Goal: Task Accomplishment & Management: Use online tool/utility

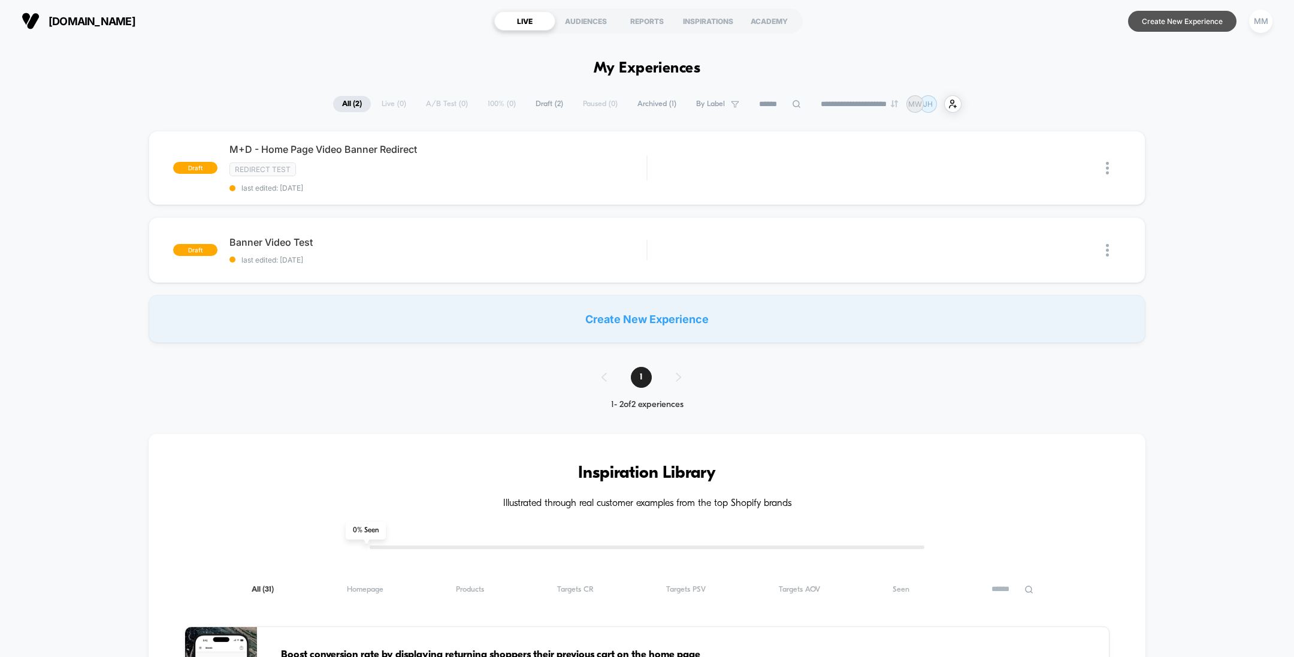
click at [1156, 22] on button "Create New Experience" at bounding box center [1182, 21] width 108 height 21
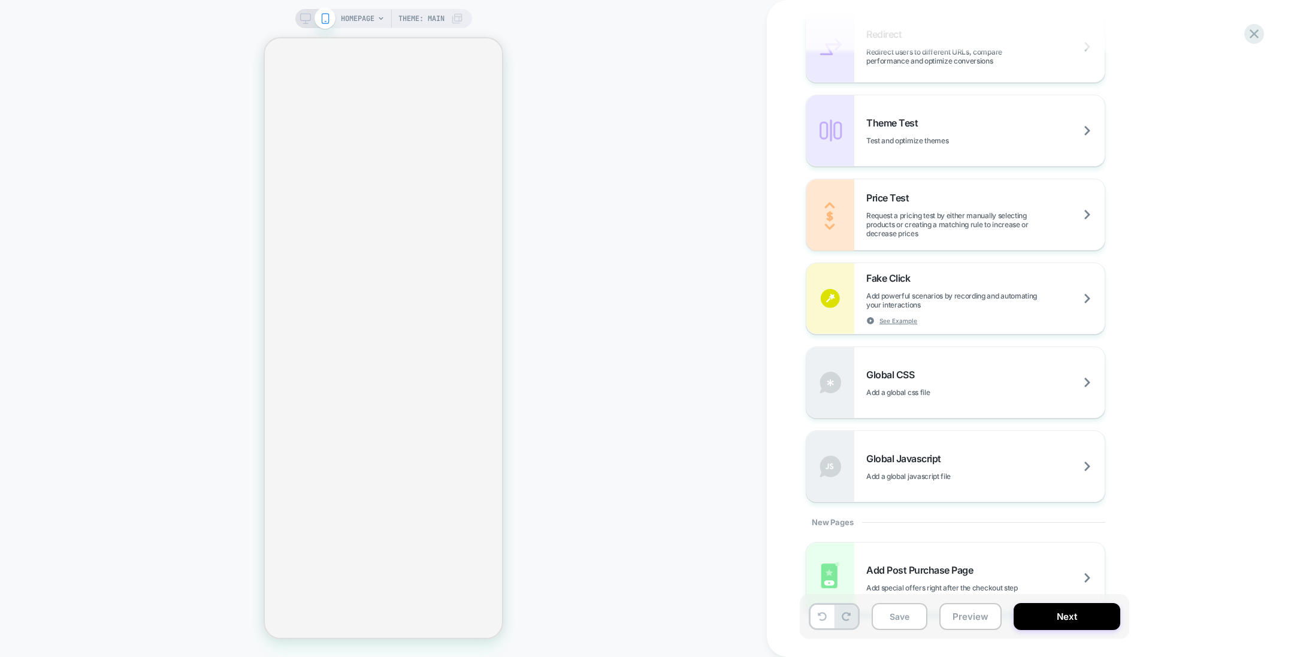
scroll to position [594, 0]
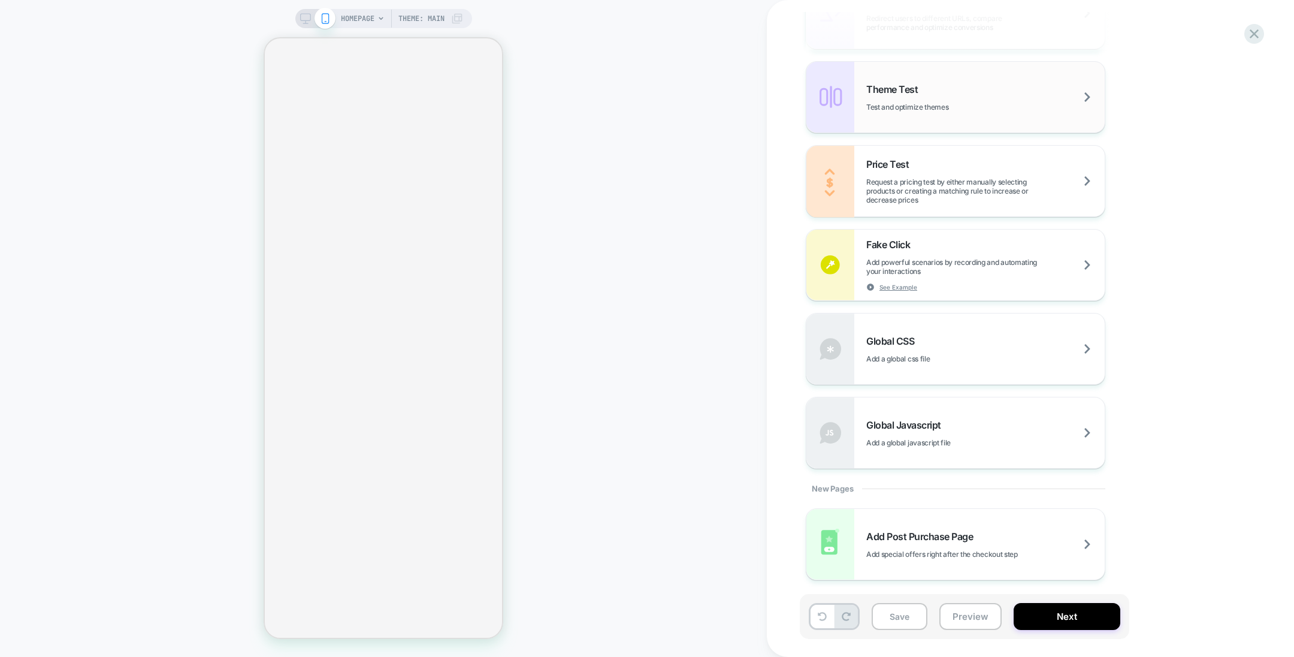
click at [950, 93] on div "Theme Test Test and optimize themes" at bounding box center [985, 97] width 238 height 28
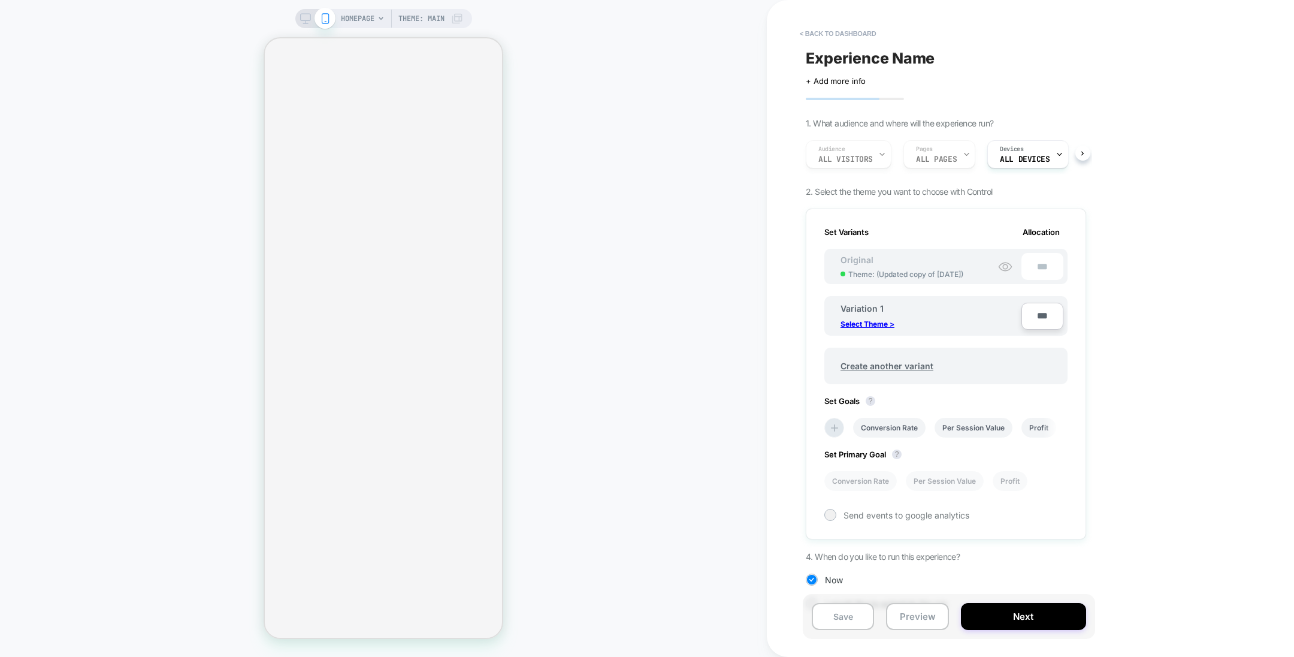
scroll to position [0, 1]
click at [1015, 147] on span "Devices" at bounding box center [1011, 149] width 23 height 8
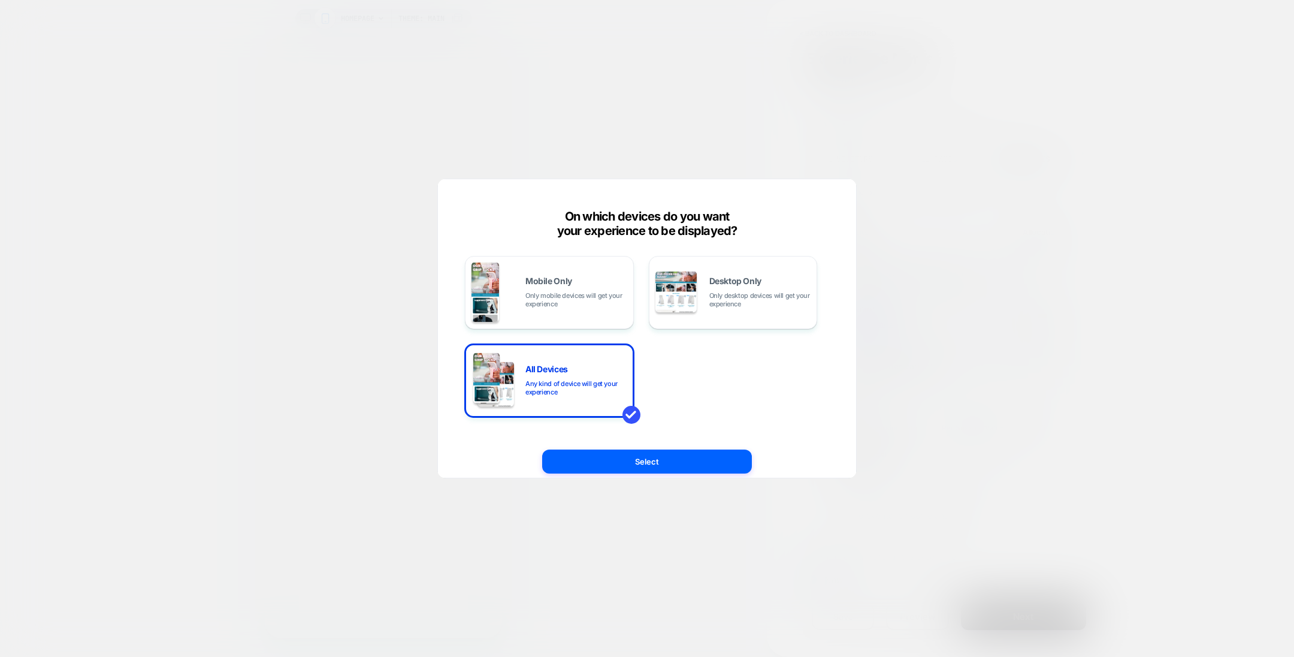
click at [920, 146] on div at bounding box center [647, 328] width 1294 height 657
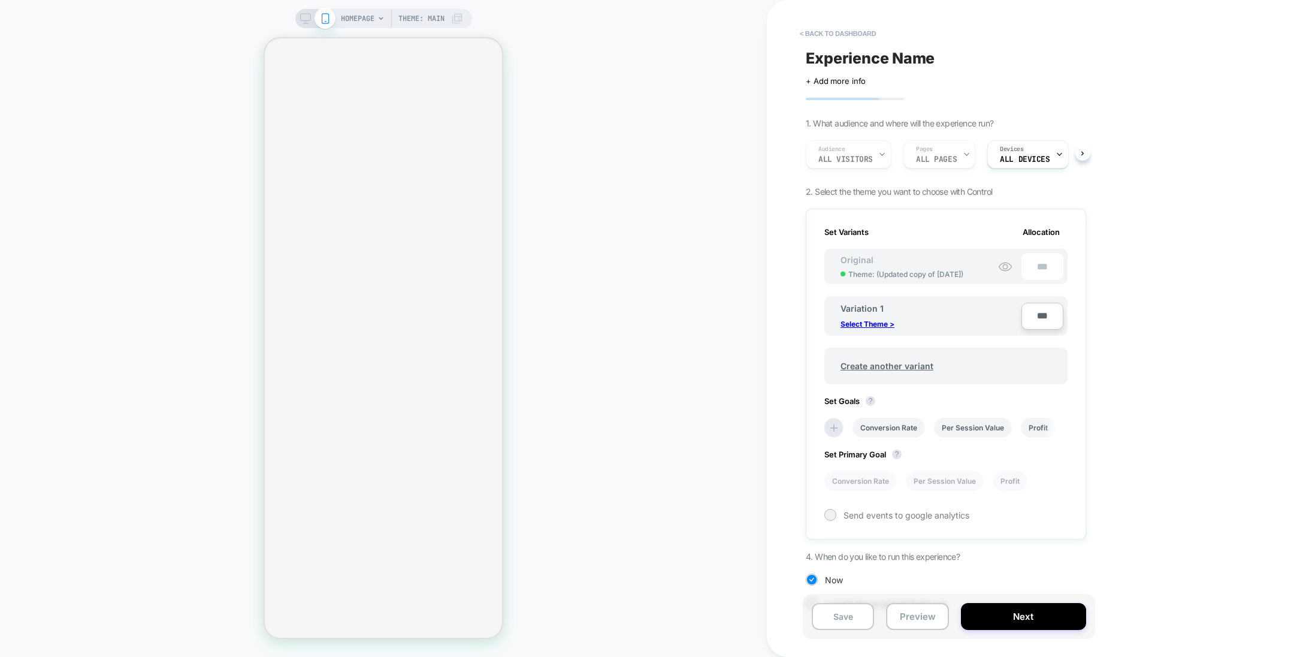
click at [846, 149] on div "Audience All Visitors Pages ALL PAGES Devices ALL DEVICES" at bounding box center [940, 154] width 280 height 40
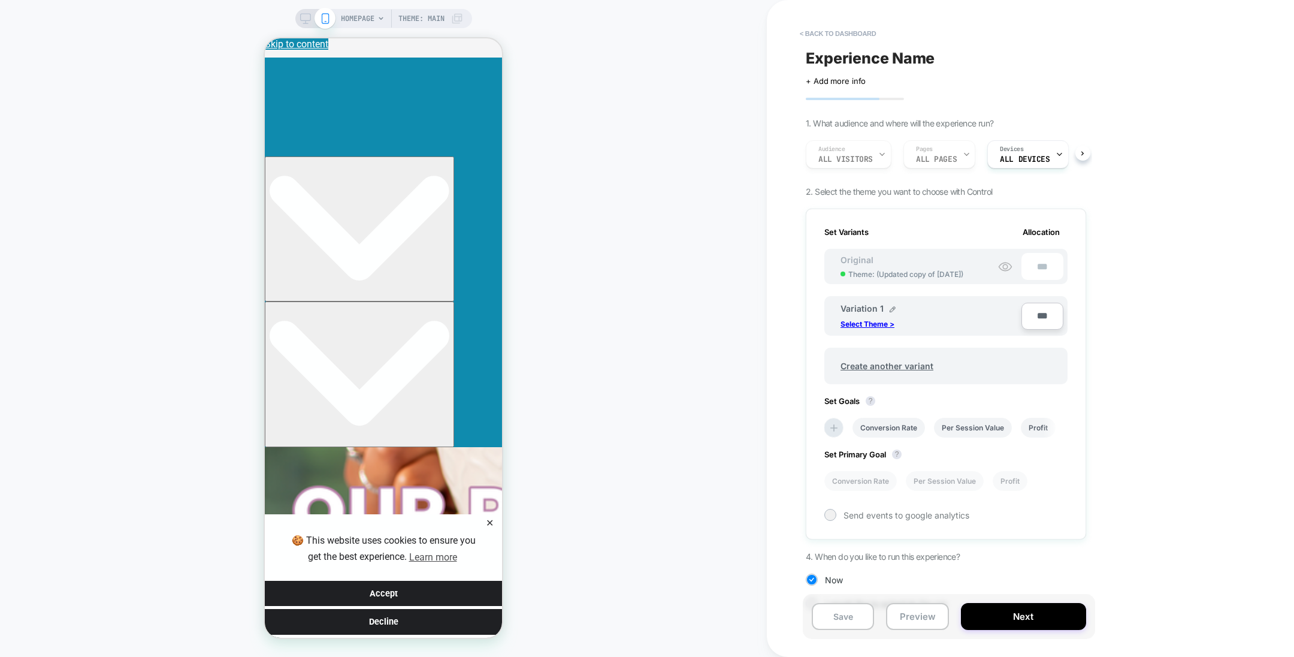
scroll to position [0, 0]
click at [850, 31] on button "< back to dashboard" at bounding box center [838, 33] width 88 height 19
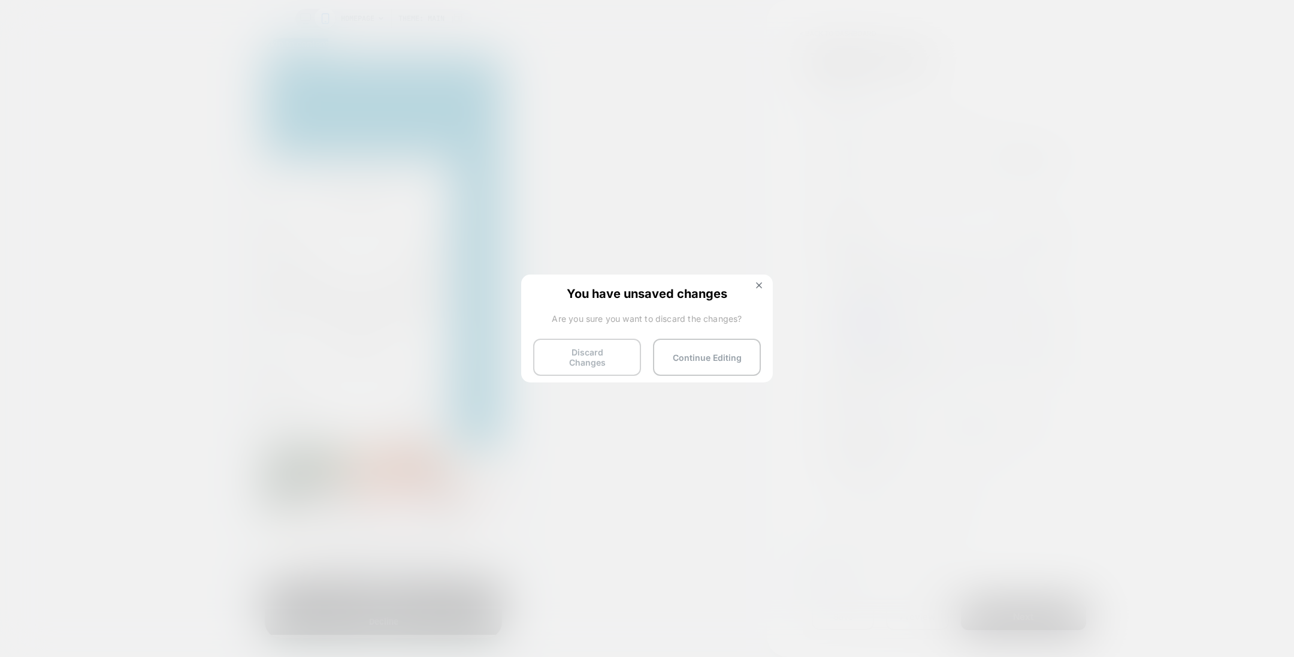
click at [572, 356] on button "Discard Changes" at bounding box center [587, 356] width 108 height 37
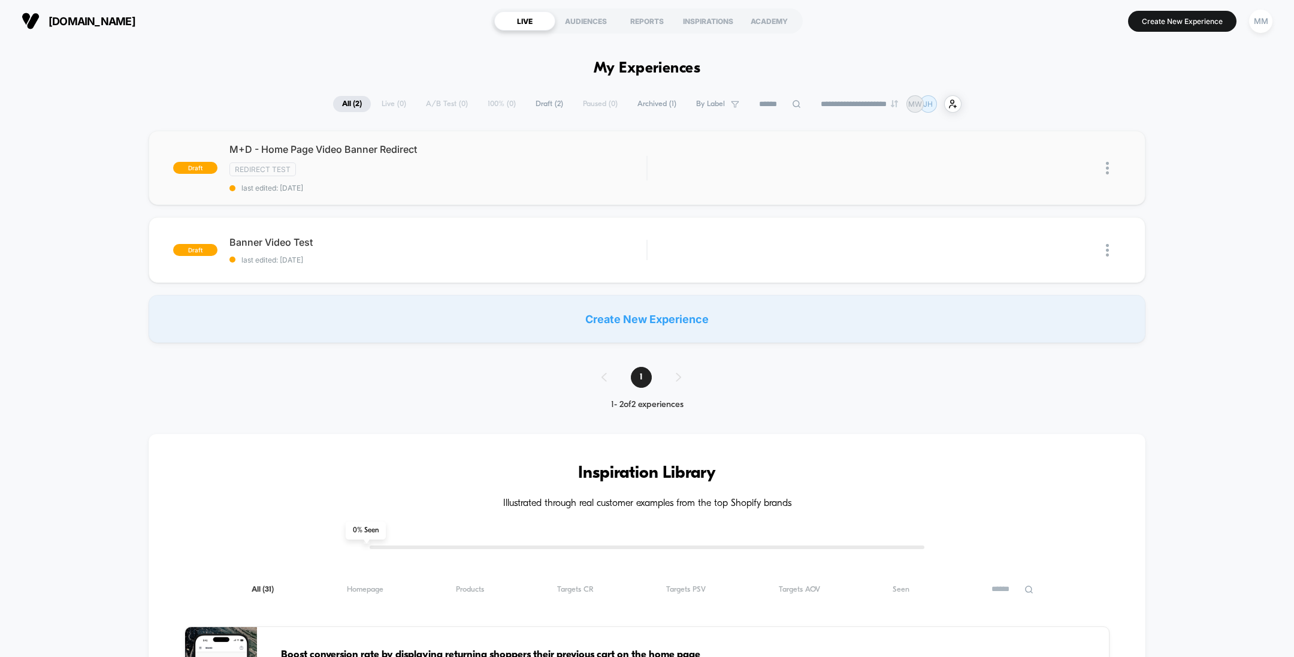
click at [994, 196] on div "draft M+D - Home Page Video Banner Redirect Redirect Test last edited: 8/20/202…" at bounding box center [647, 168] width 996 height 74
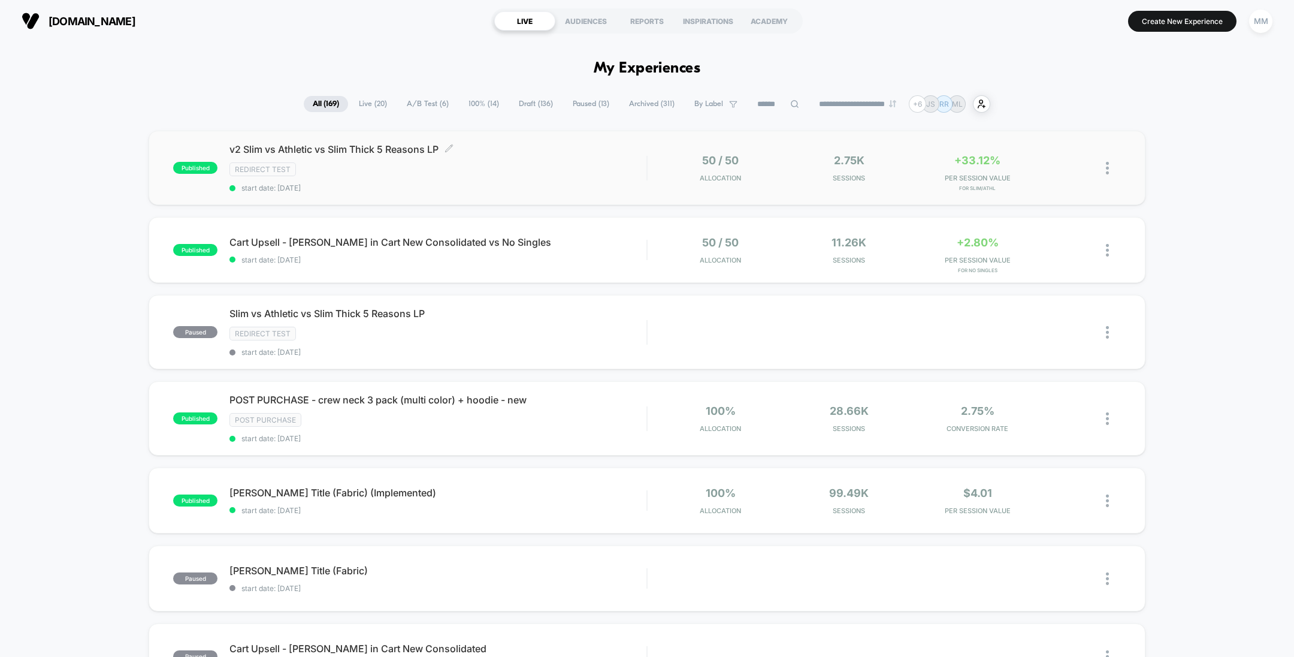
click at [612, 162] on div "Redirect Test" at bounding box center [437, 169] width 417 height 14
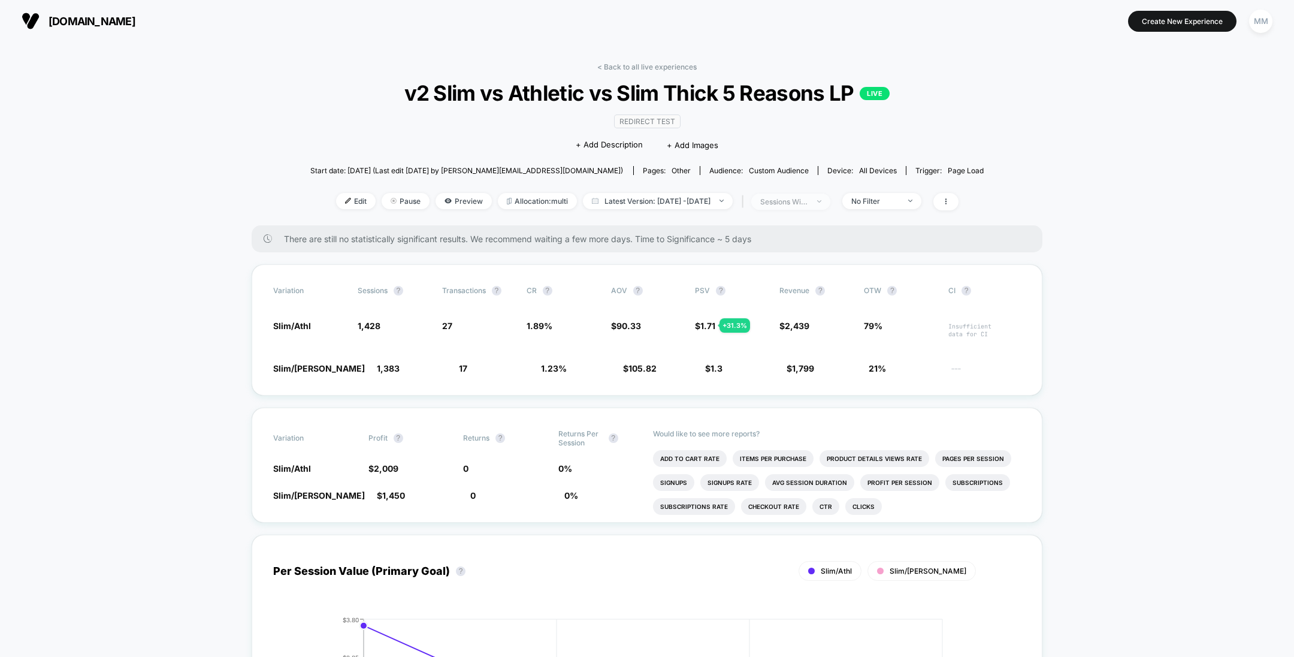
click at [805, 201] on div "sessions with impression" at bounding box center [784, 201] width 48 height 9
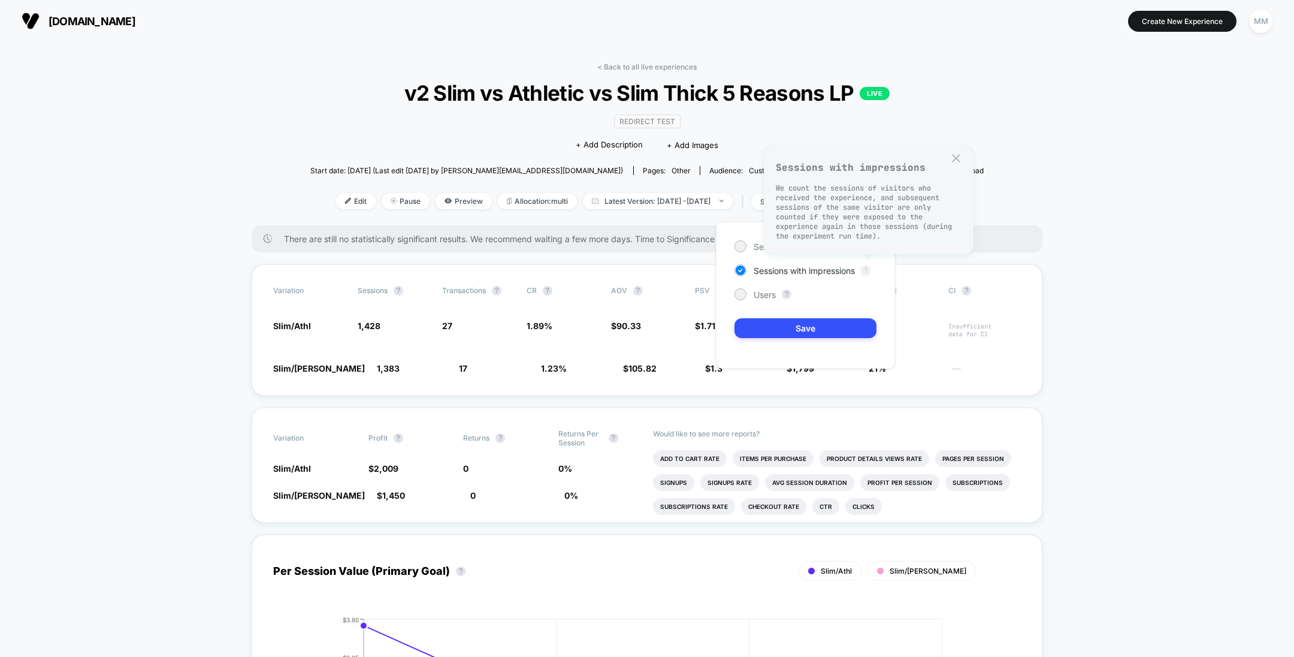
click at [867, 270] on button "?" at bounding box center [866, 270] width 10 height 10
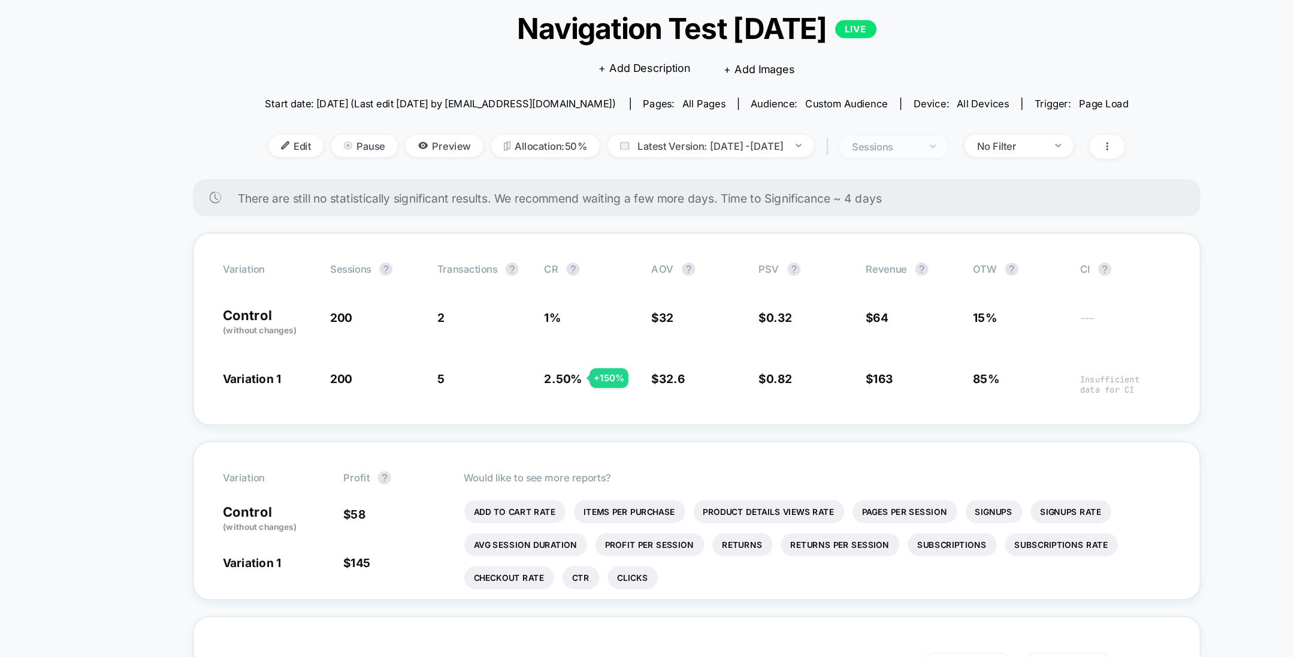
click at [830, 176] on span "sessions" at bounding box center [790, 179] width 79 height 16
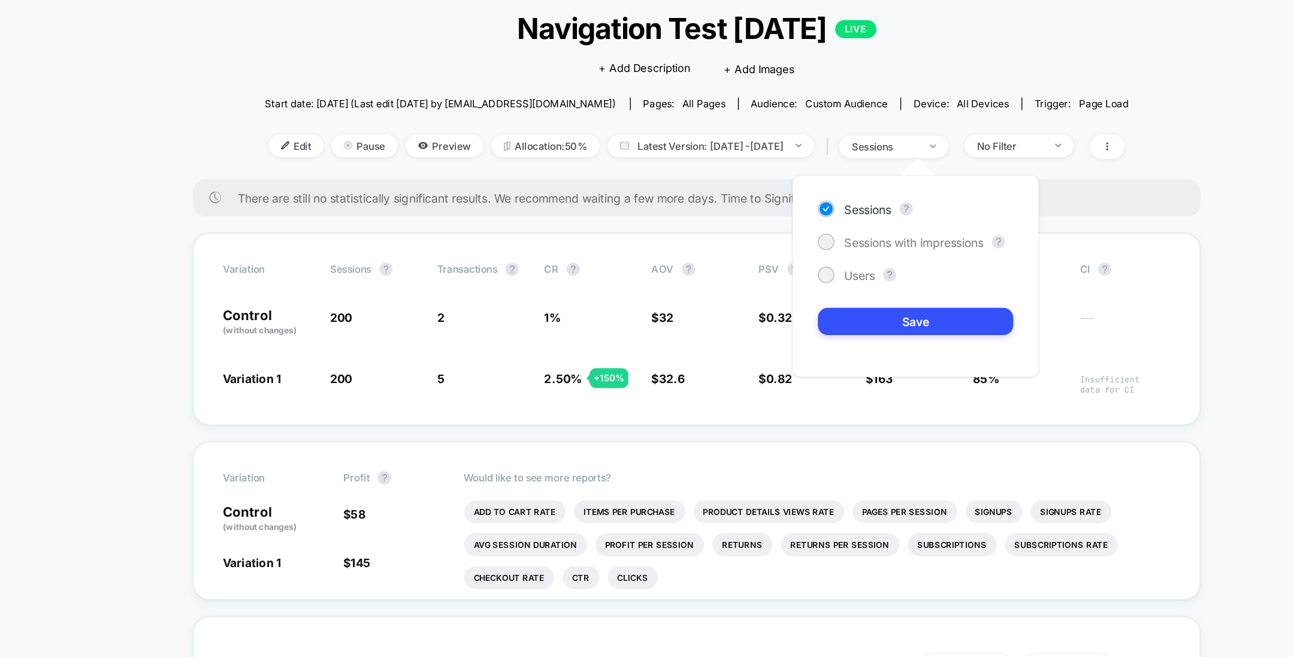
click at [528, 195] on div "< Back to all live experiences Navigation Test Labor Day LIVE Click to edit exp…" at bounding box center [647, 132] width 628 height 140
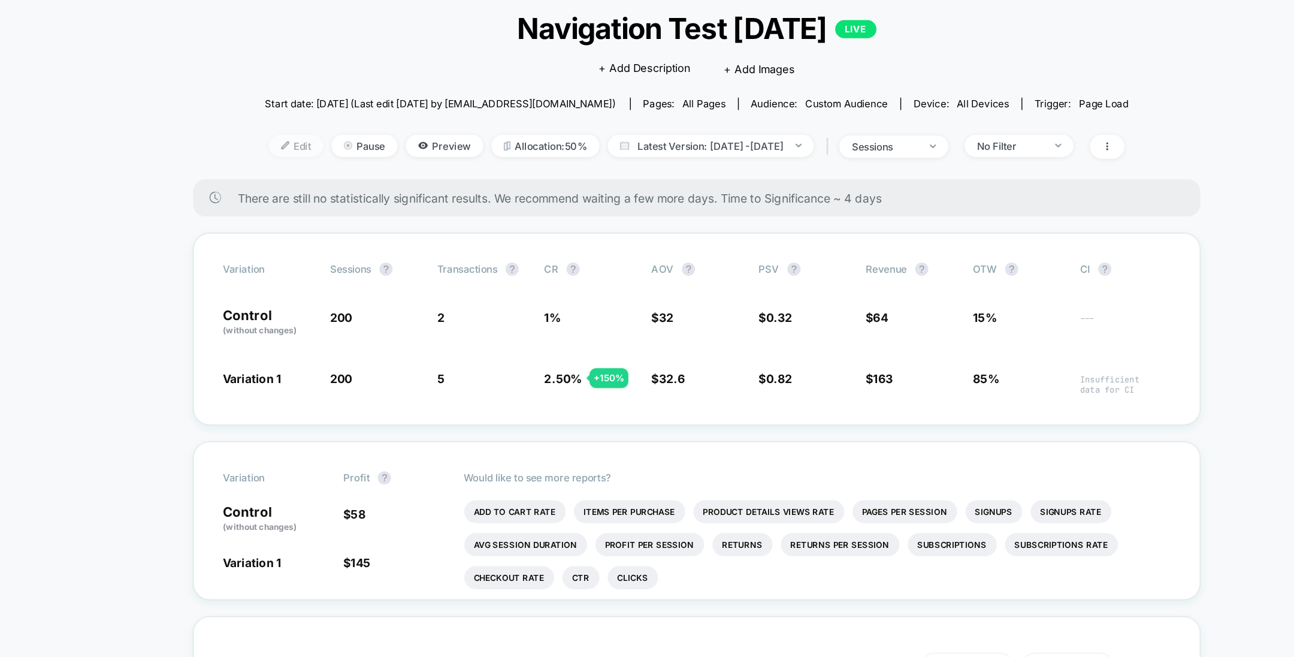
click at [338, 177] on span "Edit" at bounding box center [356, 178] width 40 height 16
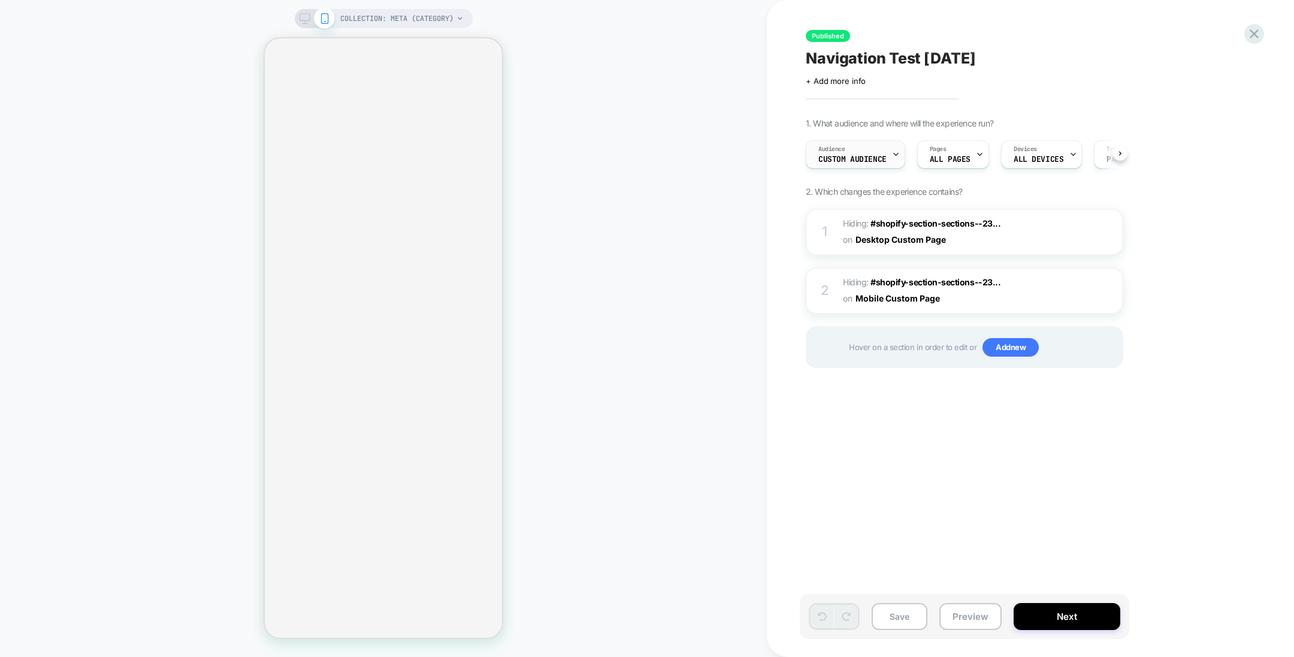
click at [874, 161] on span "Custom Audience" at bounding box center [852, 159] width 68 height 8
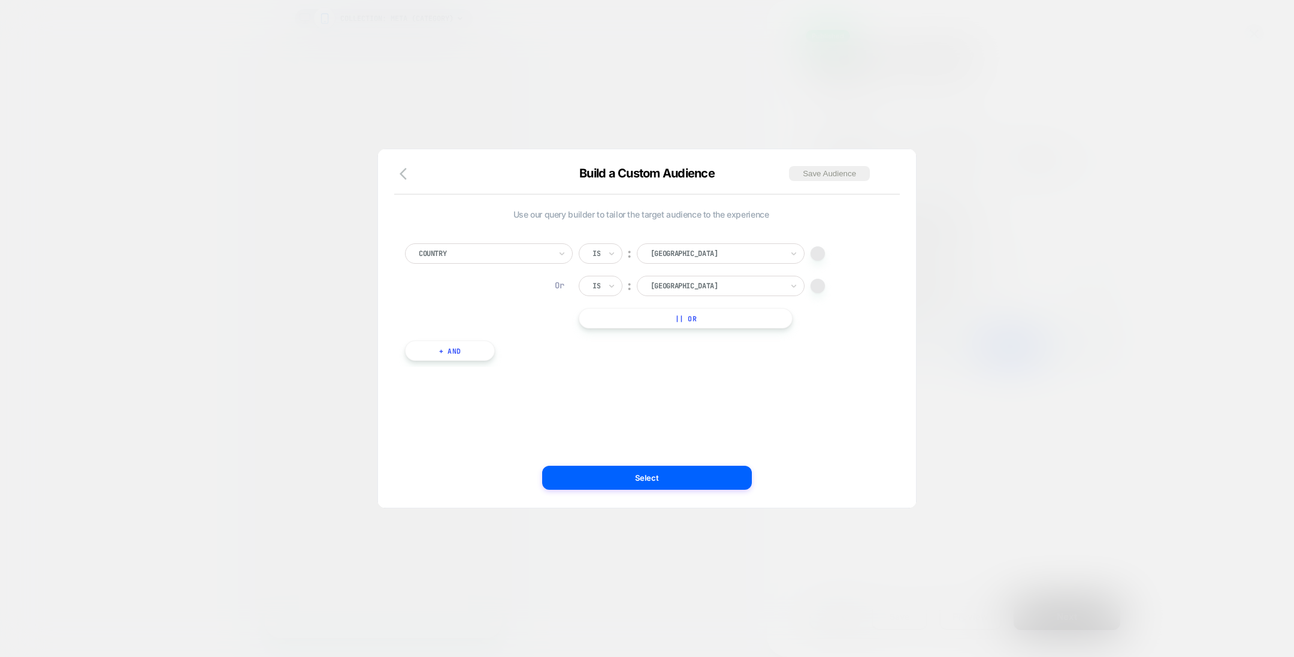
click at [957, 208] on div at bounding box center [647, 328] width 1294 height 657
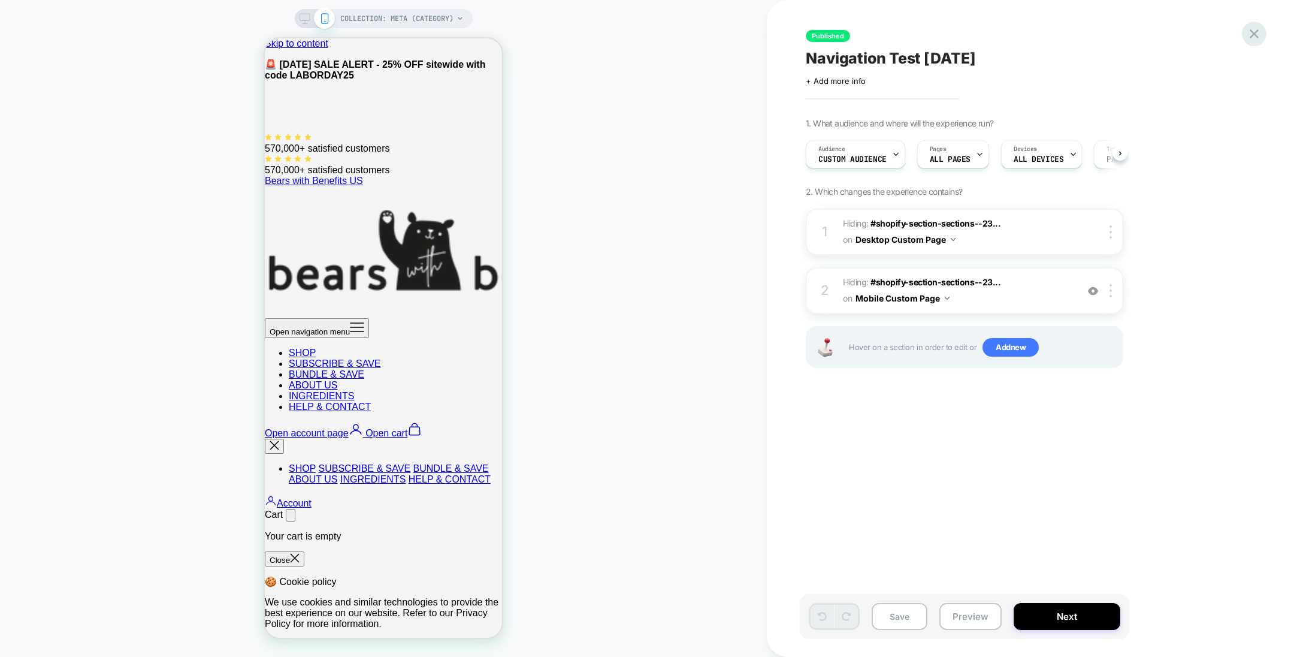
click at [1256, 35] on icon at bounding box center [1254, 33] width 9 height 9
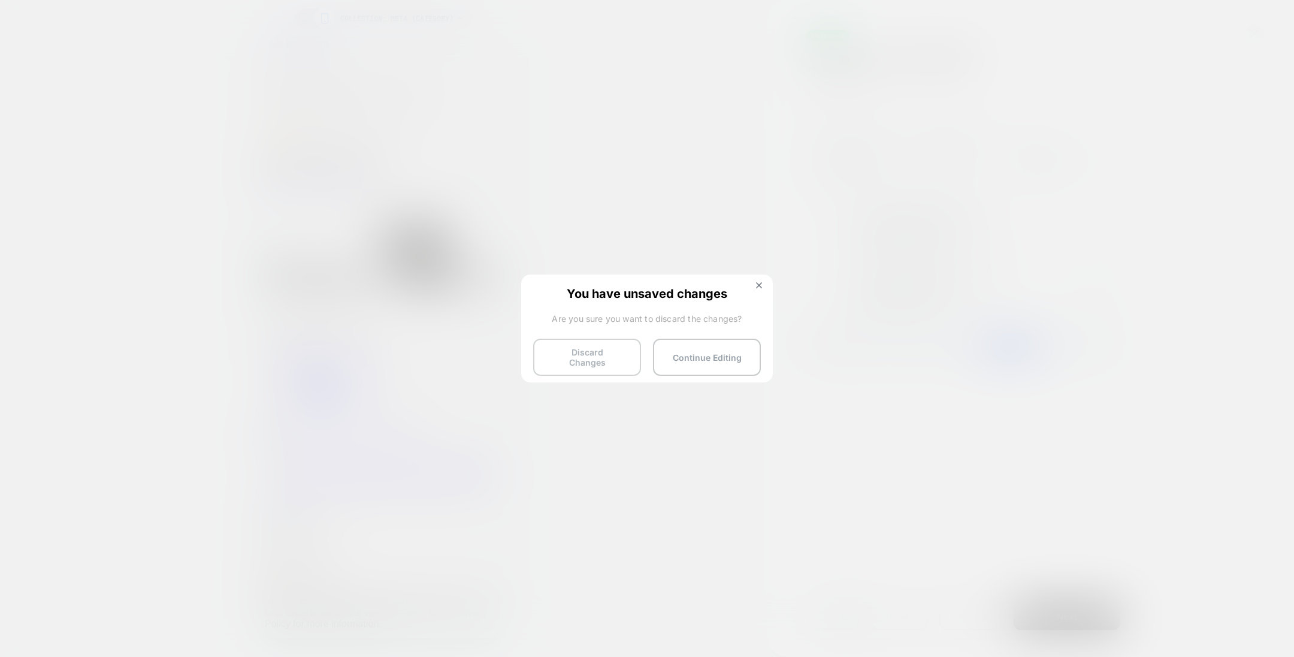
click at [589, 355] on button "Discard Changes" at bounding box center [587, 356] width 108 height 37
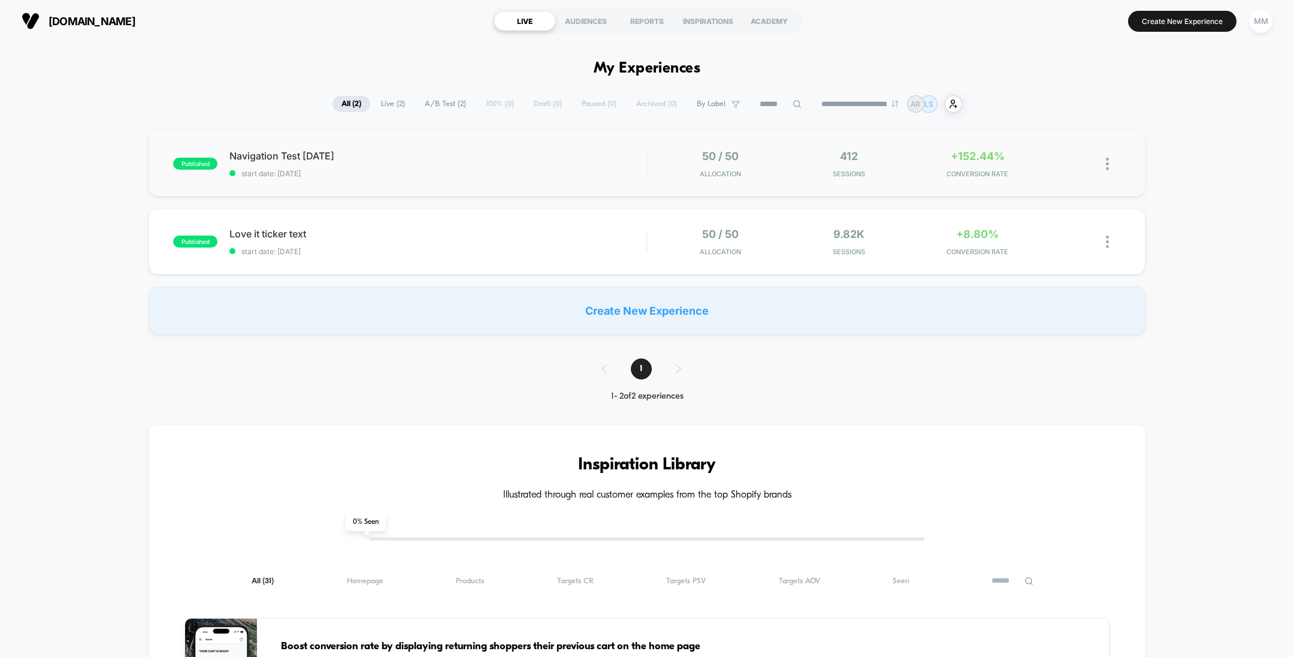
click at [529, 185] on div "published Navigation Test Labor Day start date: 8/20/2025 50 / 50 Allocation 41…" at bounding box center [647, 164] width 996 height 66
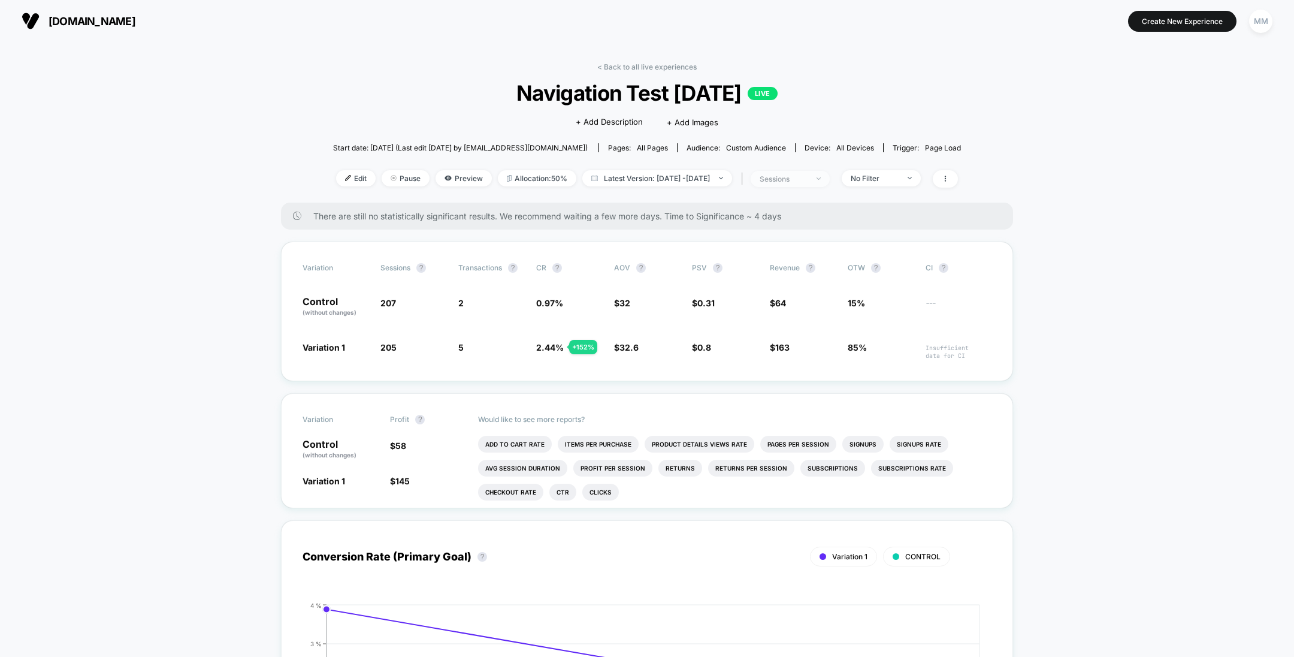
click at [805, 182] on div "sessions" at bounding box center [784, 178] width 48 height 9
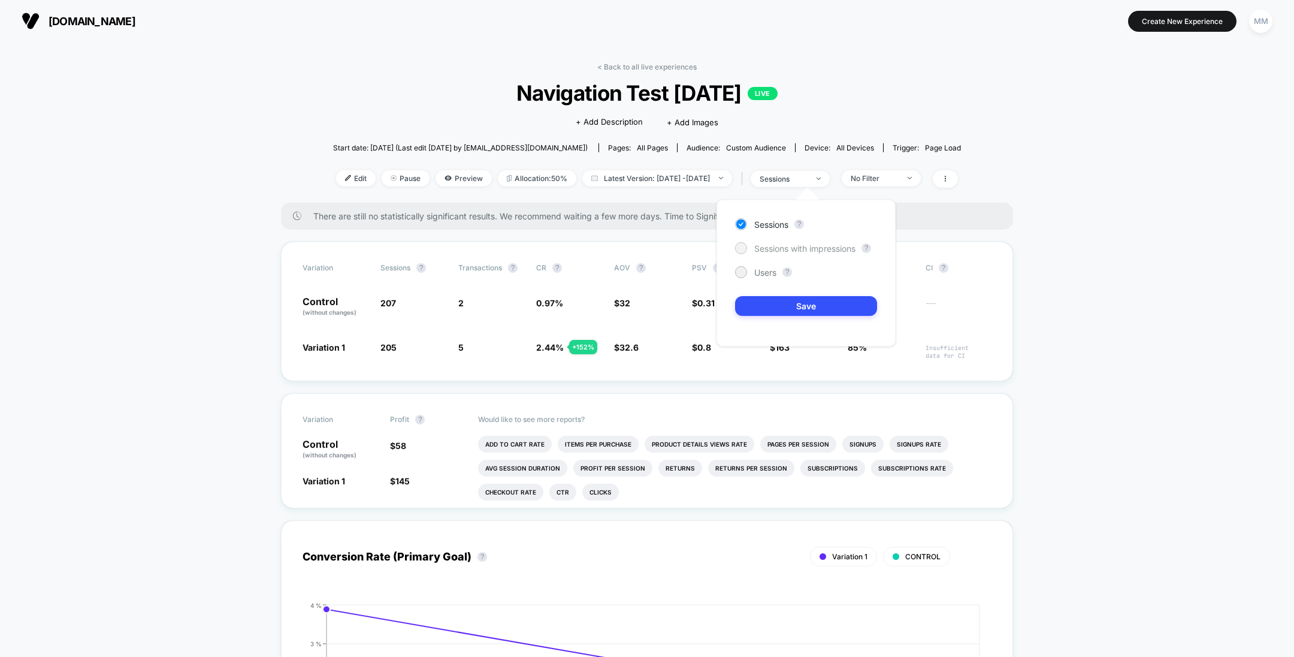
click at [793, 250] on span "Sessions with impressions" at bounding box center [804, 248] width 101 height 10
click at [809, 307] on button "Save" at bounding box center [806, 306] width 142 height 20
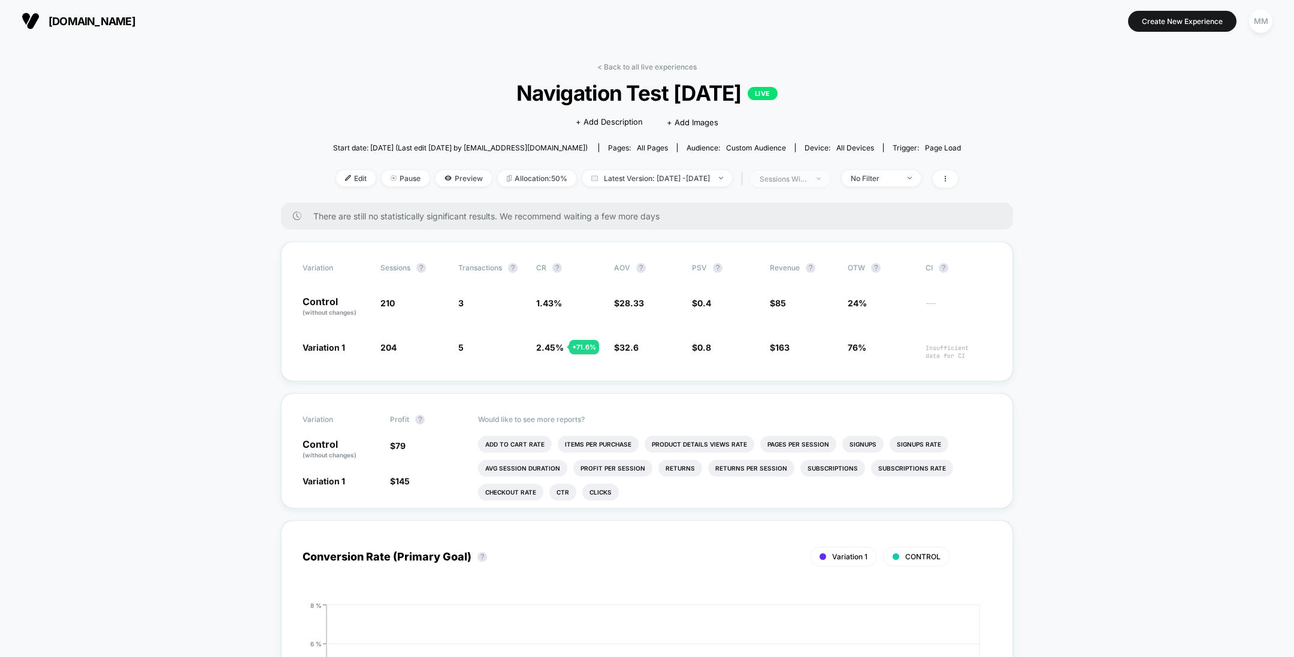
click at [823, 183] on span "sessions with impression" at bounding box center [790, 179] width 79 height 16
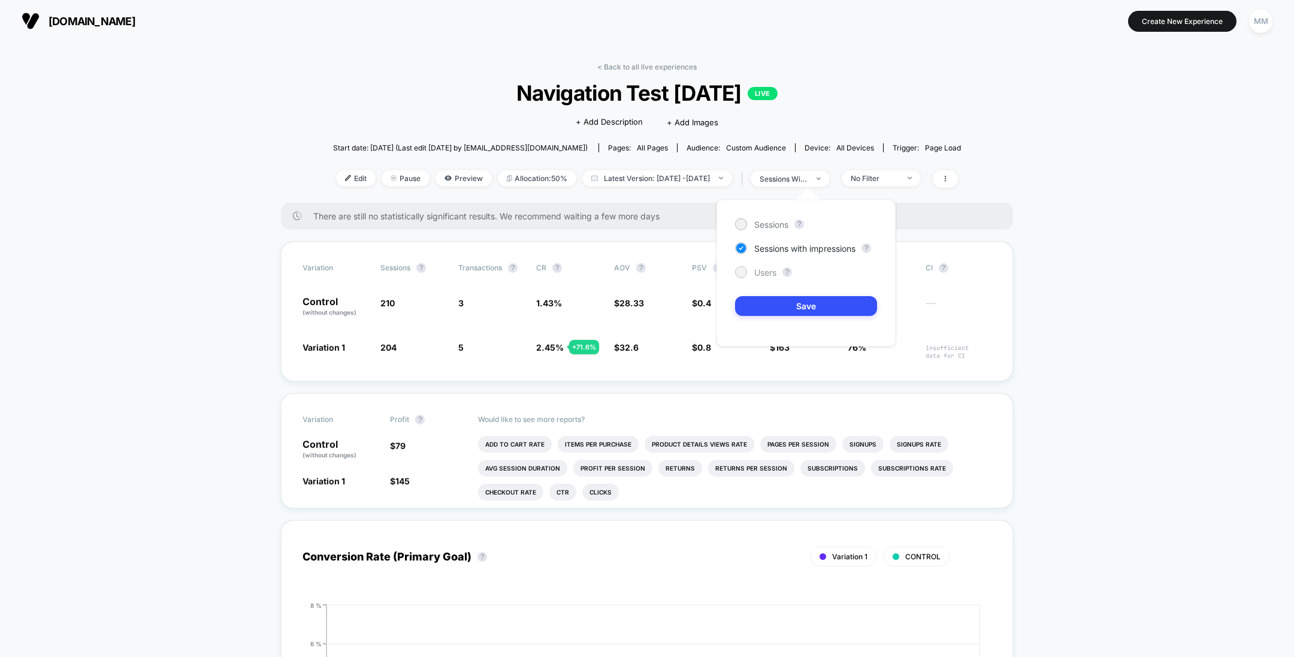
click at [769, 269] on span "Users" at bounding box center [765, 272] width 22 height 10
click at [789, 306] on button "Save" at bounding box center [806, 306] width 142 height 20
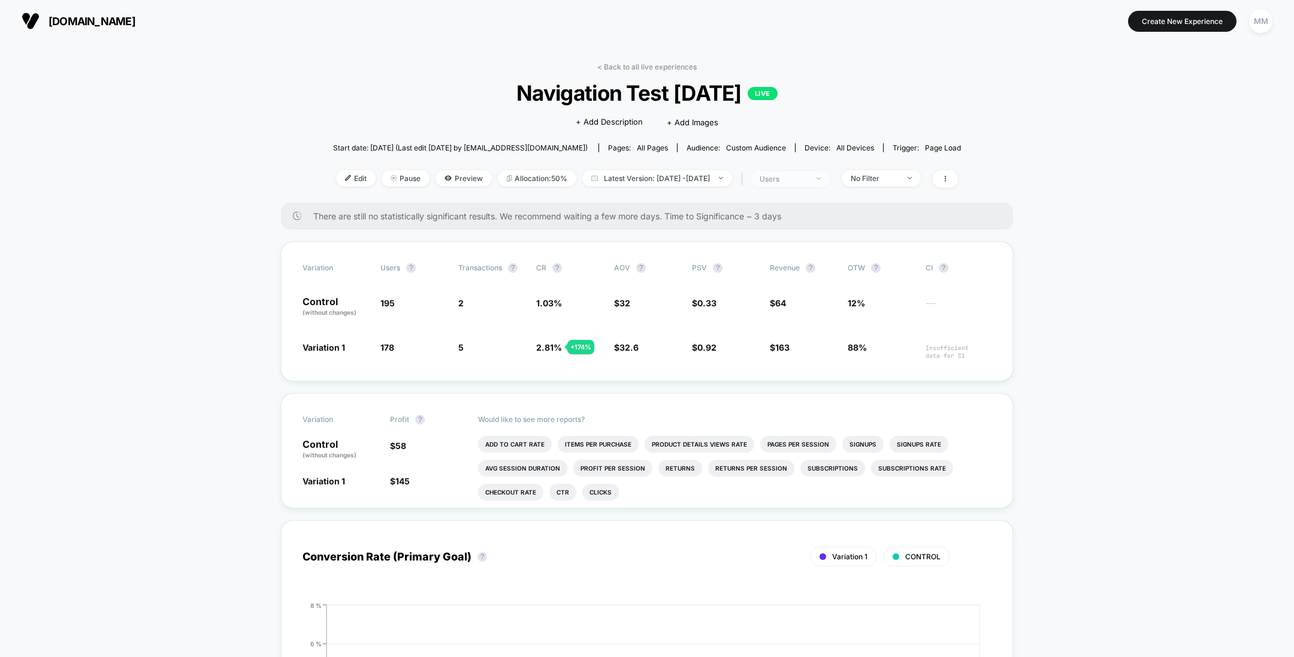
click at [808, 181] on div "users" at bounding box center [784, 178] width 48 height 9
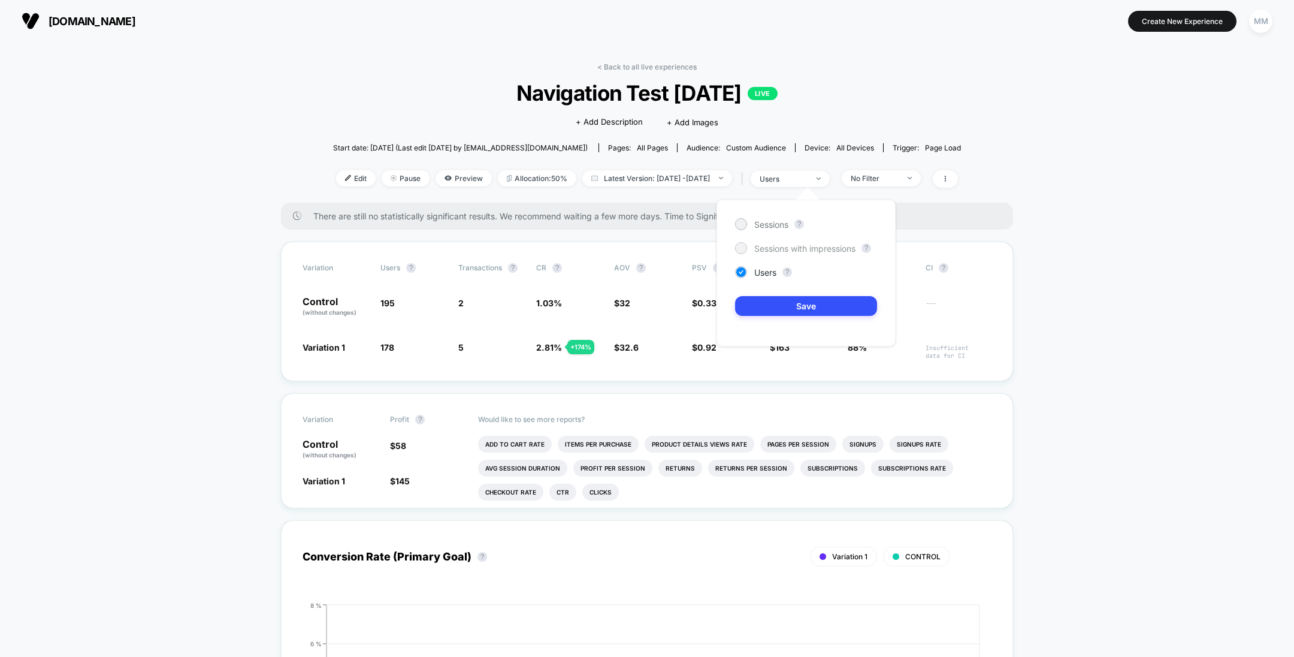
click at [782, 245] on span "Sessions with impressions" at bounding box center [804, 248] width 101 height 10
click at [797, 310] on button "Save" at bounding box center [806, 306] width 142 height 20
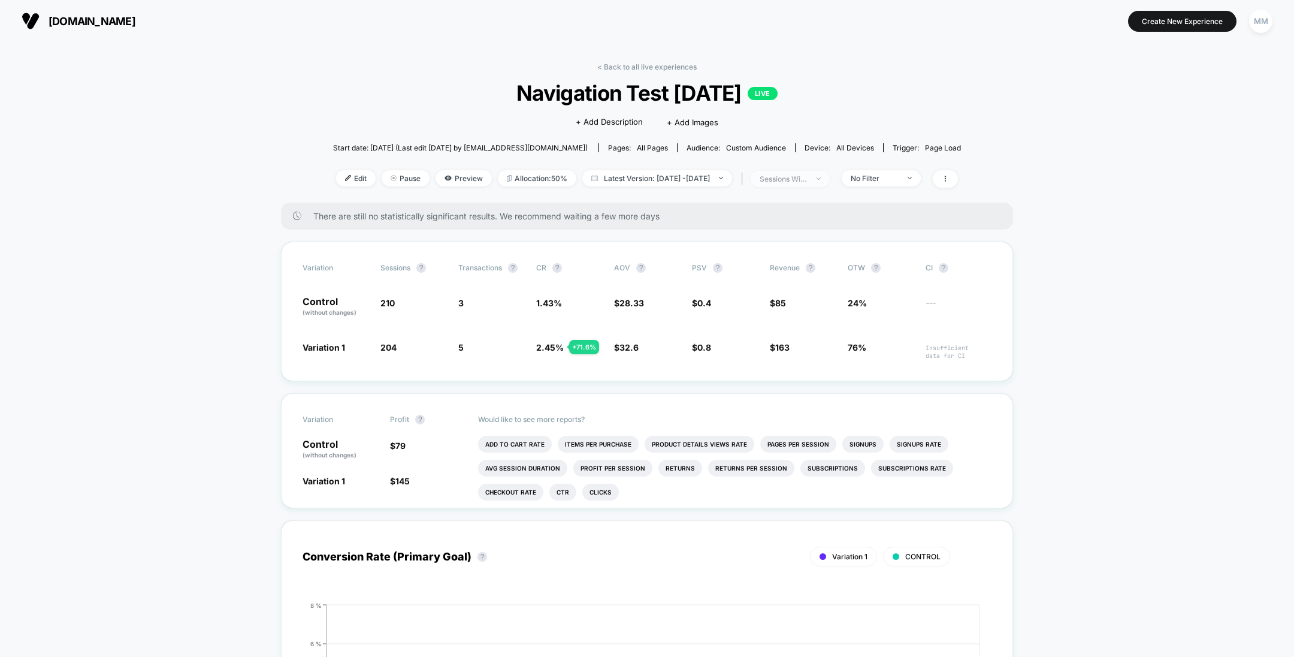
click at [808, 178] on div "sessions with impression" at bounding box center [784, 178] width 48 height 9
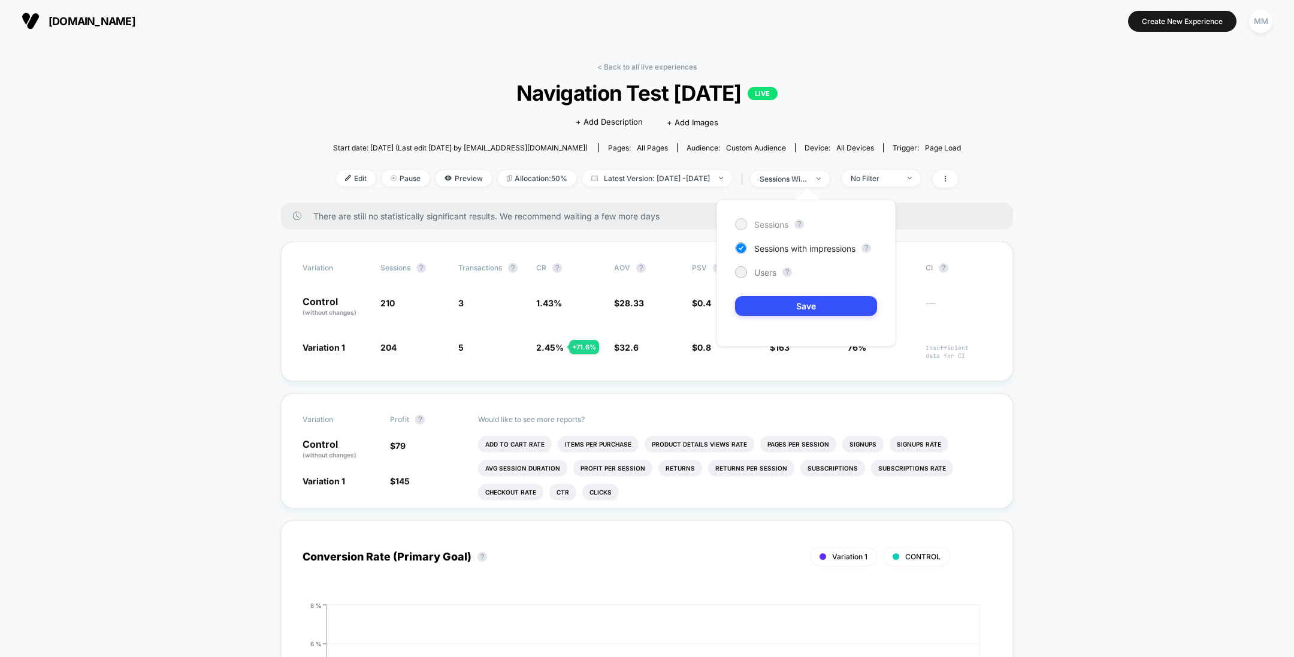
click at [767, 224] on span "Sessions" at bounding box center [771, 224] width 34 height 10
click at [797, 306] on button "Save" at bounding box center [806, 306] width 142 height 20
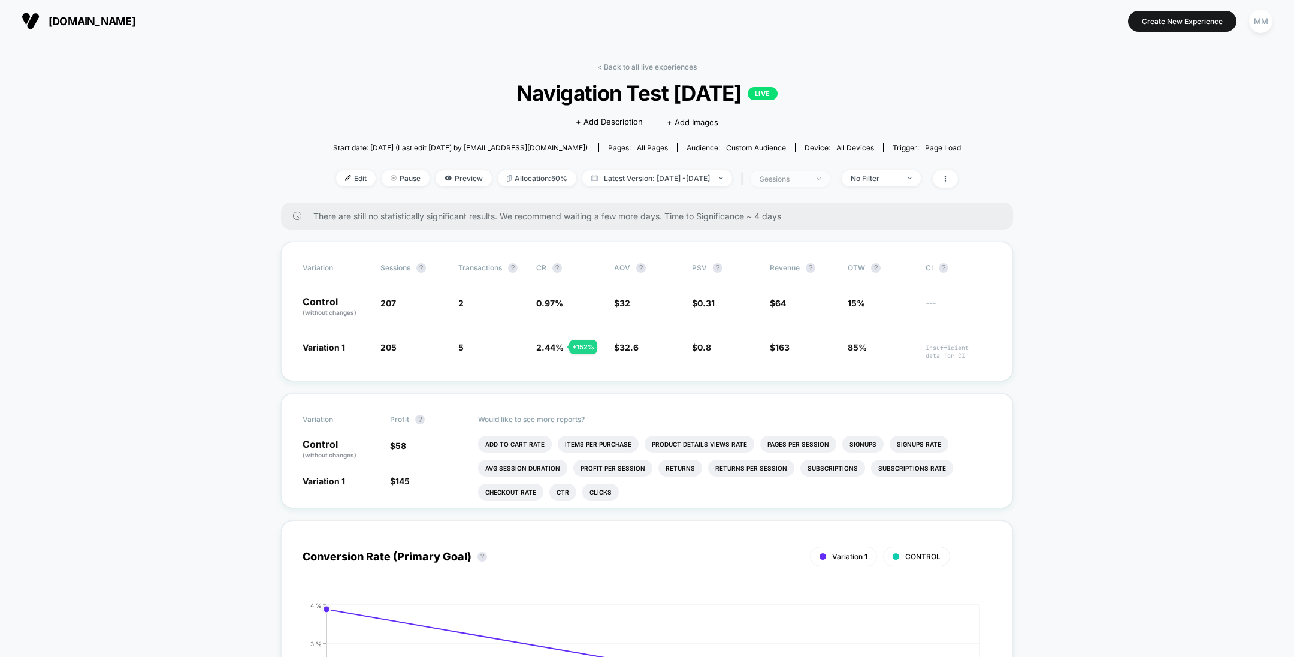
click at [808, 177] on div "sessions" at bounding box center [784, 178] width 48 height 9
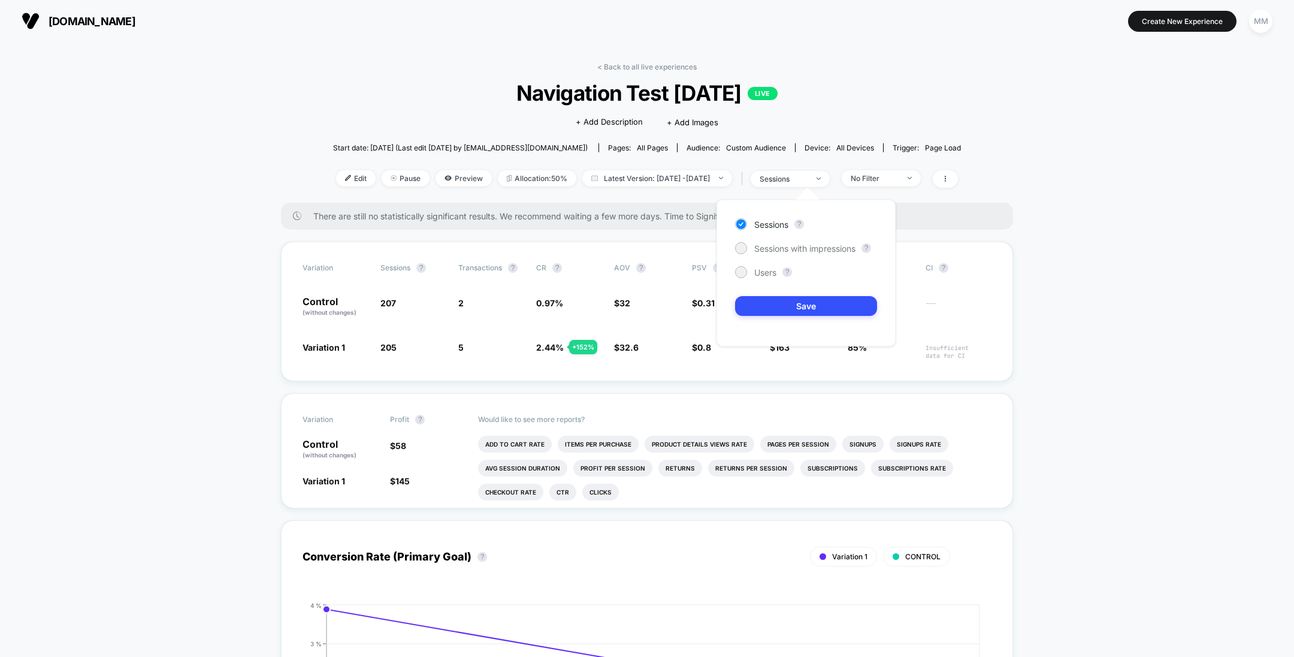
click at [817, 253] on div "Sessions ? Sessions with impressions ? Users ? Save" at bounding box center [805, 272] width 179 height 147
click at [806, 250] on span "Sessions with impressions" at bounding box center [804, 248] width 101 height 10
click at [815, 300] on button "Save" at bounding box center [806, 306] width 142 height 20
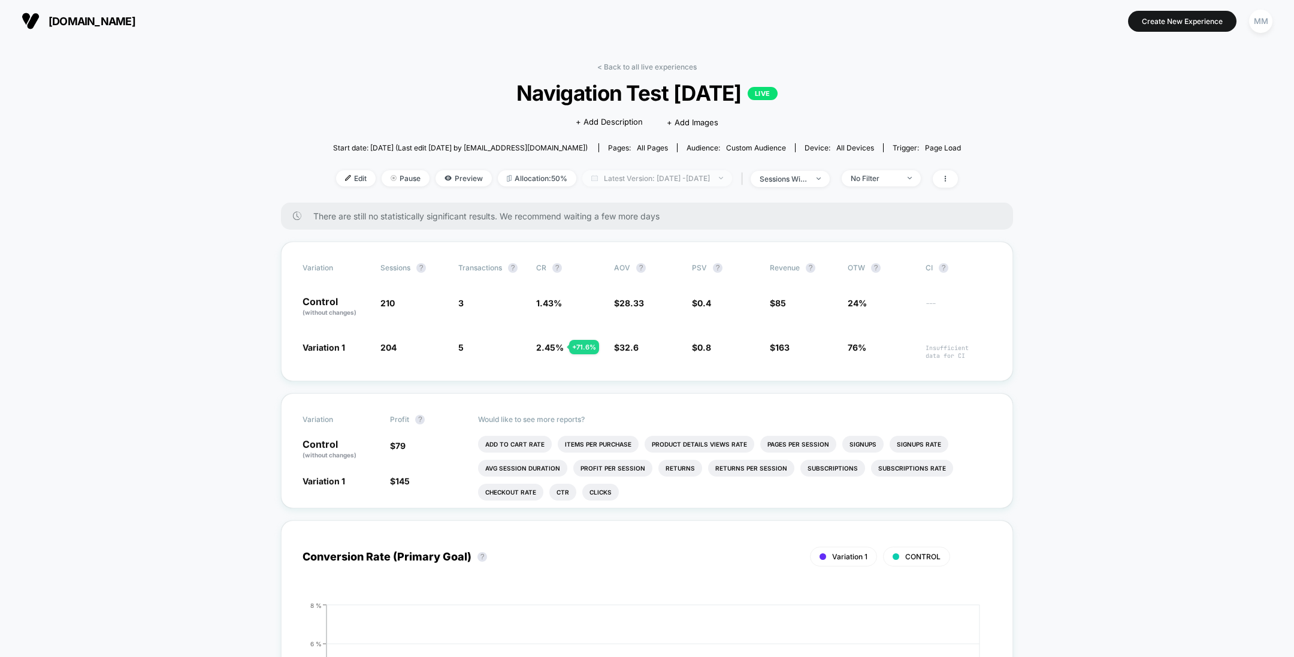
click at [605, 182] on span "Latest Version: Aug 20, 2025 - Aug 21, 2025" at bounding box center [657, 178] width 150 height 16
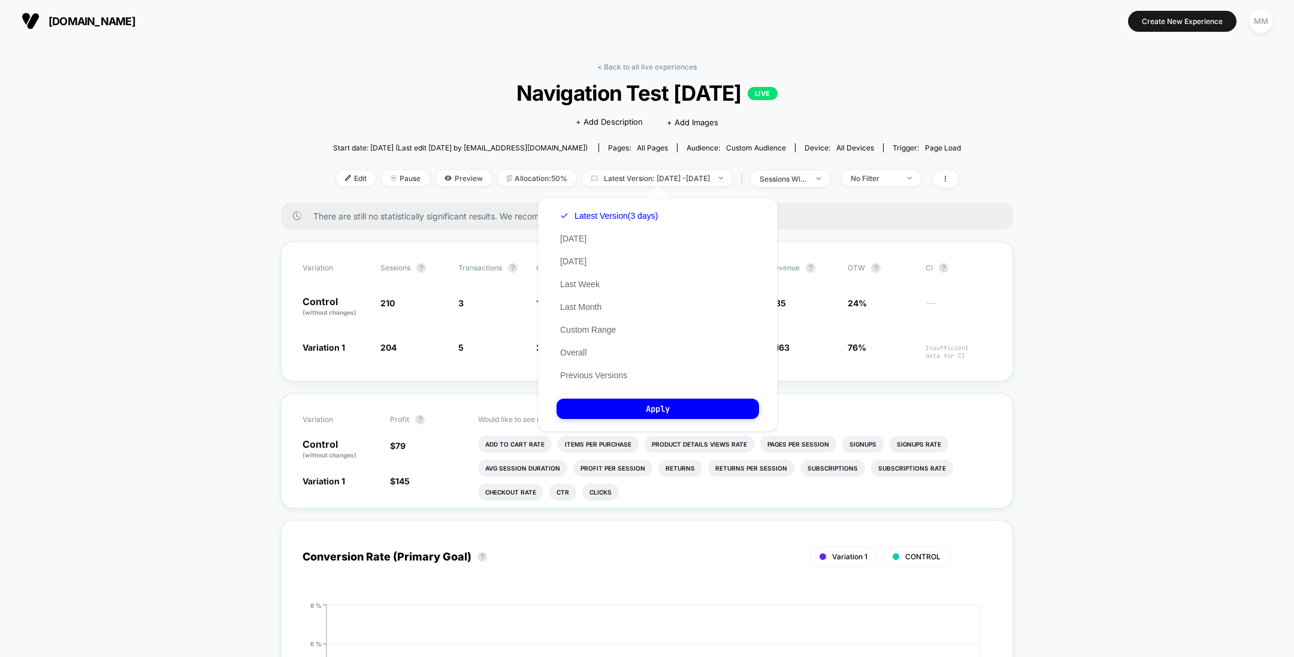
click at [579, 345] on div "Latest Version (3 days) Today Yesterday Last Week Last Month Custom Range Overa…" at bounding box center [609, 295] width 105 height 182
click at [582, 350] on button "Overall" at bounding box center [574, 352] width 34 height 11
click at [627, 404] on button "Apply" at bounding box center [658, 408] width 202 height 20
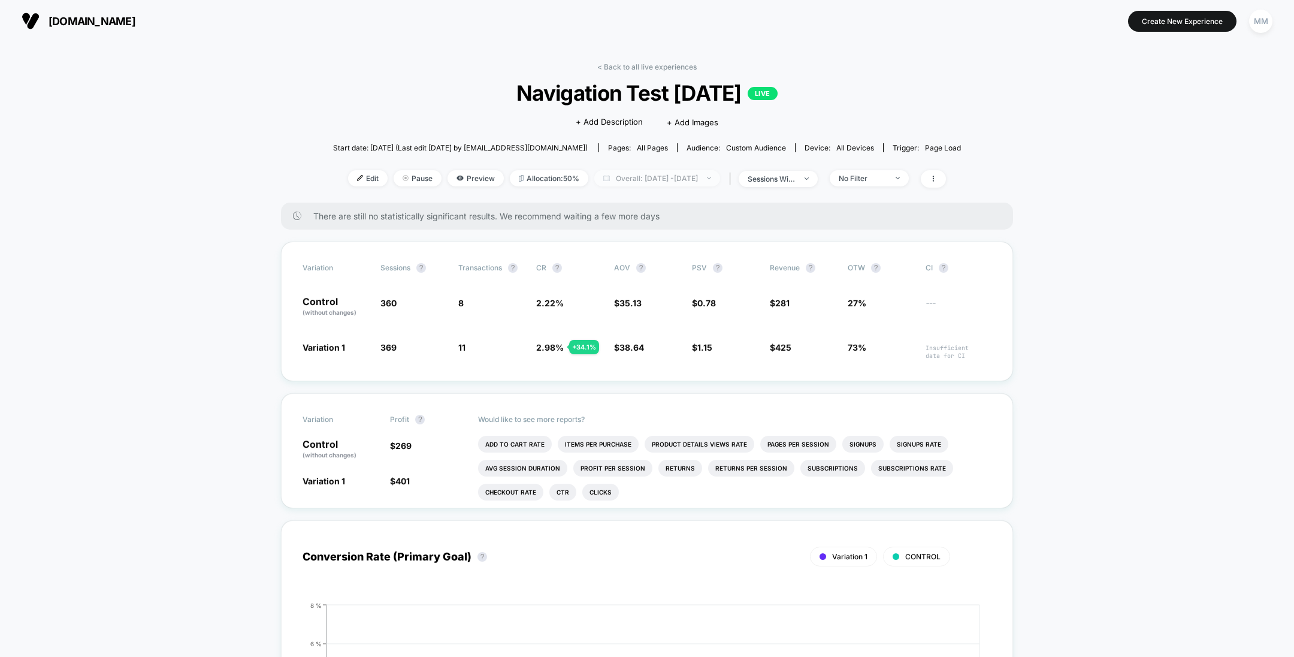
click at [647, 182] on span "Overall: Aug 19, 2025 - Aug 21, 2025" at bounding box center [657, 178] width 126 height 16
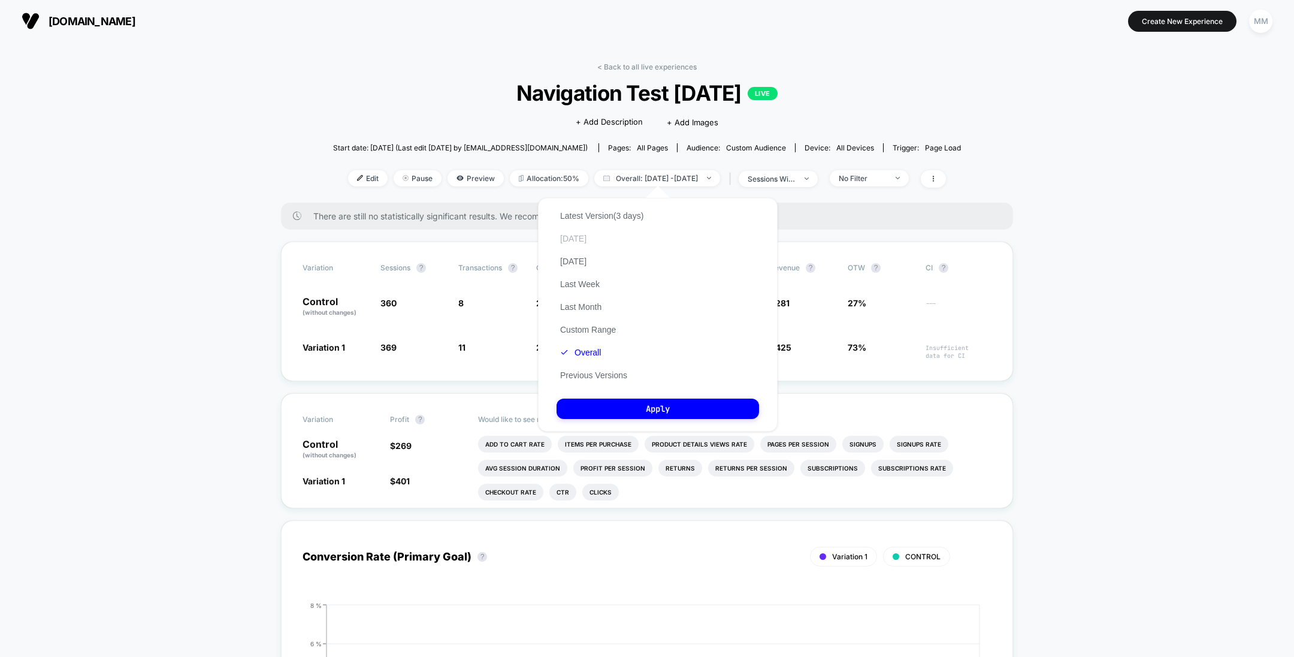
click at [571, 236] on button "Today" at bounding box center [574, 238] width 34 height 11
click at [624, 410] on button "Apply" at bounding box center [658, 408] width 202 height 20
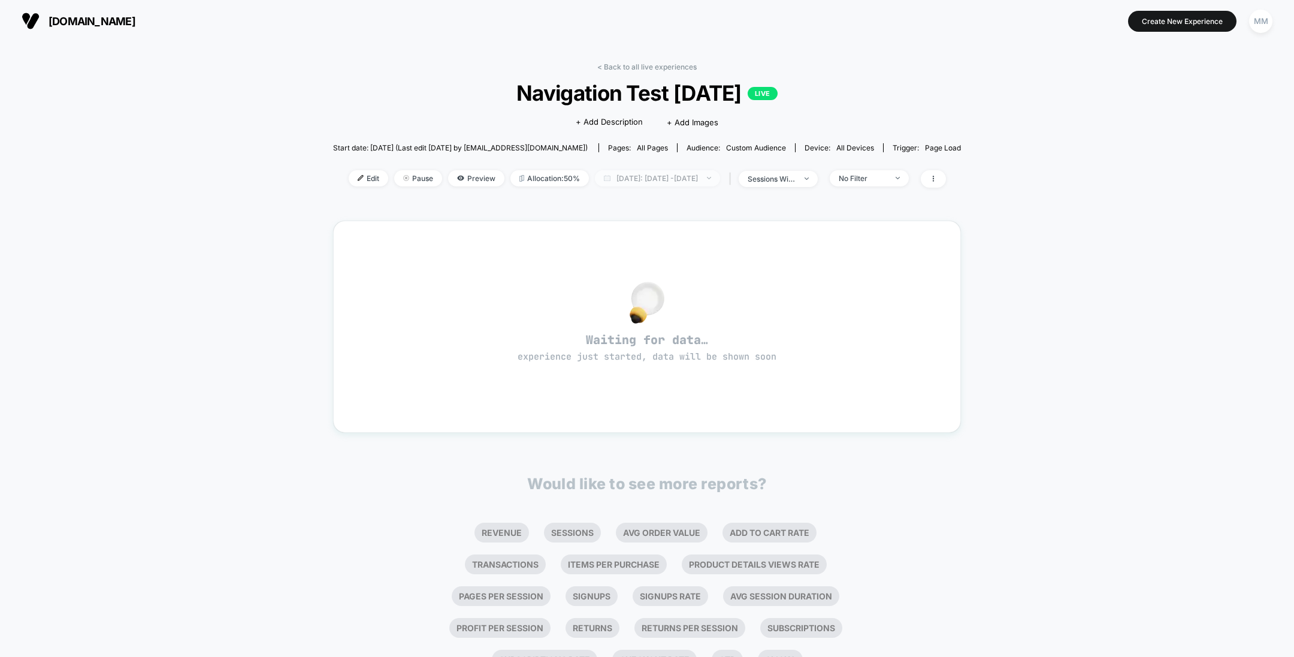
click at [690, 183] on span "Today: Aug 22, 2025 - Aug 22, 2025" at bounding box center [657, 178] width 125 height 16
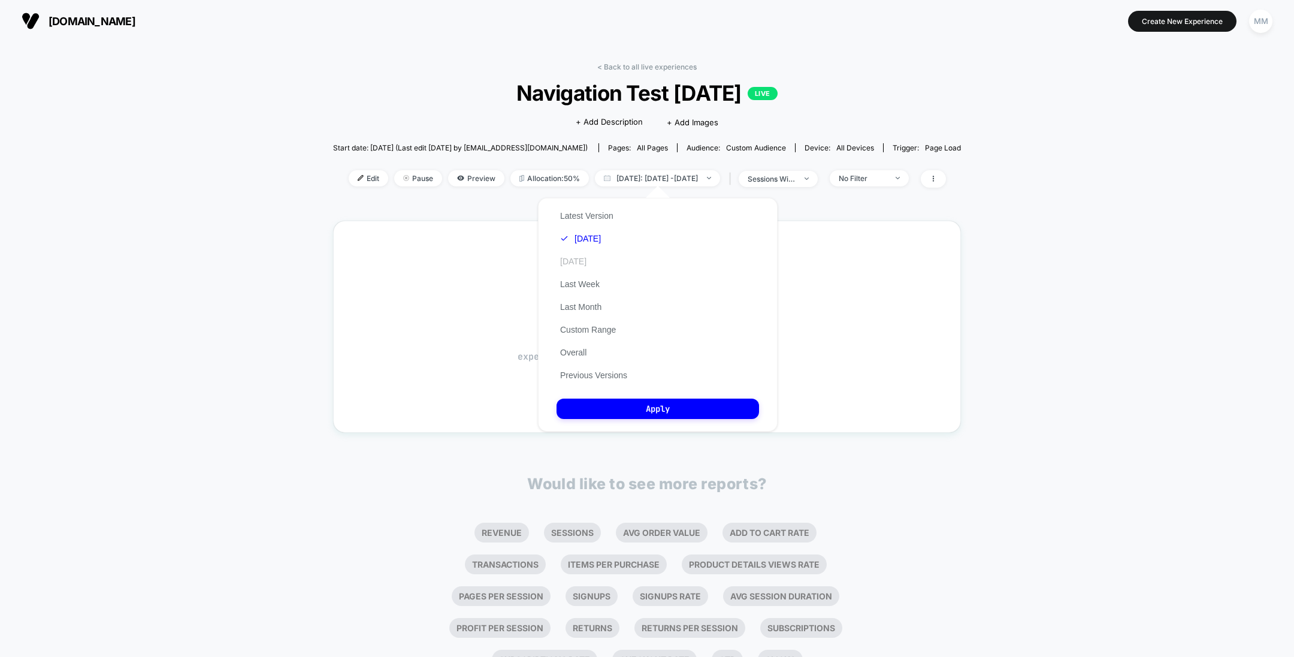
click at [588, 261] on button "Yesterday" at bounding box center [574, 261] width 34 height 11
click at [648, 416] on button "Apply" at bounding box center [658, 408] width 202 height 20
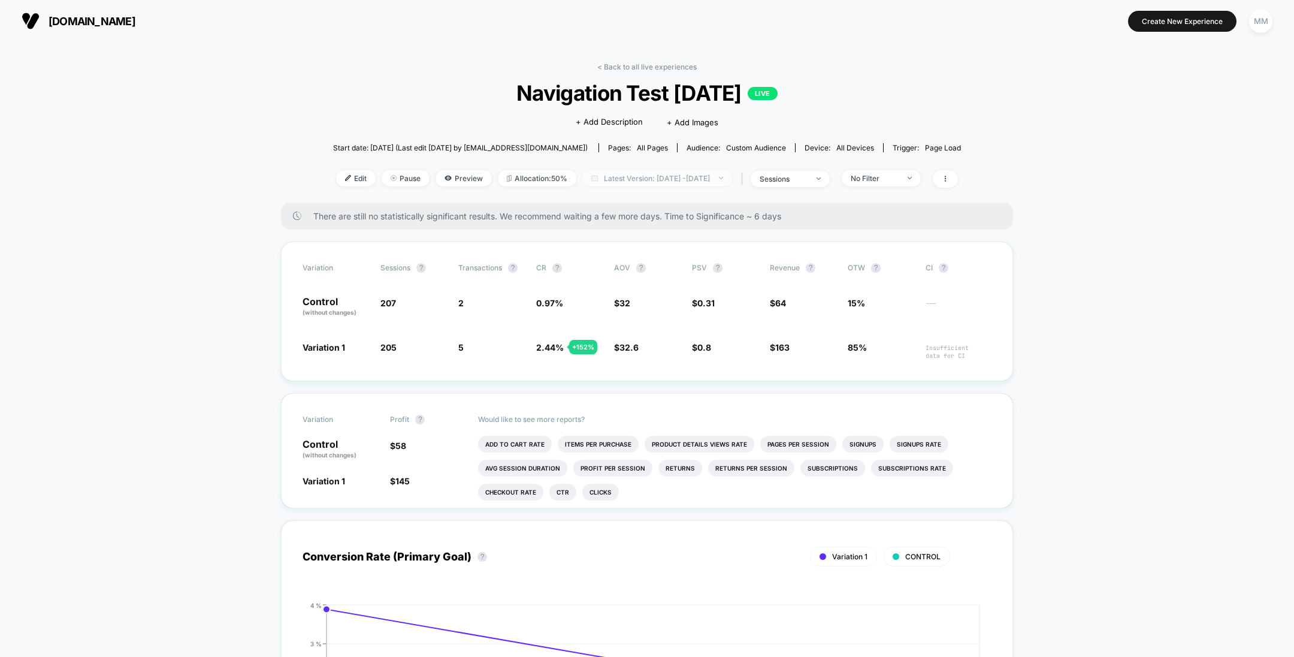
click at [664, 181] on span "Latest Version: [DATE] - [DATE]" at bounding box center [657, 178] width 150 height 16
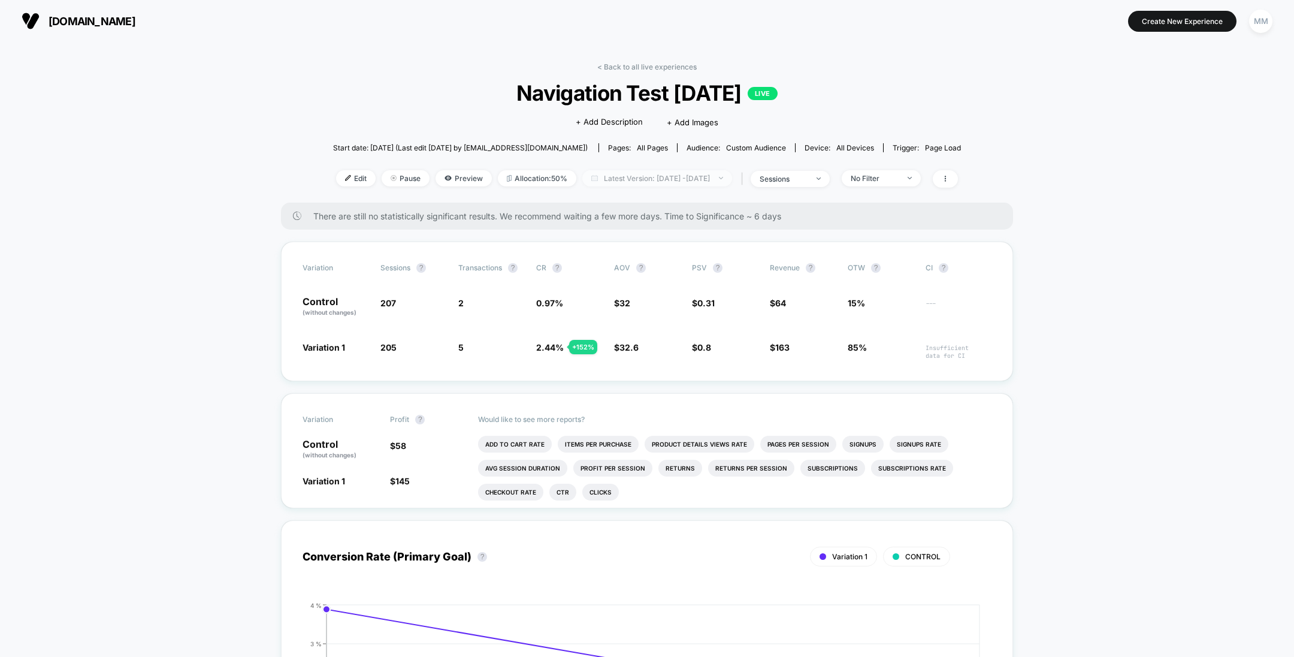
click at [618, 176] on span "Latest Version: [DATE] - [DATE]" at bounding box center [657, 178] width 150 height 16
select select "*"
select select "****"
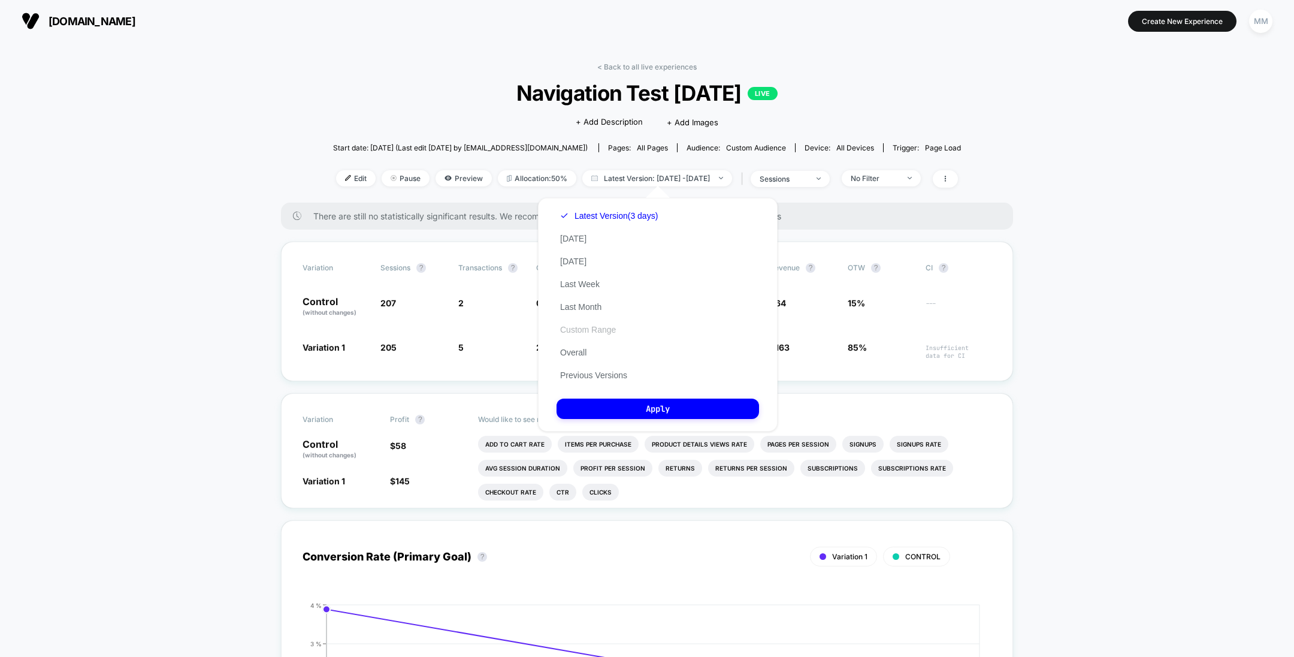
click at [597, 326] on button "Custom Range" at bounding box center [588, 329] width 63 height 11
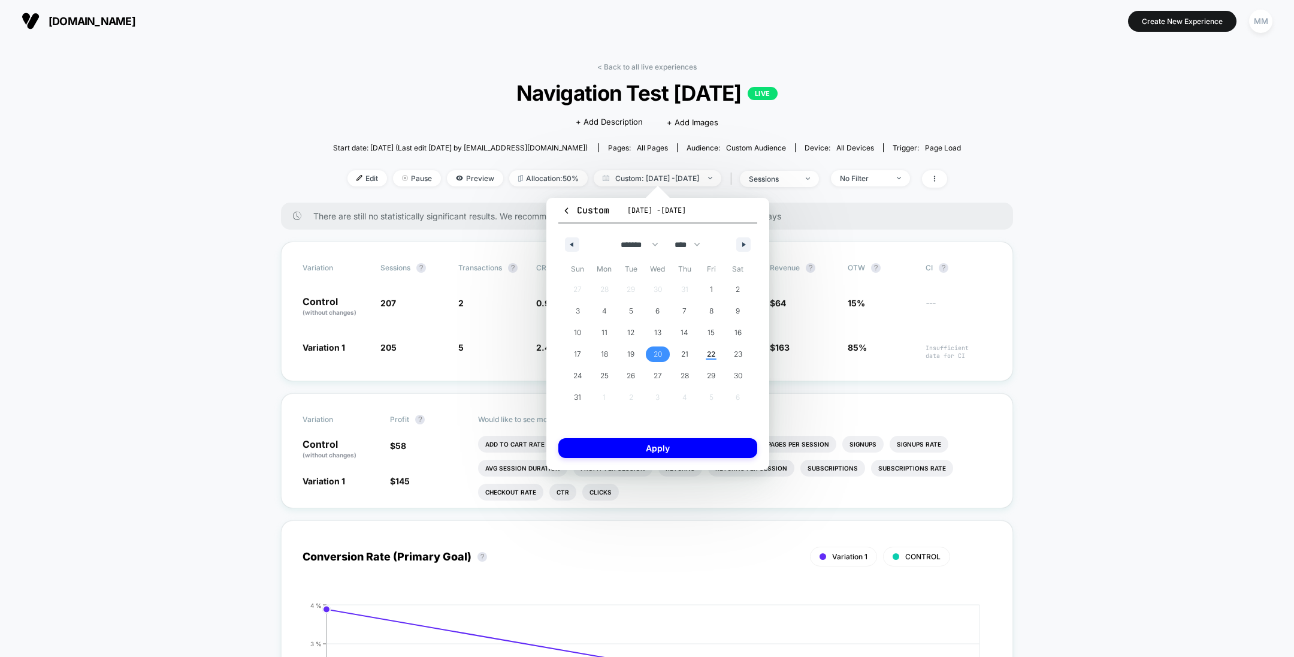
click at [667, 353] on span "20" at bounding box center [658, 354] width 27 height 16
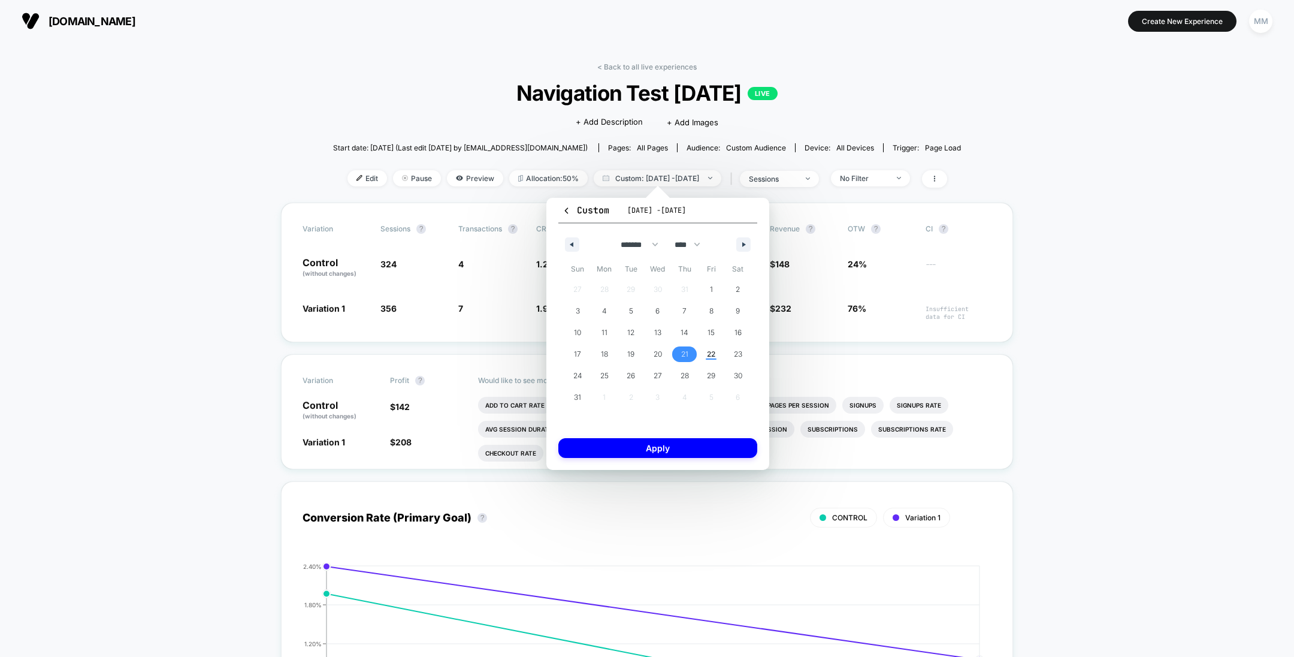
click at [680, 357] on span "21" at bounding box center [684, 354] width 27 height 16
click at [680, 356] on span "21" at bounding box center [684, 354] width 27 height 16
click at [679, 444] on button "Apply" at bounding box center [657, 448] width 199 height 20
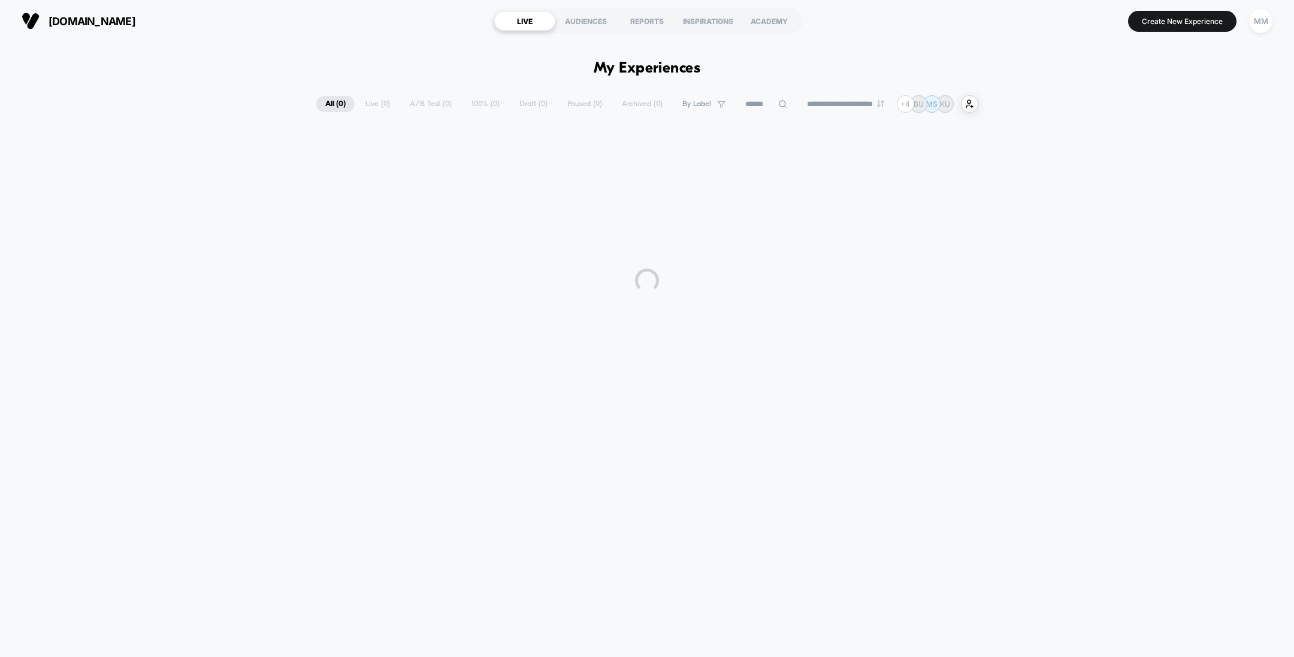
click at [645, 27] on div "MM" at bounding box center [1260, 21] width 23 height 23
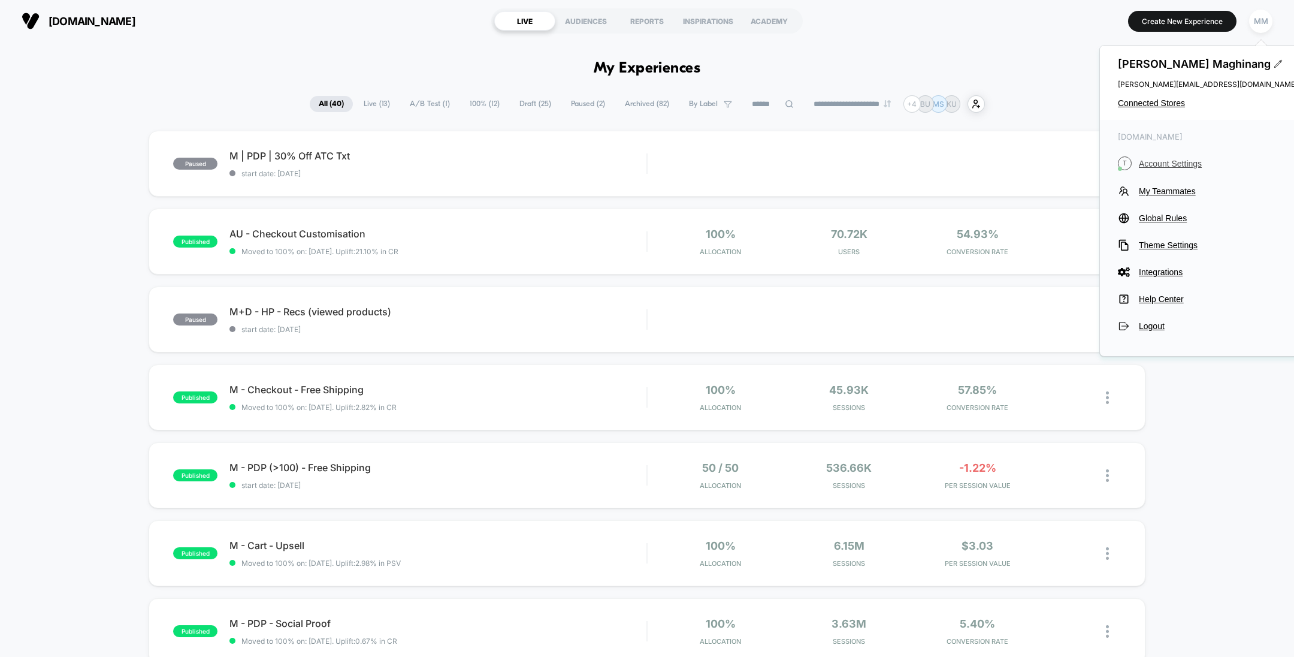
click at [645, 160] on span "Account Settings" at bounding box center [1218, 164] width 159 height 10
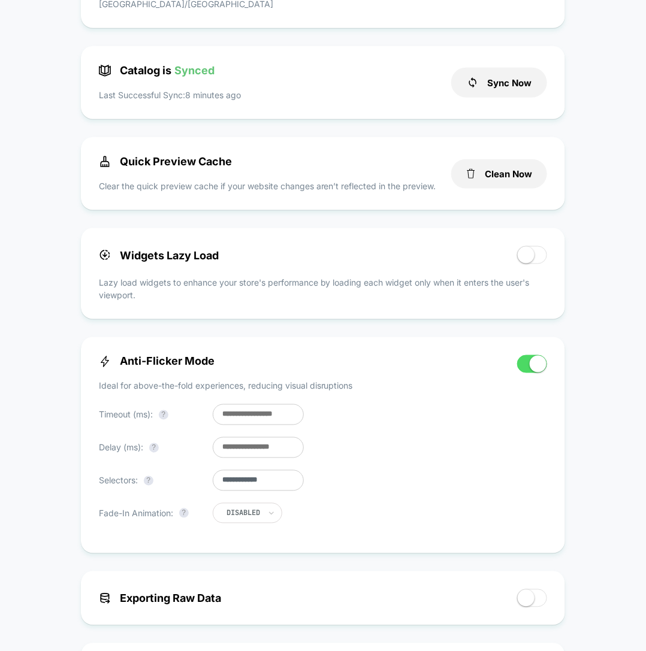
scroll to position [306, 0]
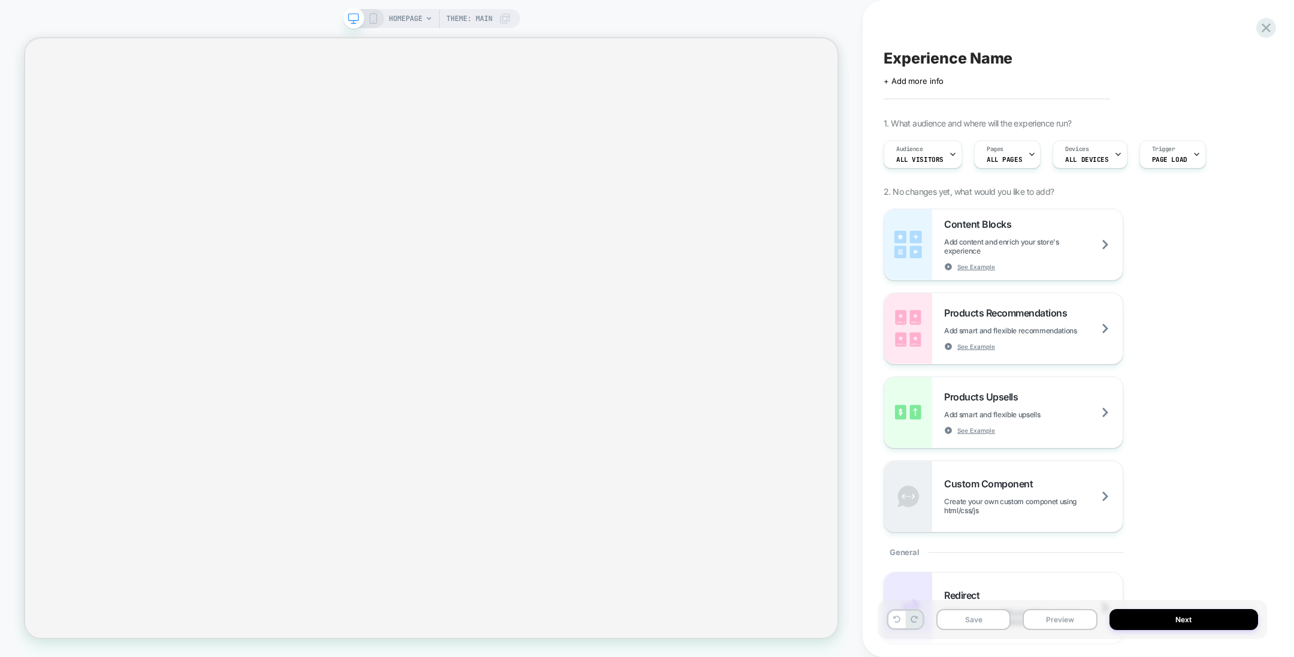
click at [952, 55] on span "Experience Name" at bounding box center [948, 58] width 129 height 18
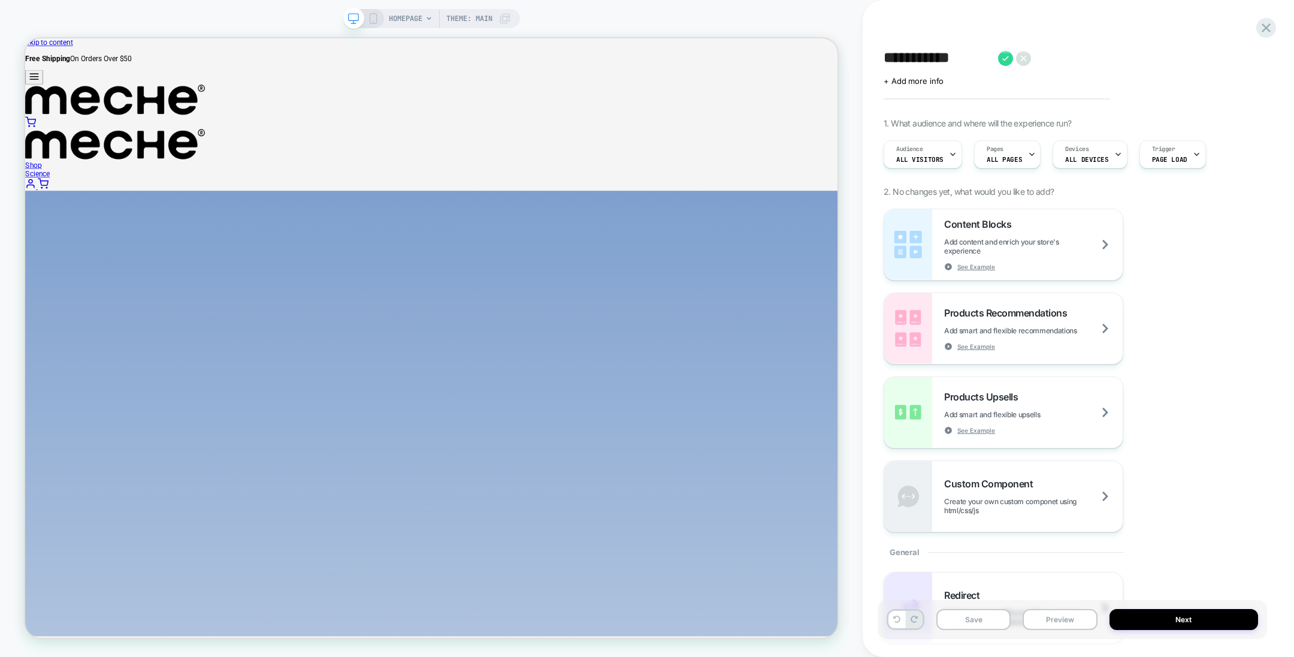
type textarea "**********"
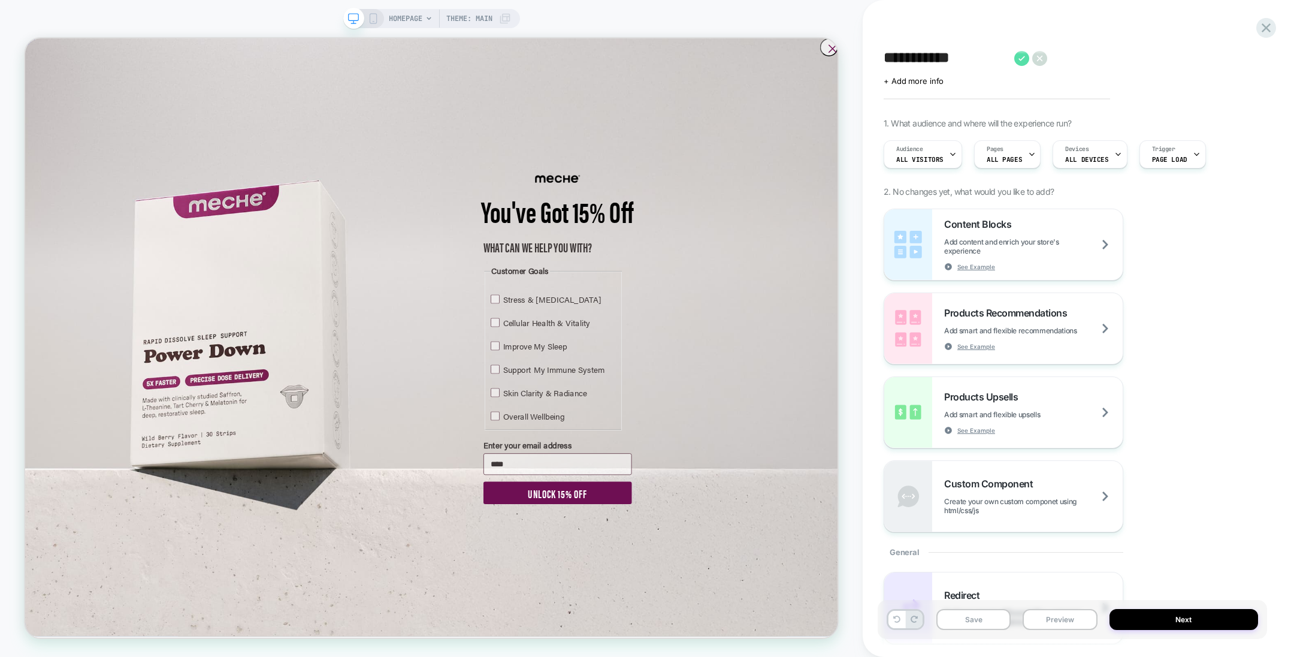
type input "****"
click at [1021, 58] on icon at bounding box center [1021, 58] width 7 height 5
click at [994, 58] on div "Moving Sect" at bounding box center [1072, 58] width 377 height 18
click at [994, 58] on textarea "**********" at bounding box center [946, 58] width 125 height 18
type textarea "**********"
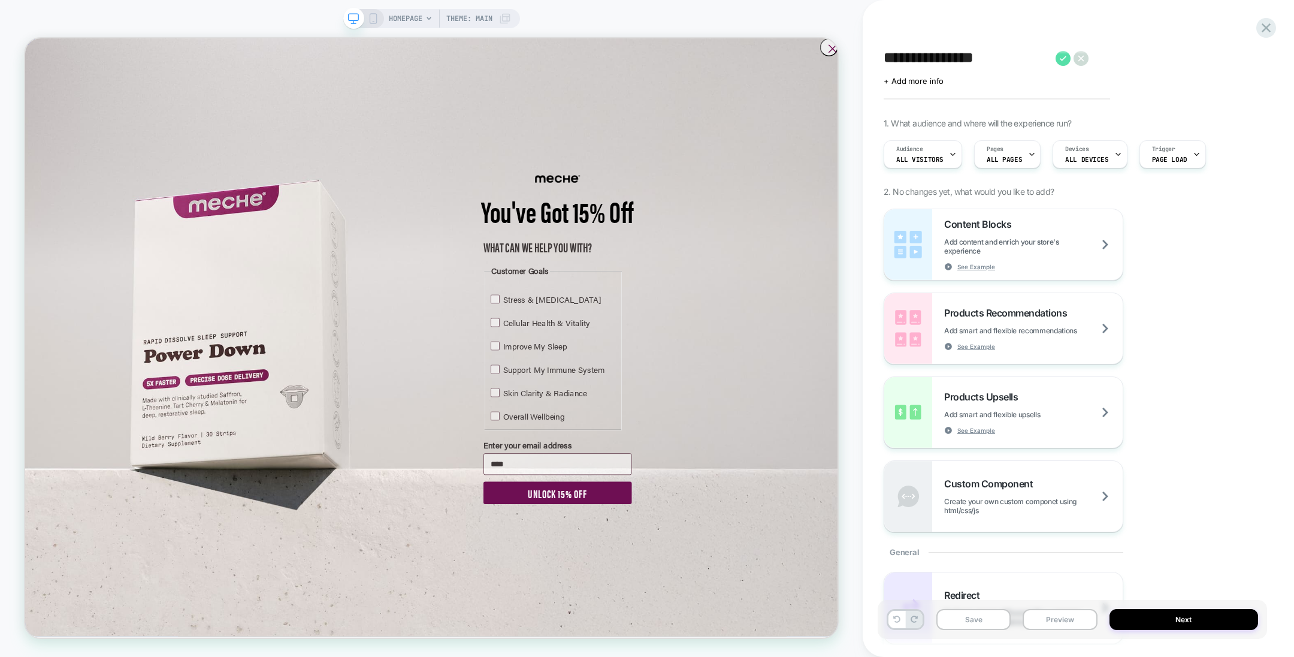
click at [1060, 58] on icon at bounding box center [1063, 58] width 15 height 15
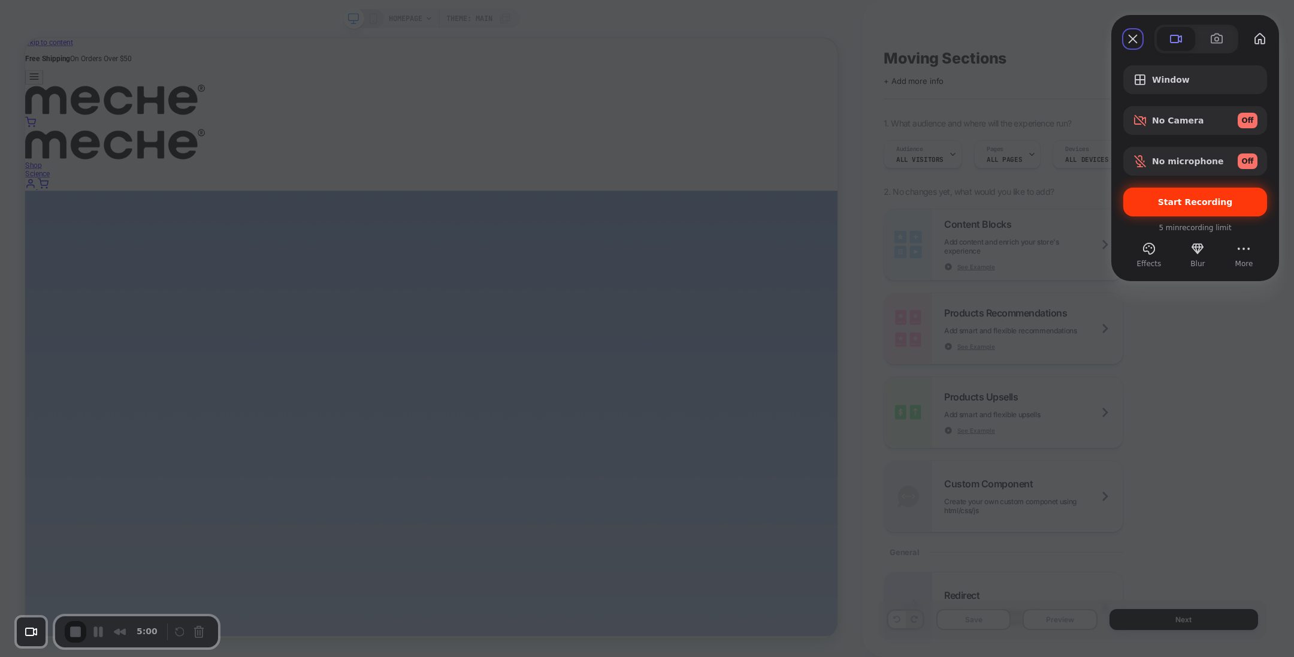
click at [1202, 195] on div "Start Recording" at bounding box center [1195, 202] width 144 height 29
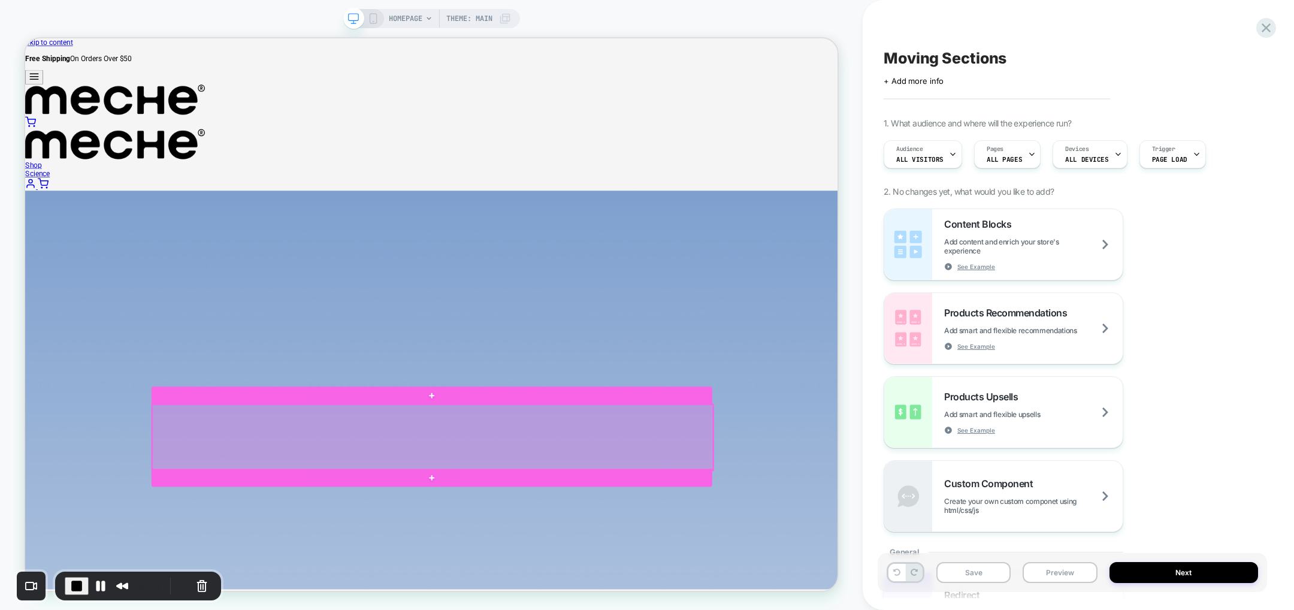
click at [936, 568] on div at bounding box center [569, 570] width 748 height 87
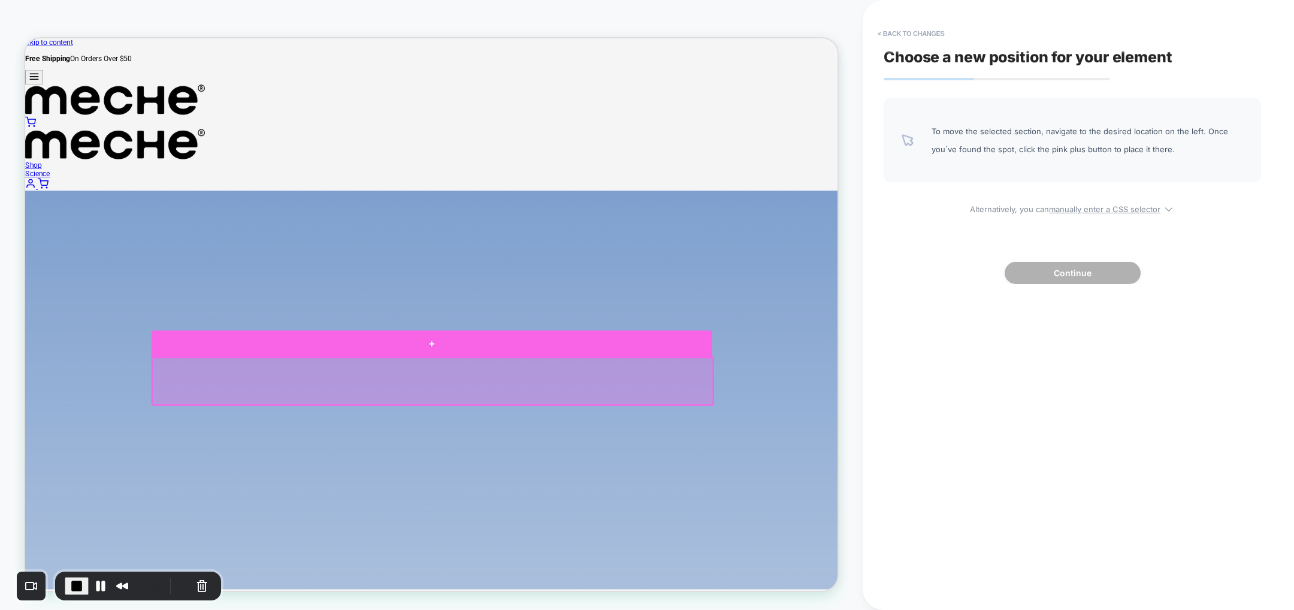
click at [854, 442] on div at bounding box center [568, 446] width 748 height 36
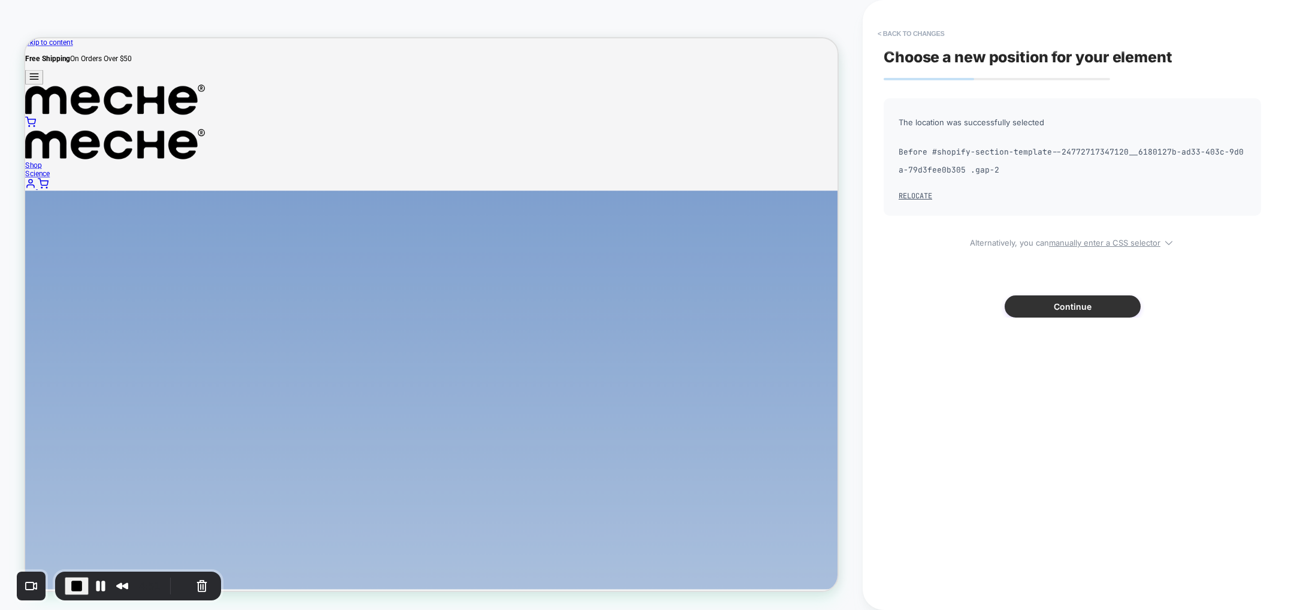
click at [1045, 300] on button "Continue" at bounding box center [1073, 306] width 136 height 22
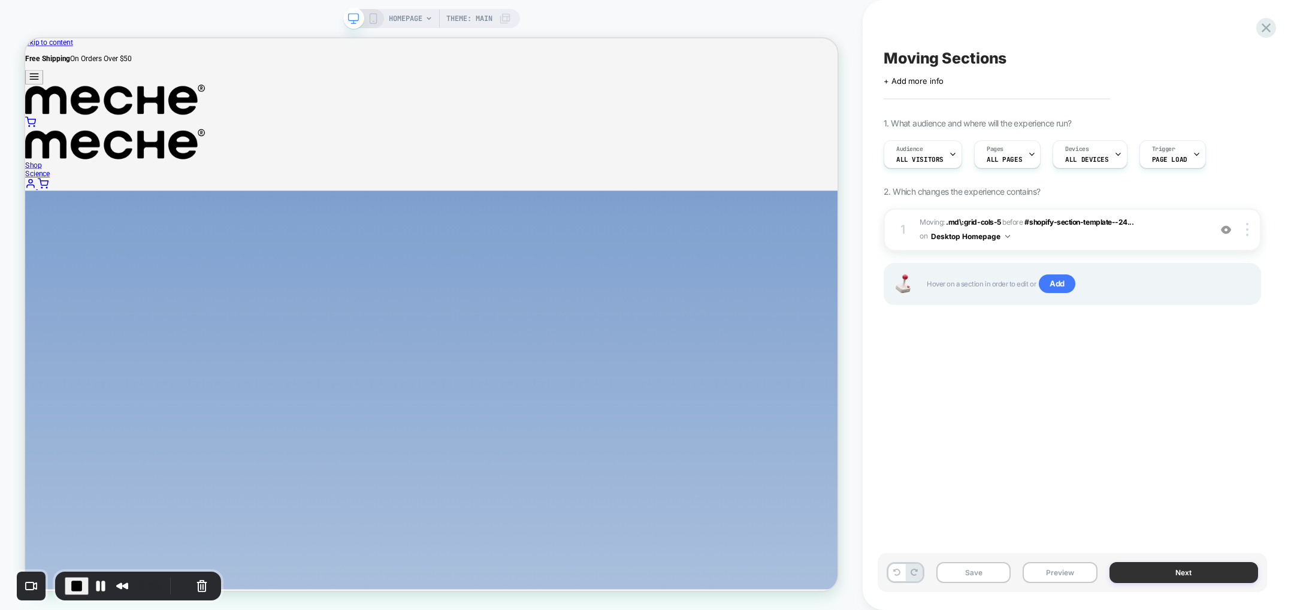
click at [1136, 570] on button "Next" at bounding box center [1183, 572] width 149 height 21
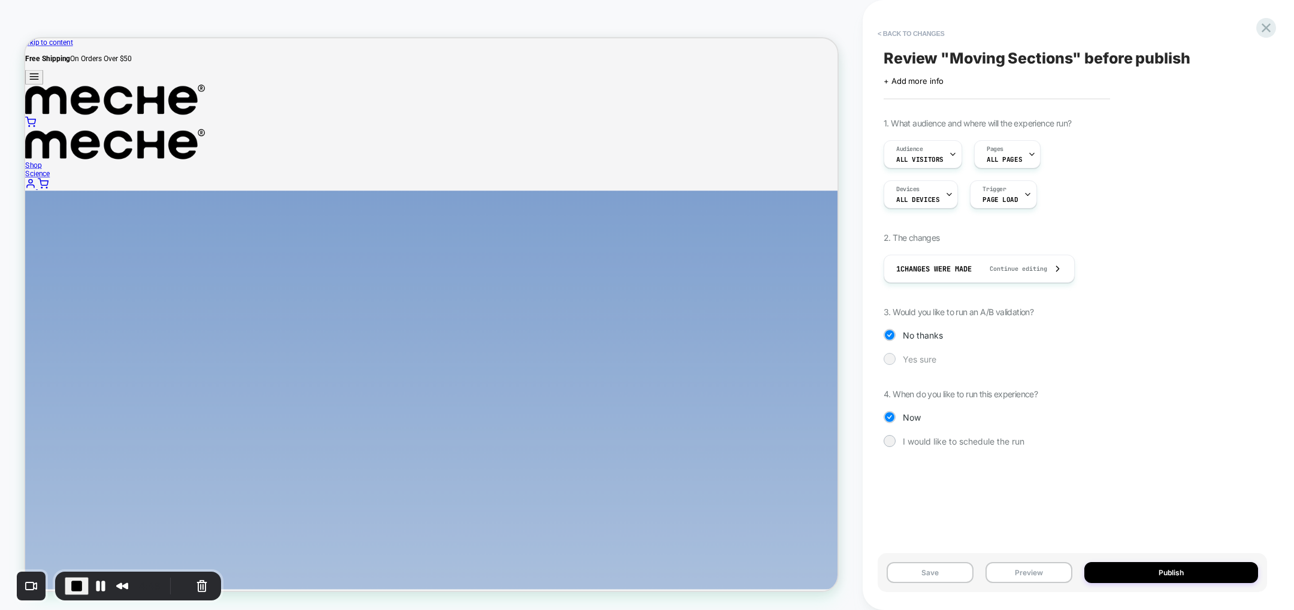
click at [896, 356] on div "Yes sure" at bounding box center [1072, 359] width 377 height 12
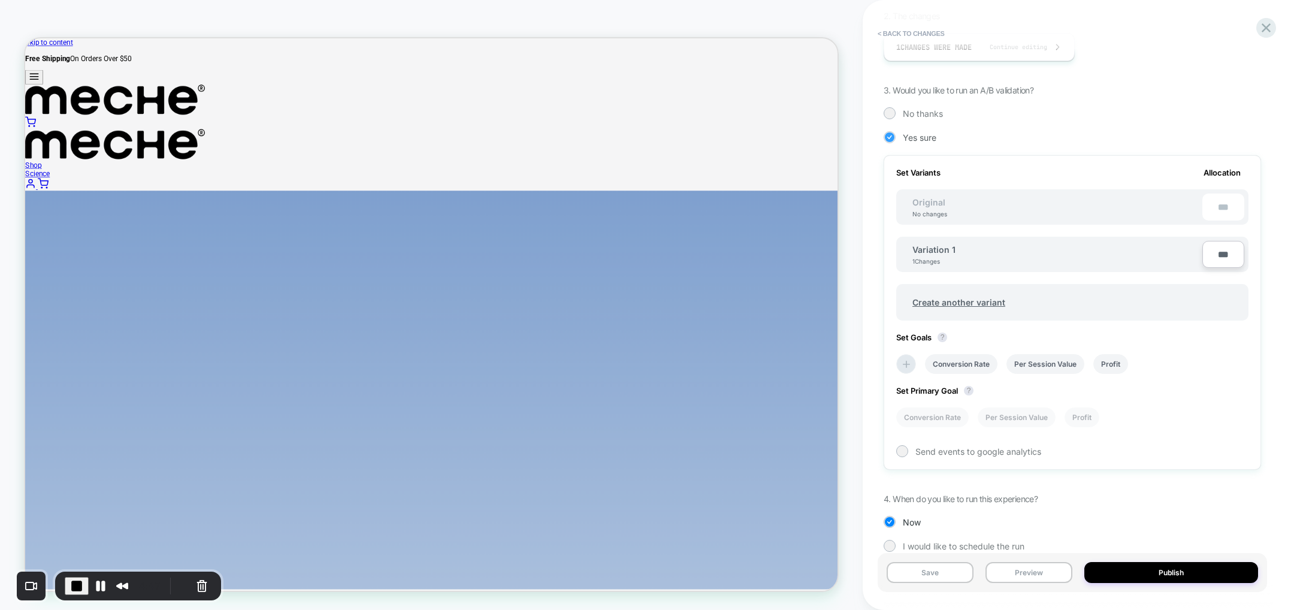
scroll to position [240, 0]
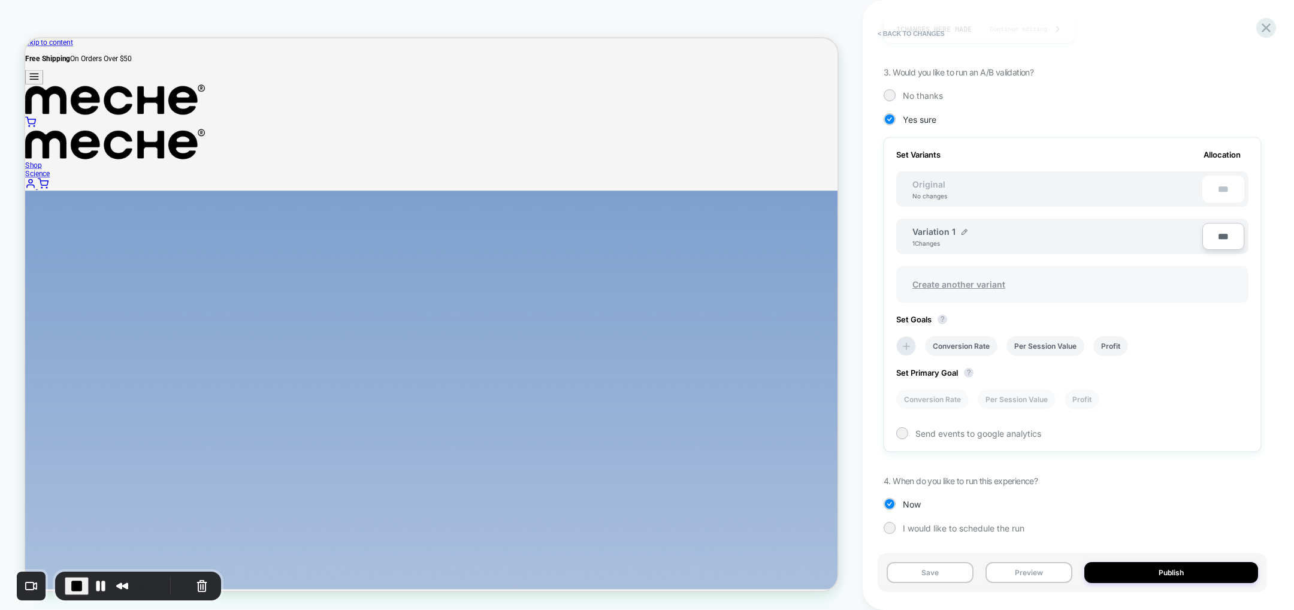
click at [953, 279] on span "Create another variant" at bounding box center [958, 284] width 117 height 28
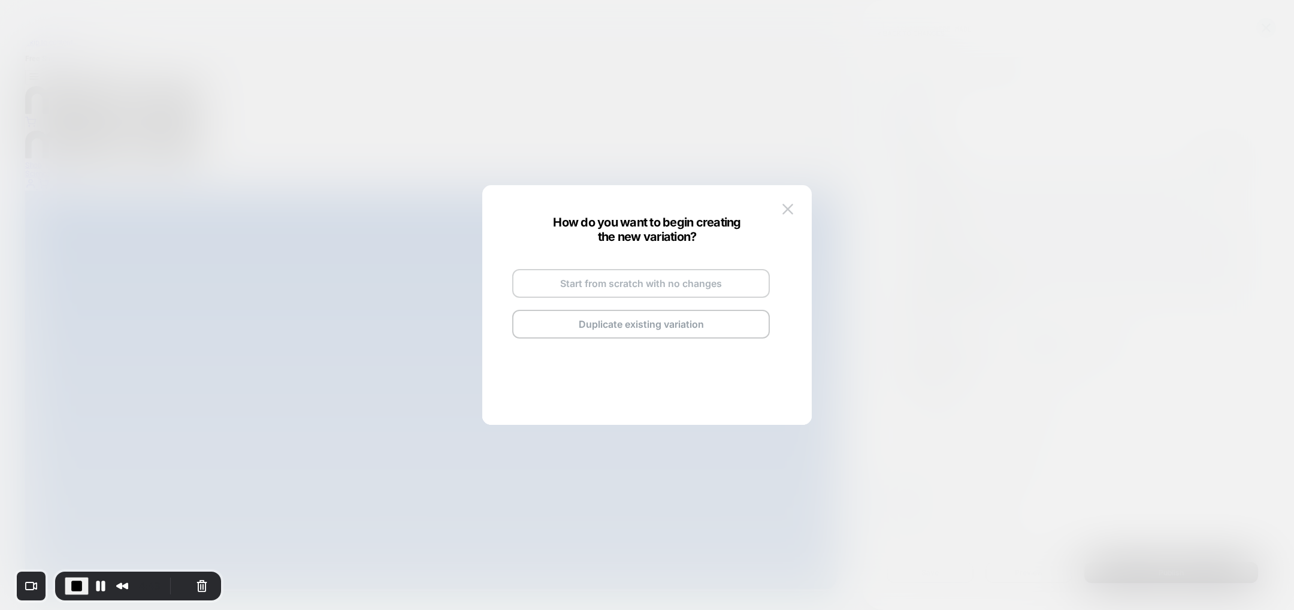
click at [649, 283] on button "Start from scratch with no changes" at bounding box center [641, 283] width 258 height 29
click at [670, 313] on button "Go and Edit the New Variation" at bounding box center [641, 307] width 258 height 29
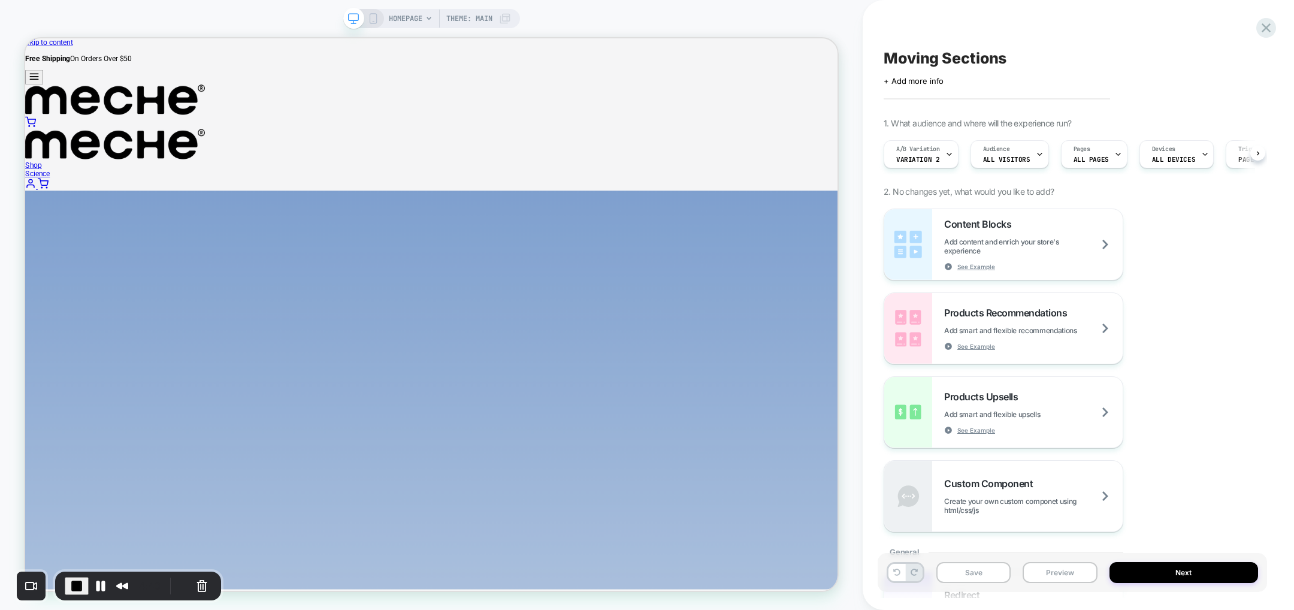
scroll to position [0, 0]
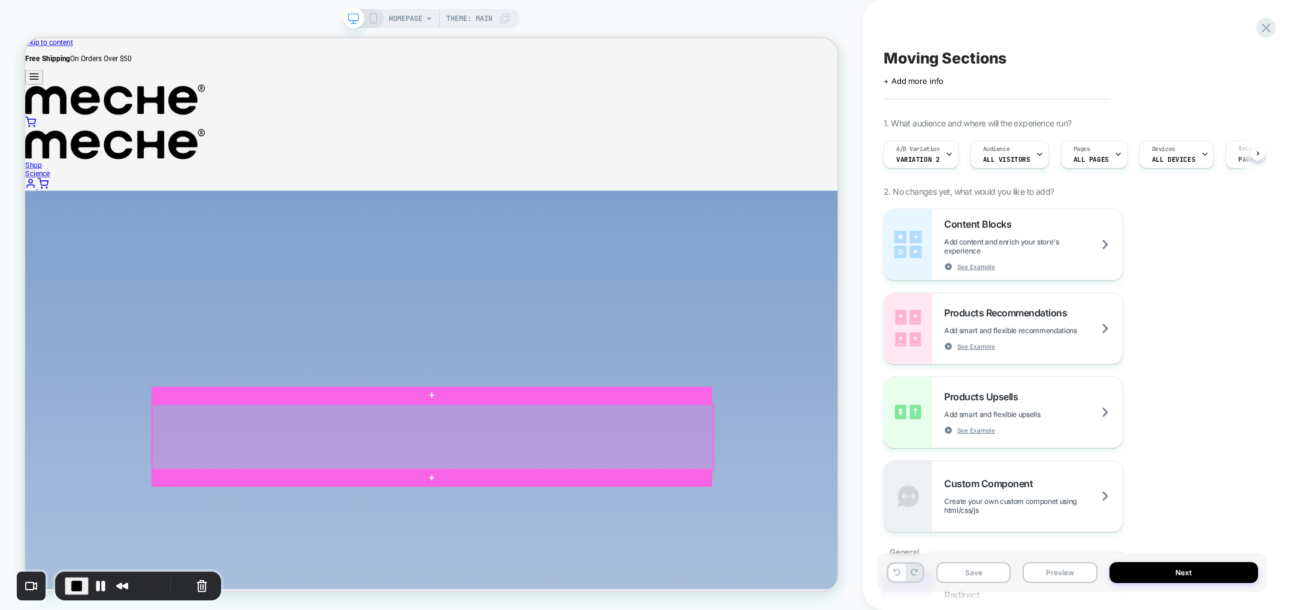
click at [926, 568] on div at bounding box center [569, 570] width 748 height 87
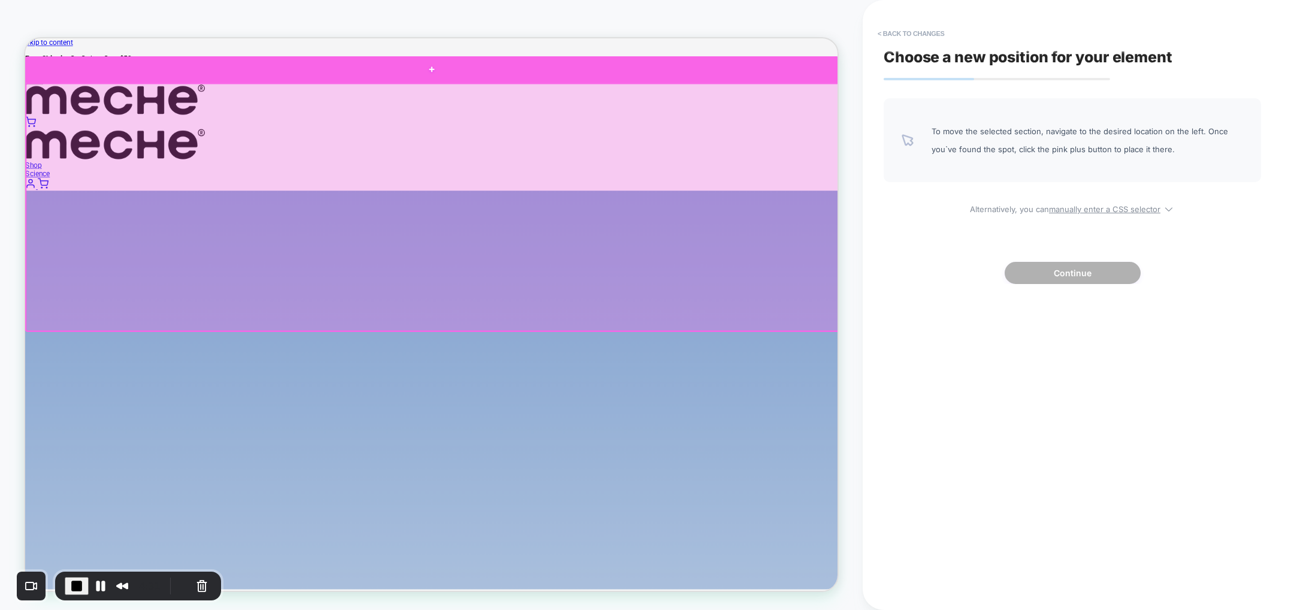
click at [972, 77] on div at bounding box center [567, 80] width 1085 height 36
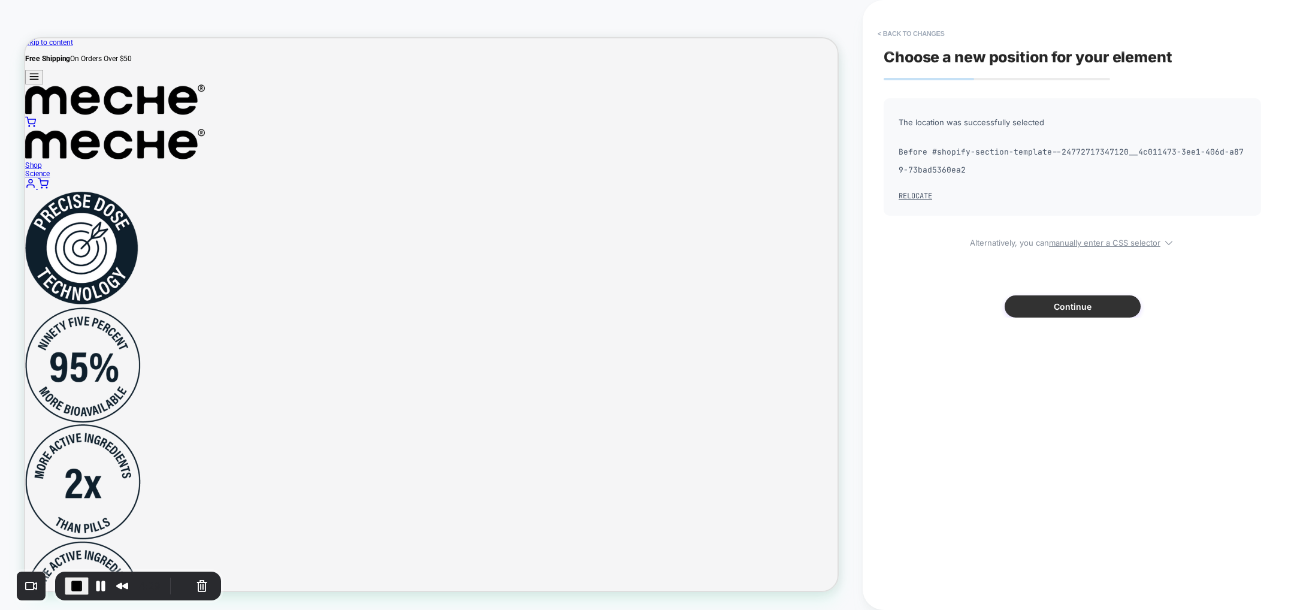
click at [1029, 295] on button "Continue" at bounding box center [1073, 306] width 136 height 22
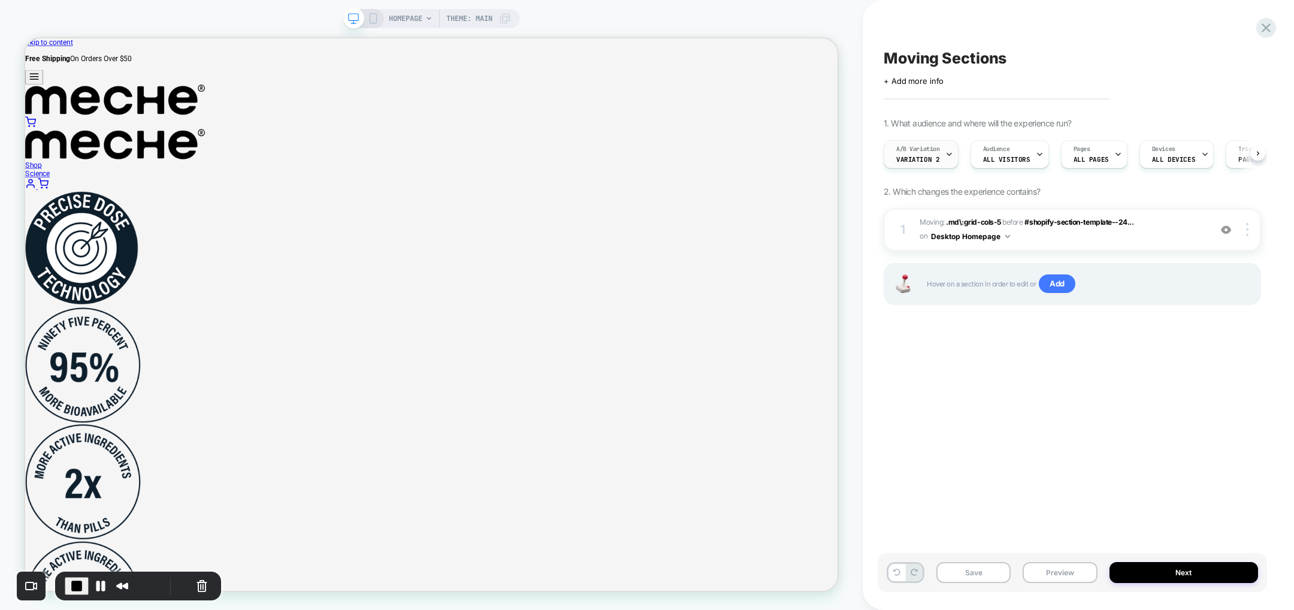
click at [948, 151] on icon at bounding box center [949, 154] width 8 height 8
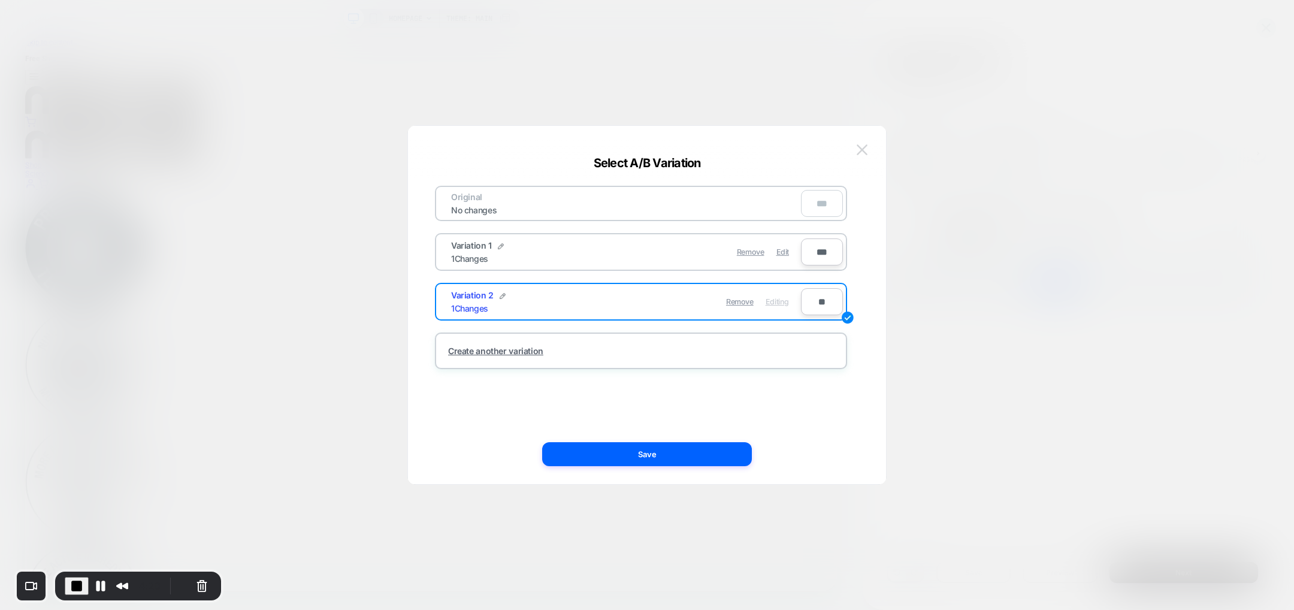
click at [861, 147] on img at bounding box center [862, 149] width 11 height 10
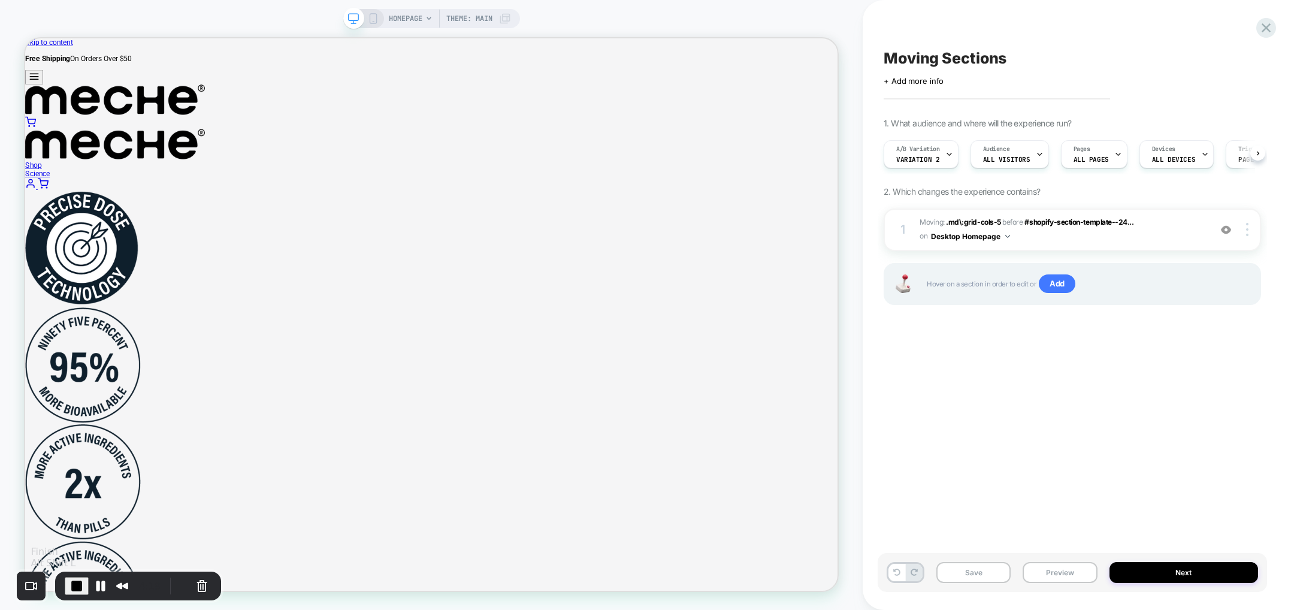
click at [75, 580] on span "End Recording" at bounding box center [76, 586] width 14 height 14
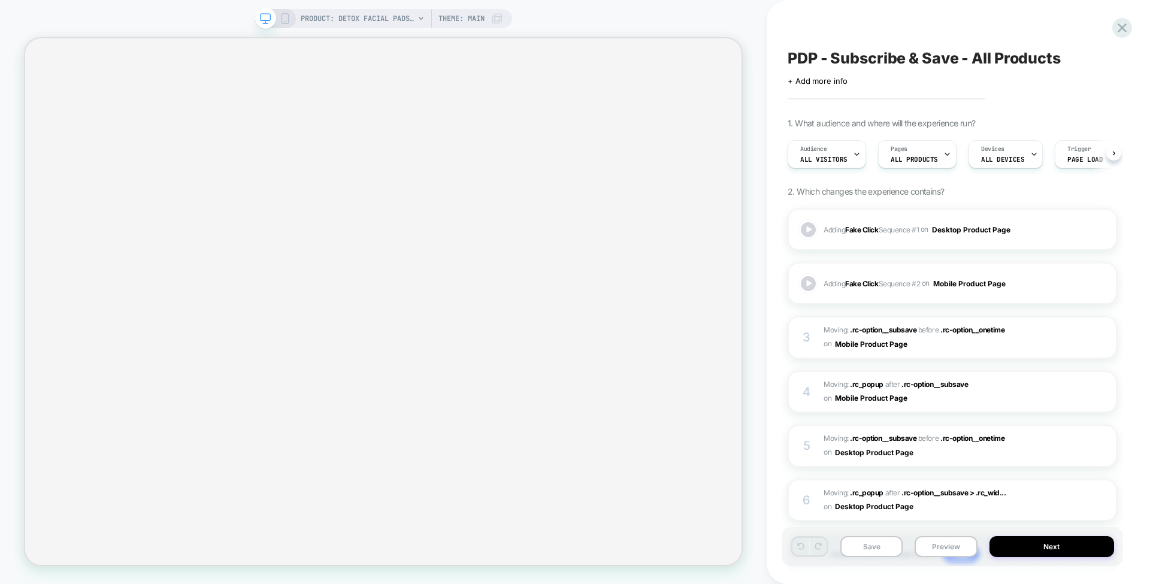
scroll to position [0, 1]
click at [1018, 225] on button "Desktop Product Page" at bounding box center [976, 229] width 88 height 15
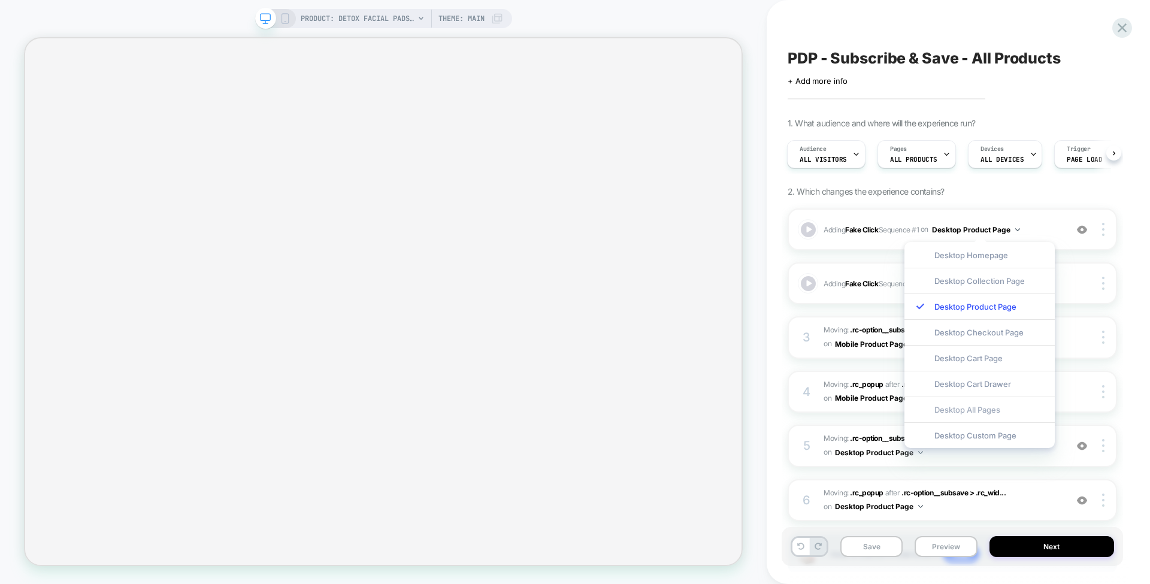
click at [1012, 409] on div "Desktop All Pages" at bounding box center [980, 410] width 150 height 26
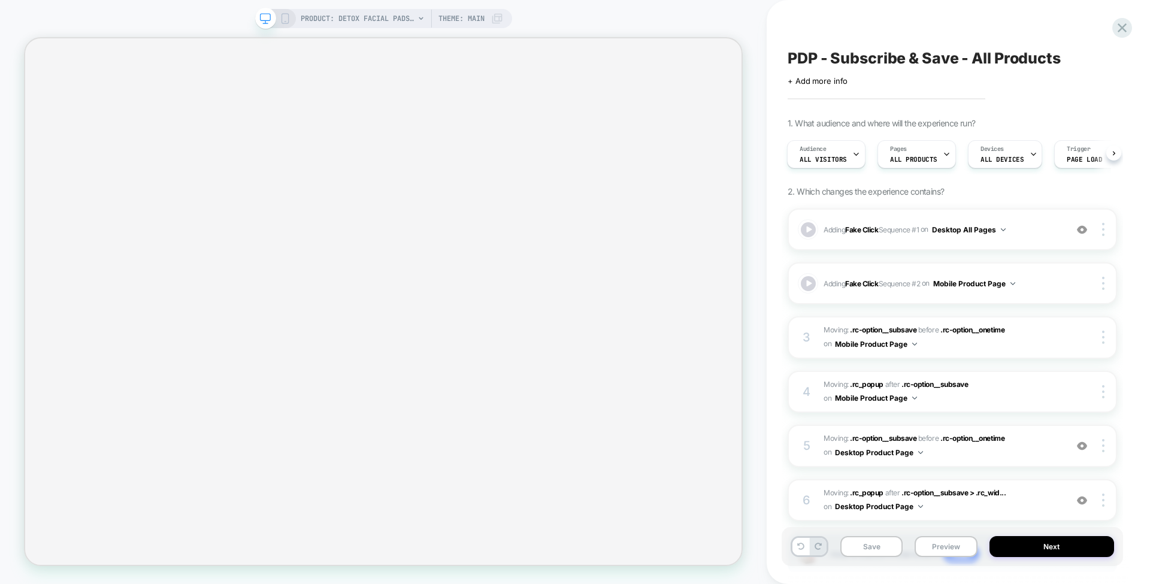
click at [288, 10] on div "PRODUCT: Detox Facial Pads - Original 60ct [x 60 ct] Theme: MAIN" at bounding box center [383, 18] width 257 height 19
click at [286, 16] on icon at bounding box center [285, 18] width 11 height 11
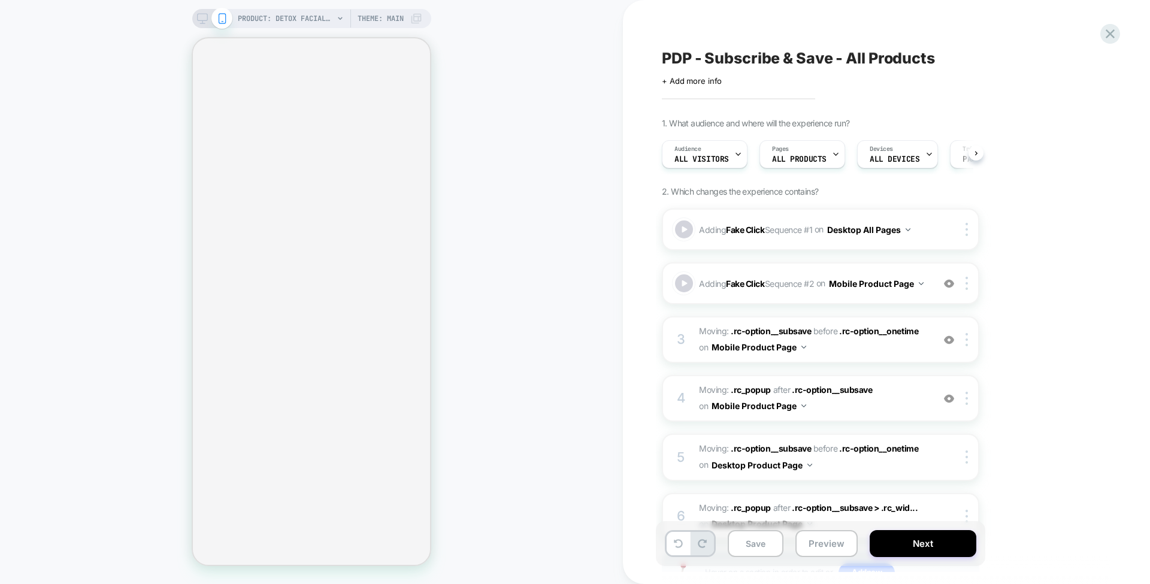
scroll to position [0, 1]
click at [829, 290] on button "Mobile Product Page" at bounding box center [876, 283] width 95 height 17
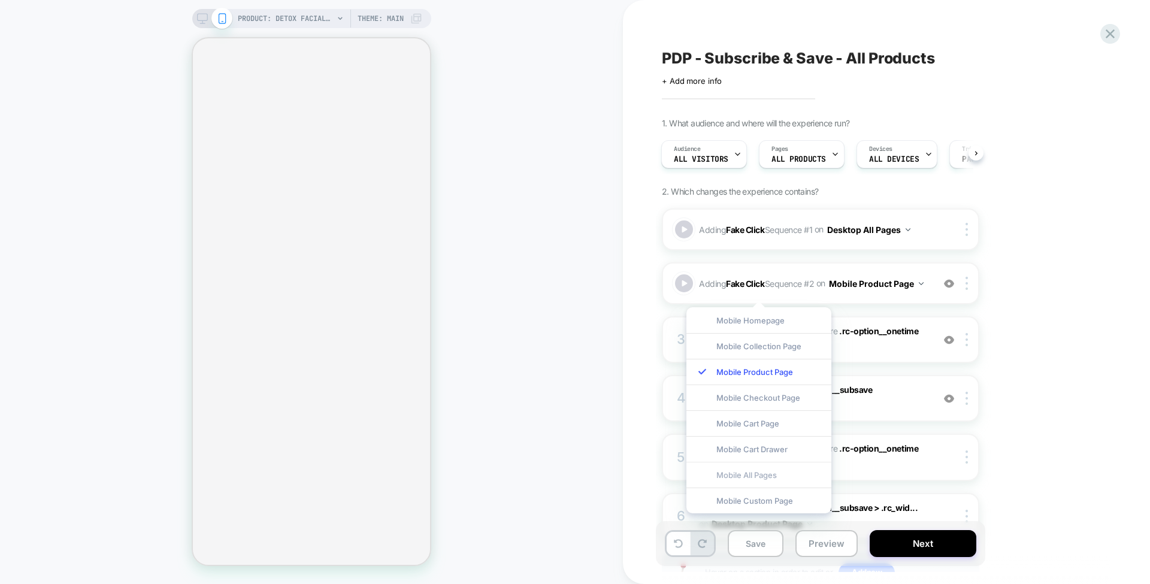
click at [775, 471] on div "Mobile All Pages" at bounding box center [759, 475] width 145 height 26
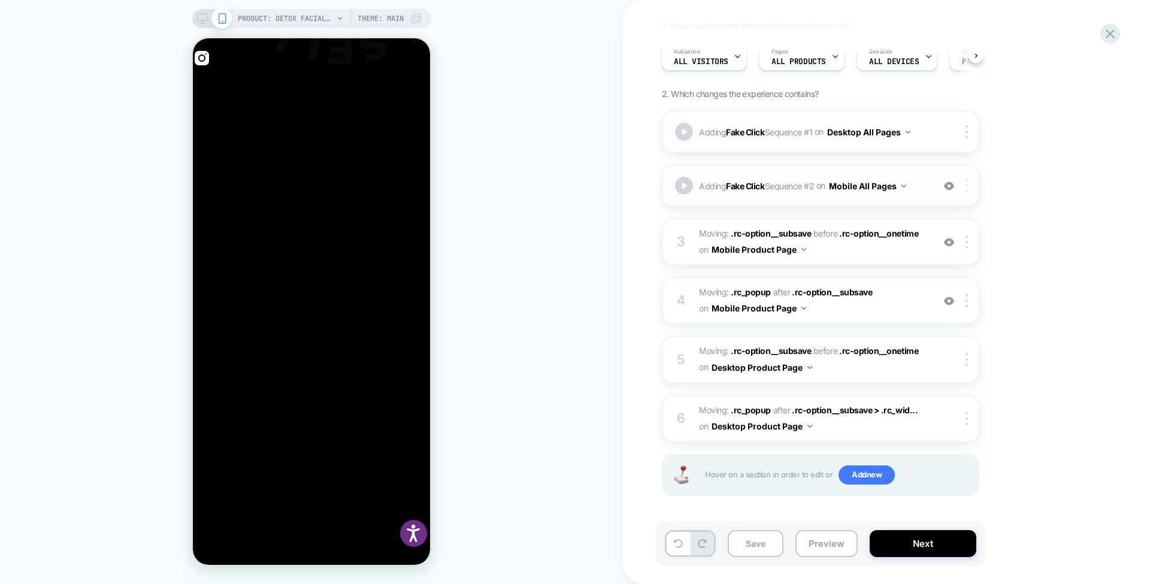
scroll to position [0, 0]
click at [749, 186] on b "Fake Click" at bounding box center [745, 185] width 38 height 10
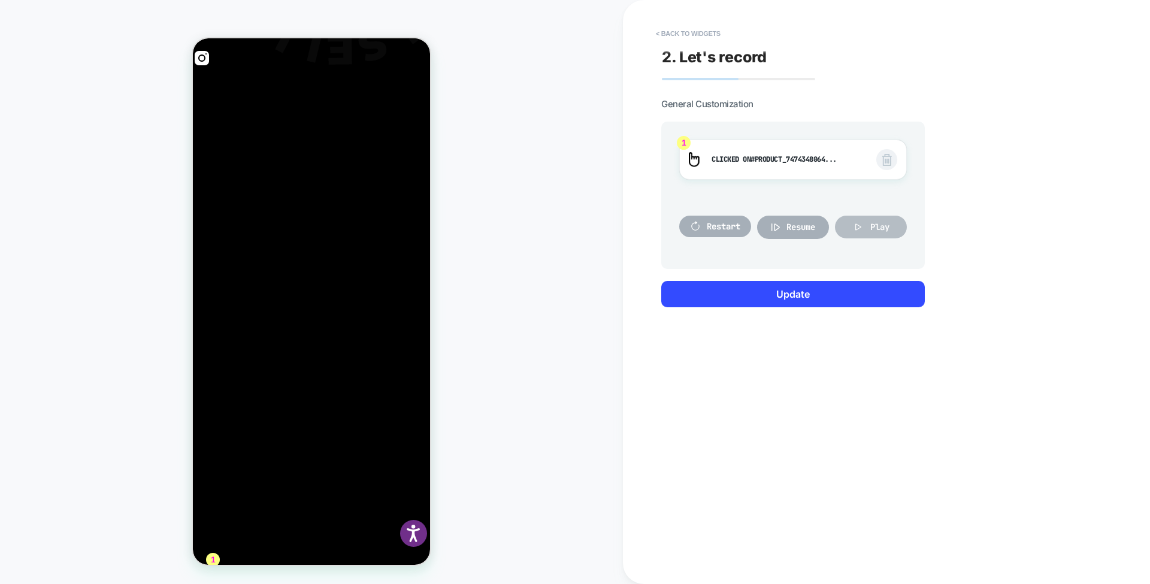
click at [881, 230] on span "Play" at bounding box center [879, 227] width 19 height 11
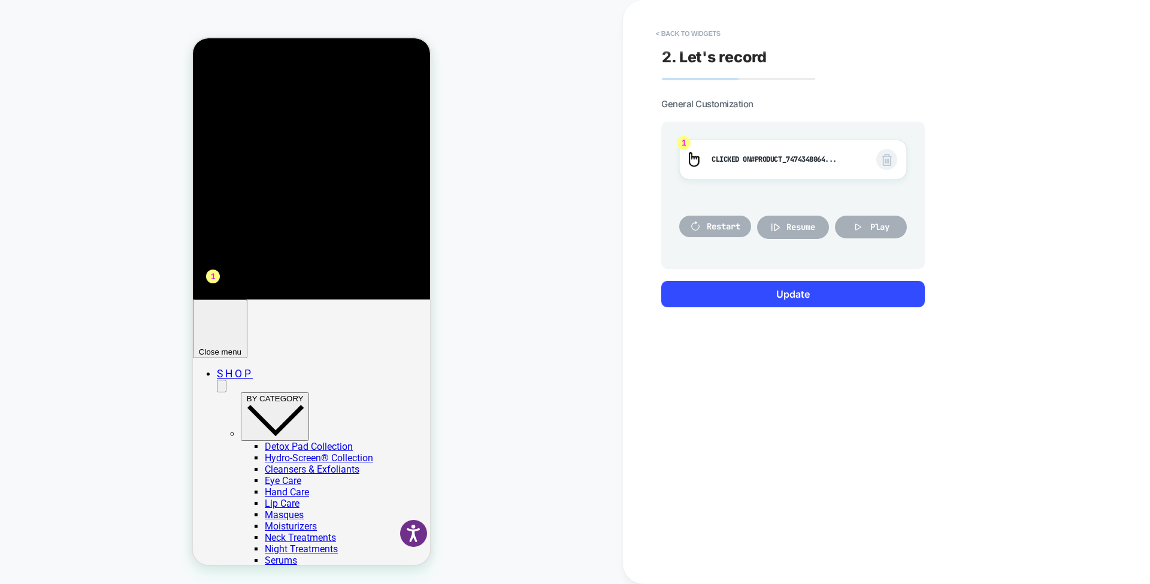
scroll to position [545, 0]
click at [883, 225] on span "Play" at bounding box center [879, 227] width 19 height 11
click at [691, 35] on button "< Back to widgets" at bounding box center [688, 33] width 77 height 19
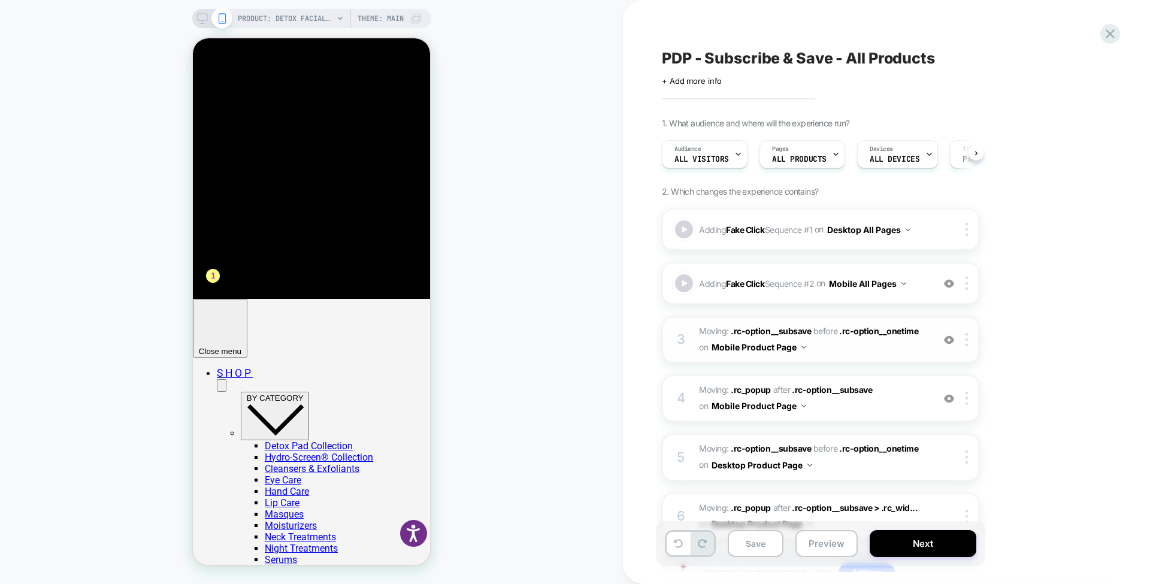
scroll to position [0, 1]
click at [684, 284] on div at bounding box center [684, 283] width 21 height 21
click at [823, 537] on button "Preview" at bounding box center [827, 543] width 62 height 27
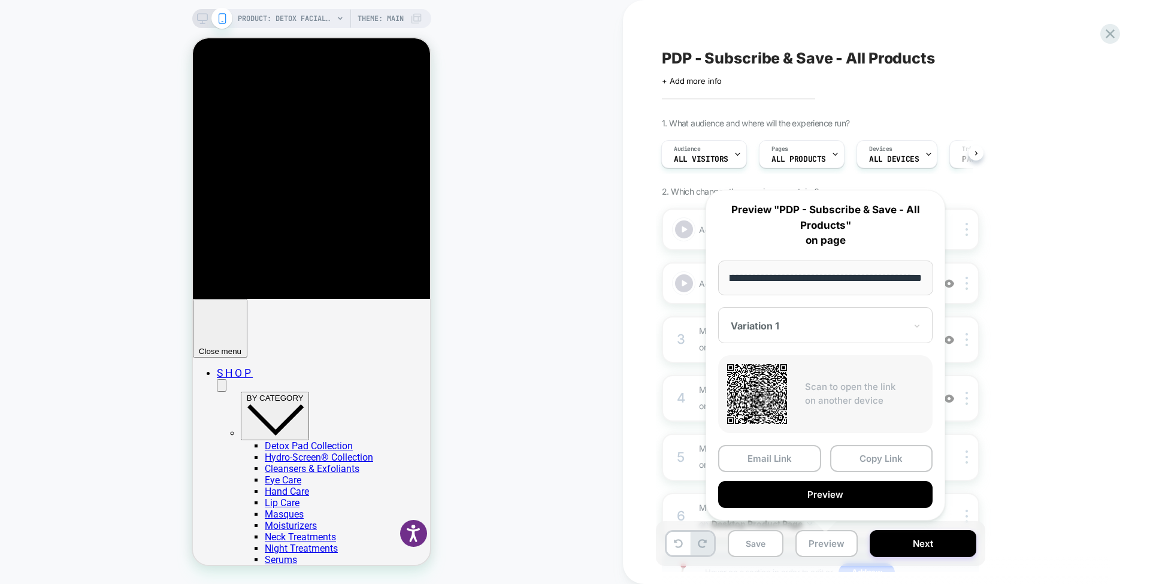
scroll to position [0, 0]
click at [633, 472] on div "PDP - Subscribe & Save - All Products Click to edit experience details + Add mo…" at bounding box center [886, 292] width 527 height 584
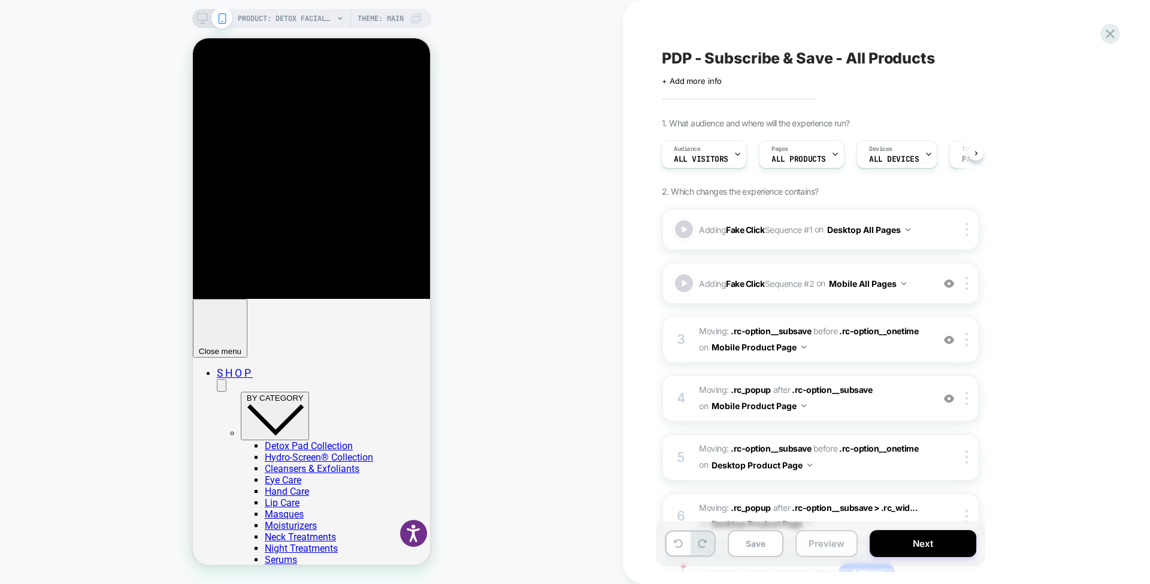
click at [830, 551] on button "Preview" at bounding box center [827, 543] width 62 height 27
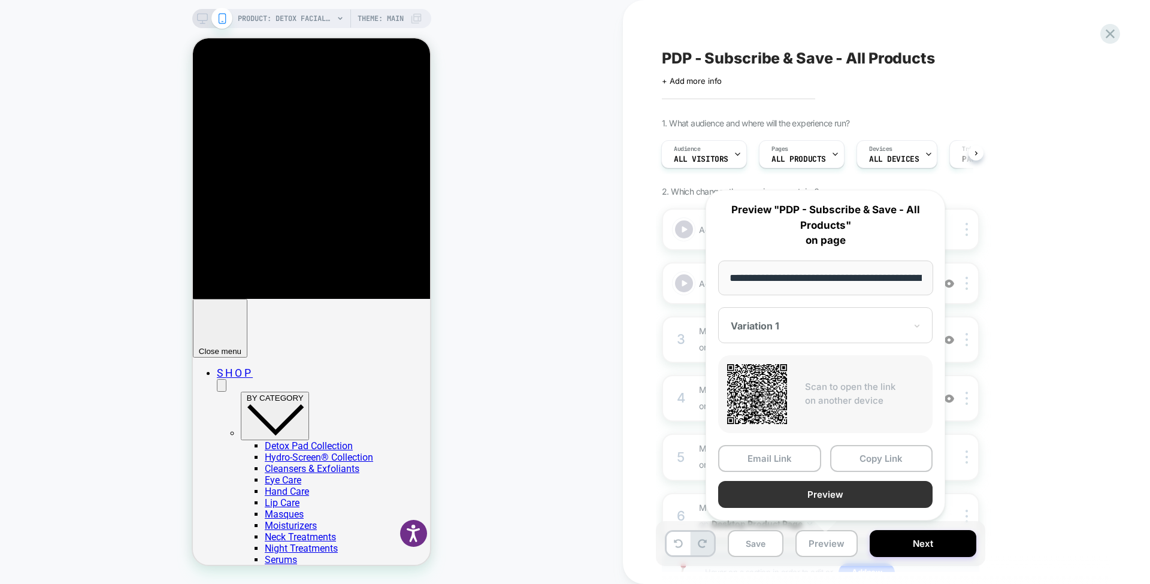
click at [826, 491] on button "Preview" at bounding box center [825, 494] width 214 height 27
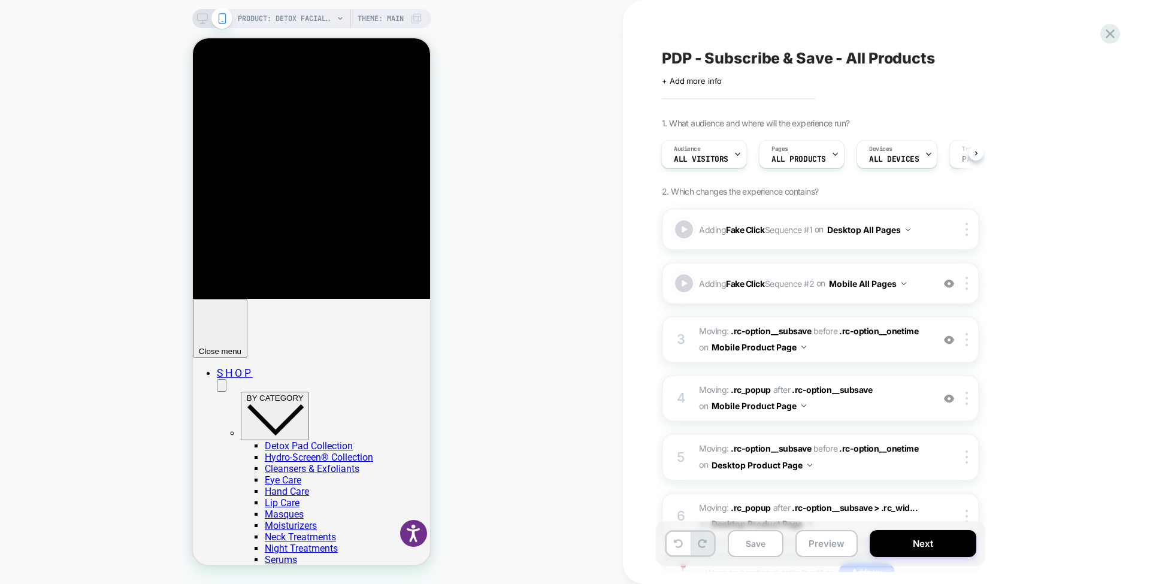
click at [205, 21] on icon at bounding box center [202, 18] width 11 height 11
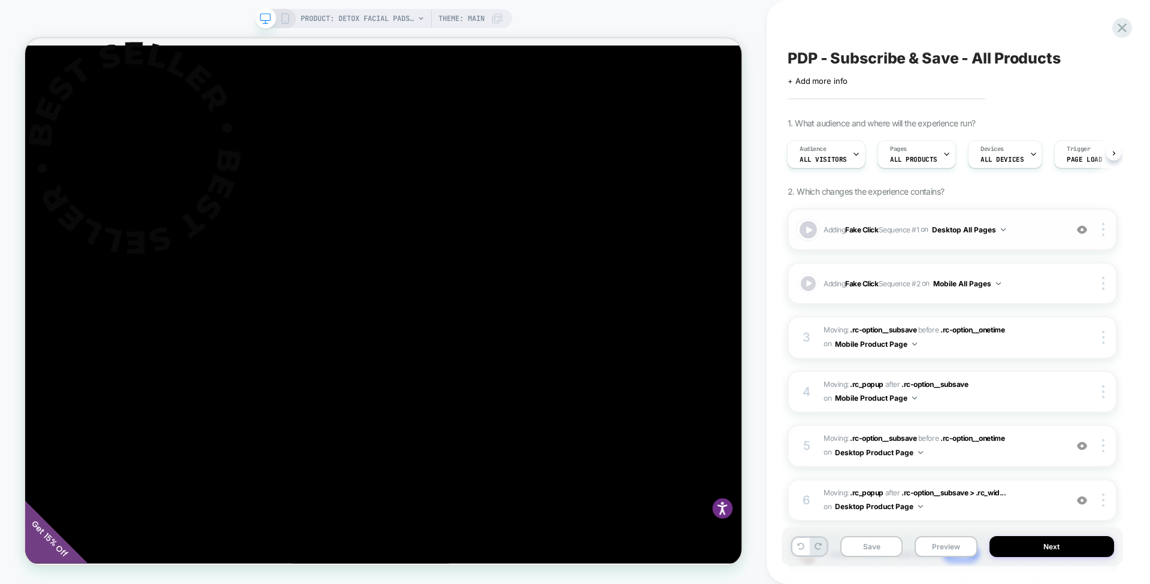
click at [809, 228] on div at bounding box center [808, 229] width 17 height 17
click at [0, 401] on div "PRODUCT: Detox Facial Pads - Original 60ct [x 60 ct] PRODUCT: Detox Facial Pads…" at bounding box center [383, 292] width 767 height 560
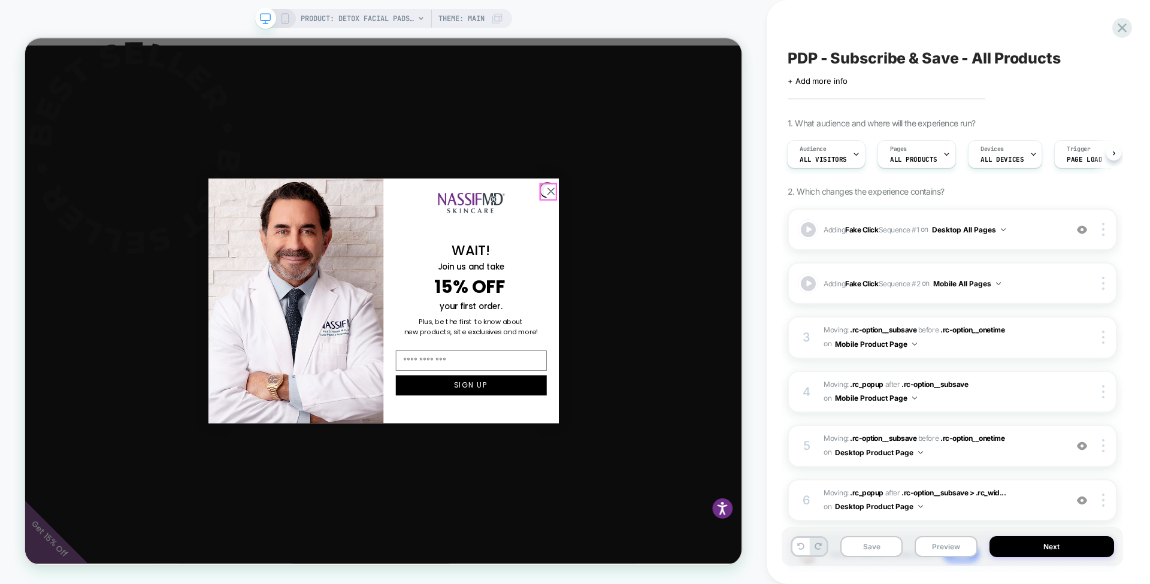
click at [723, 232] on circle "Close dialog" at bounding box center [726, 242] width 20 height 20
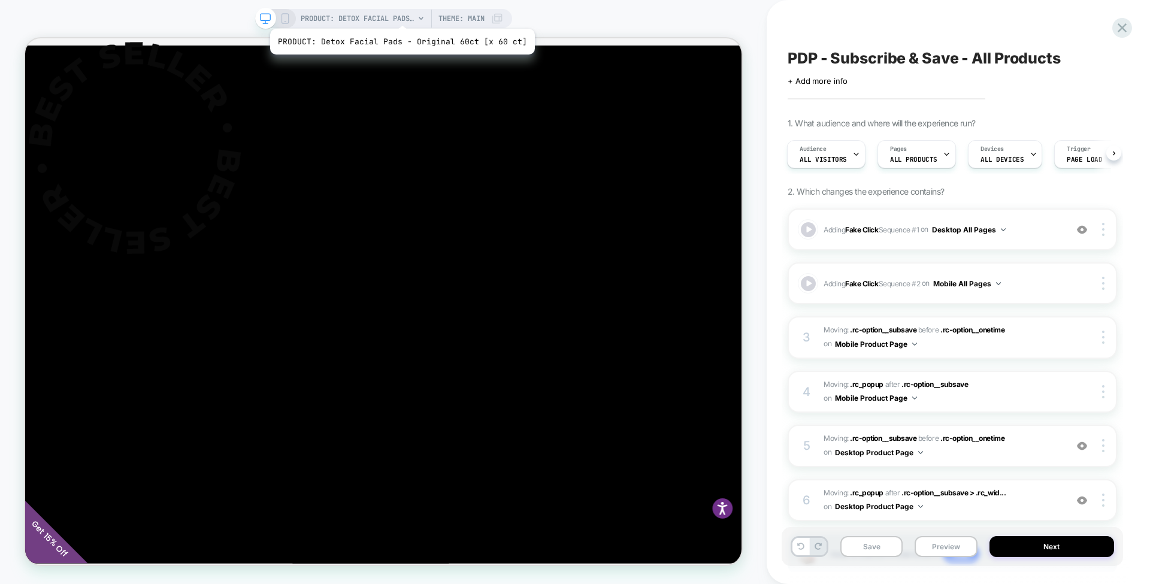
click at [399, 13] on span "PRODUCT: Detox Facial Pads - Original 60ct [x 60 ct]" at bounding box center [358, 18] width 114 height 19
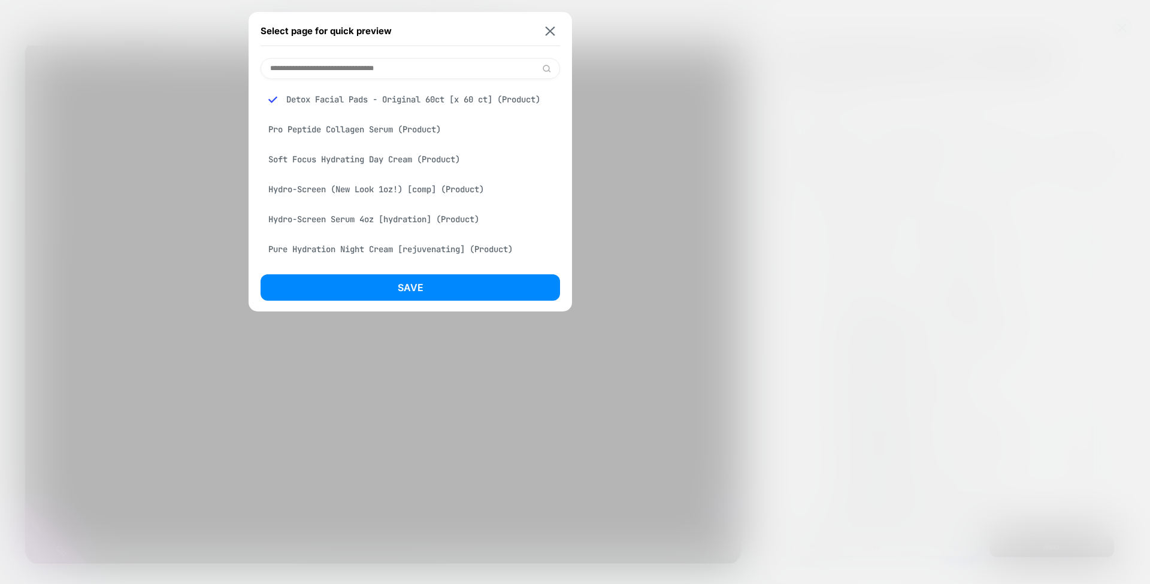
click at [424, 140] on div "Pro Peptide Collagen Serum (Product)" at bounding box center [411, 129] width 300 height 23
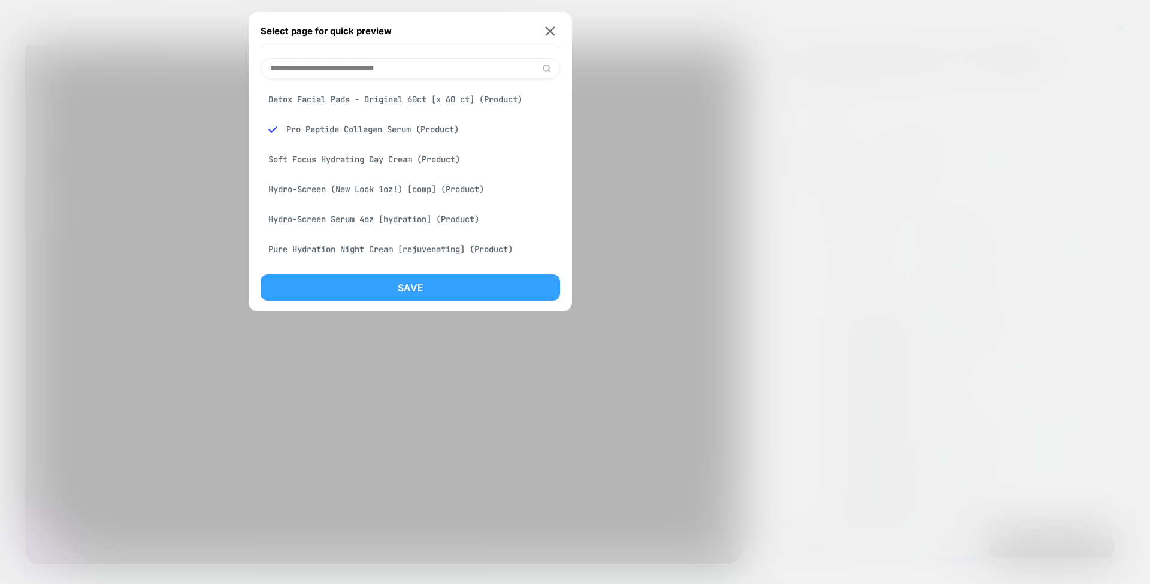
click at [423, 289] on button "Save" at bounding box center [411, 287] width 300 height 26
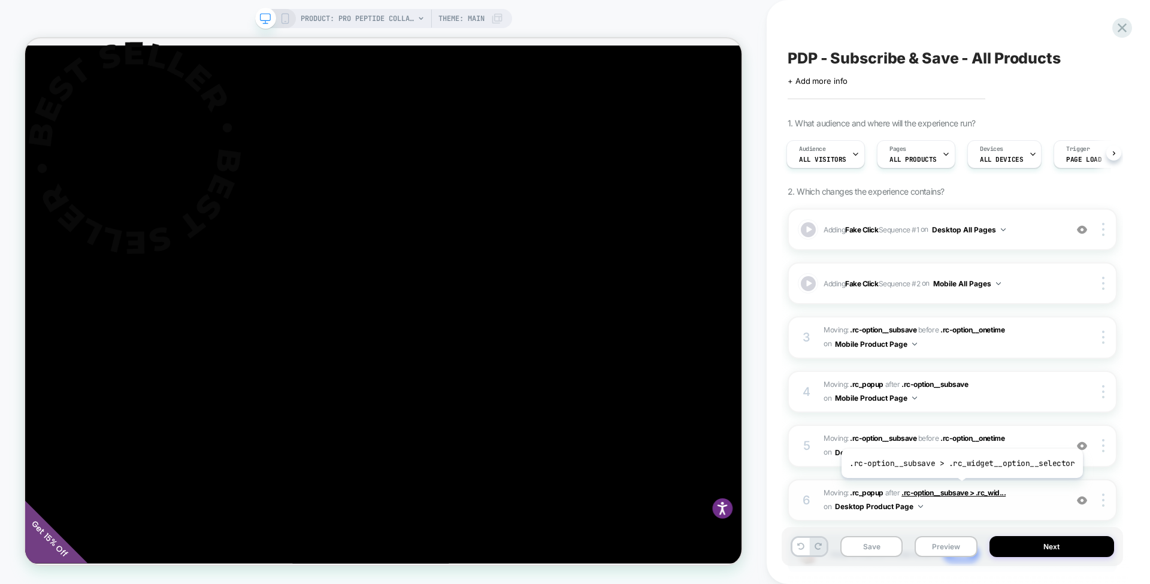
scroll to position [79, 0]
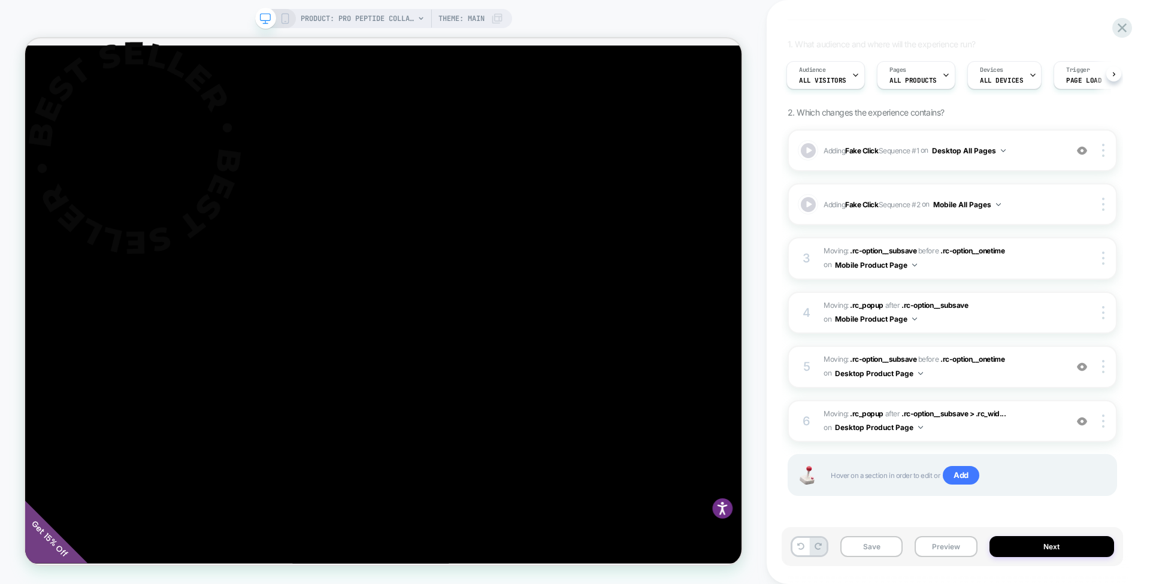
click at [365, 7] on div "PRODUCT: Pro Peptide Collagen Serum PRODUCT: Pro Peptide Collagen Serum Theme: …" at bounding box center [383, 292] width 767 height 584
click at [383, 22] on span "PRODUCT: Pro Peptide Collagen Serum" at bounding box center [358, 18] width 114 height 19
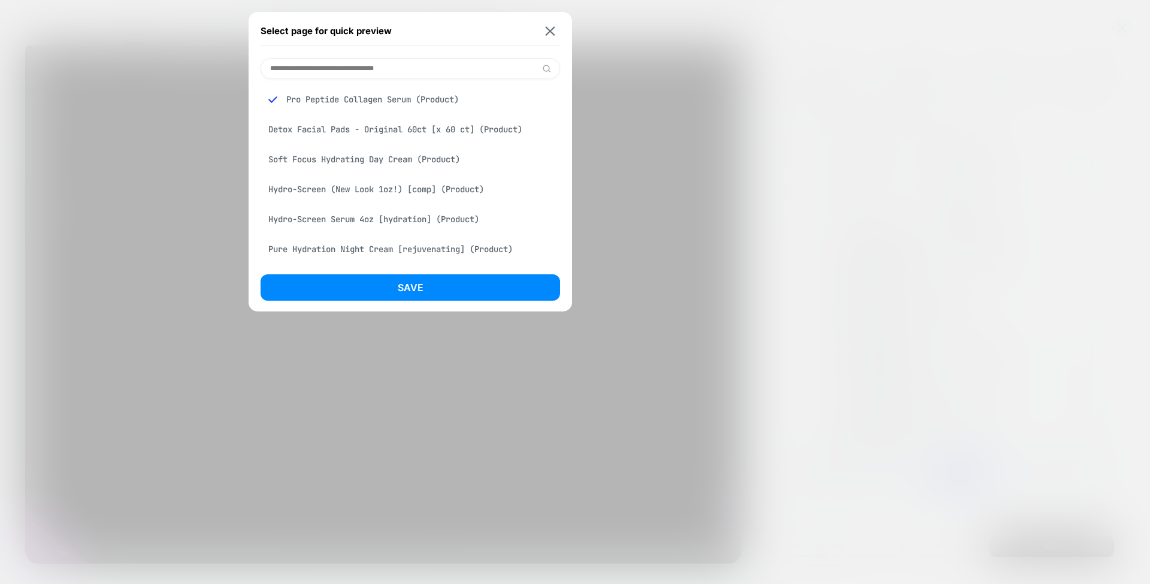
click at [356, 74] on input at bounding box center [411, 68] width 300 height 21
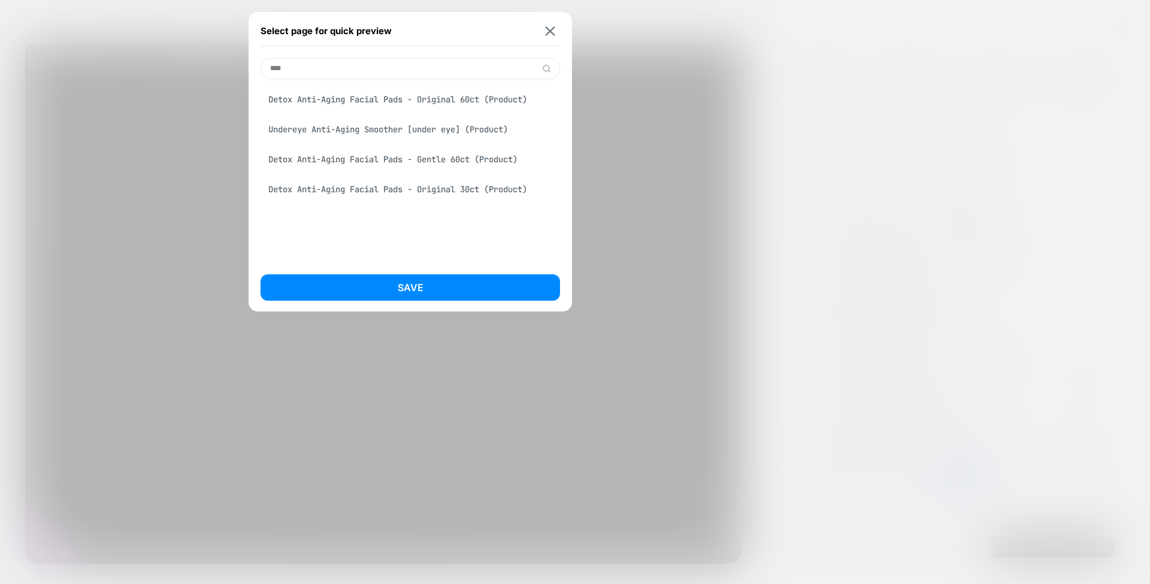
type input "****"
click at [358, 98] on div "Detox Anti-Aging Facial Pads - Original 60ct (Product)" at bounding box center [411, 99] width 300 height 23
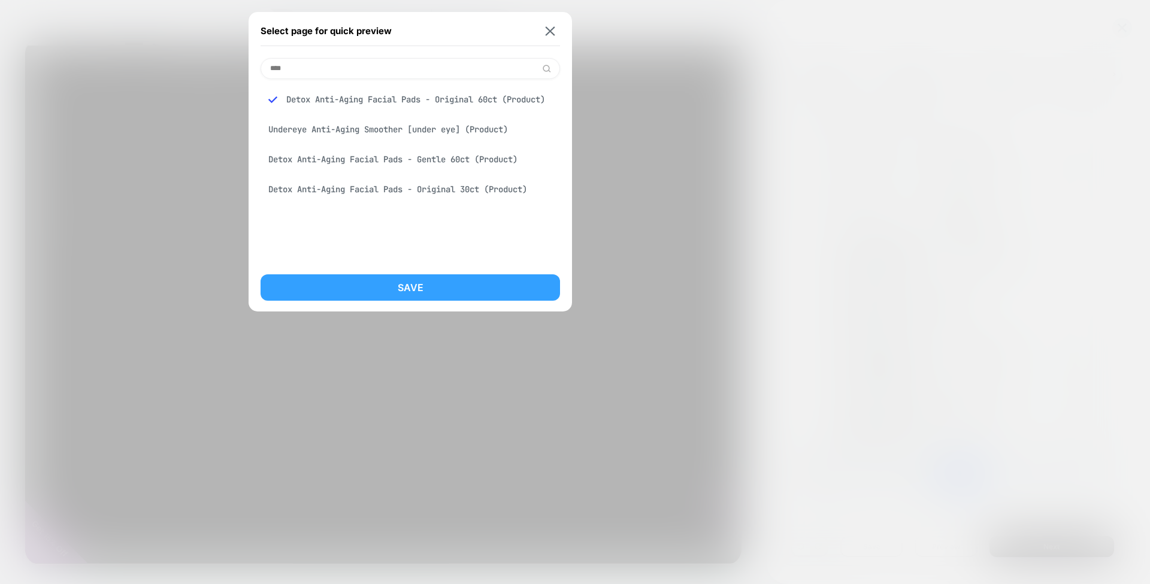
click at [429, 291] on button "Save" at bounding box center [411, 287] width 300 height 26
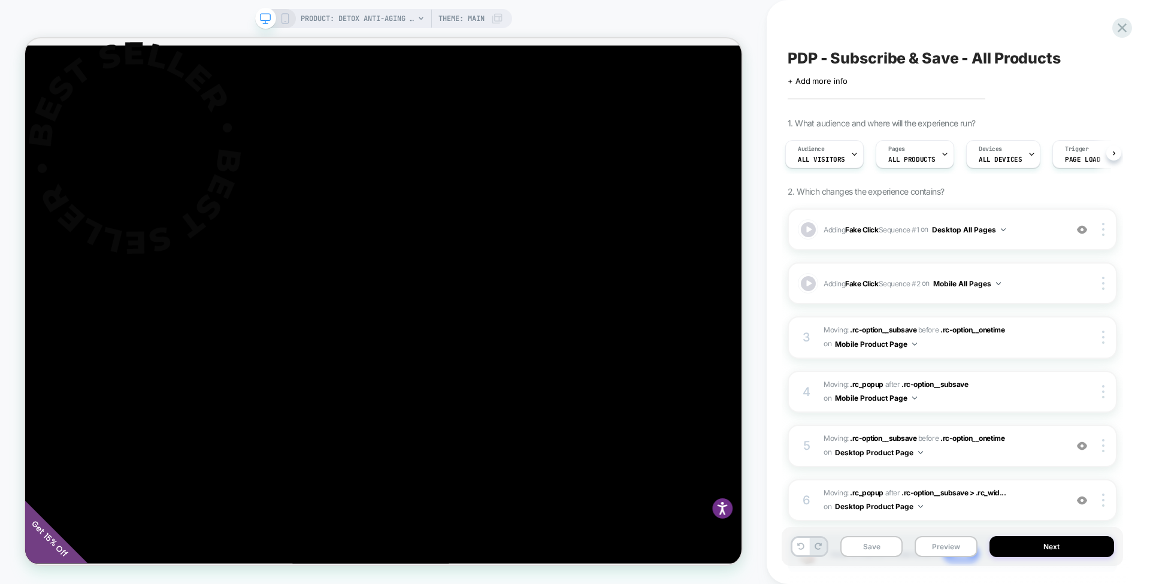
scroll to position [0, 3]
click at [1081, 228] on img at bounding box center [1082, 230] width 10 height 10
click at [1080, 441] on img at bounding box center [1082, 446] width 10 height 10
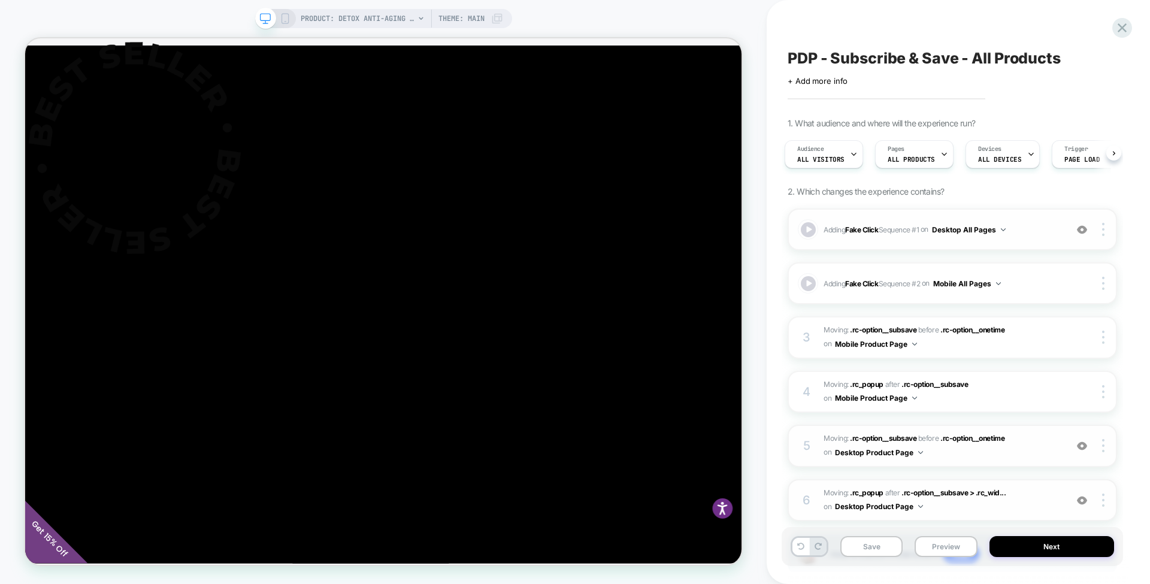
scroll to position [79, 0]
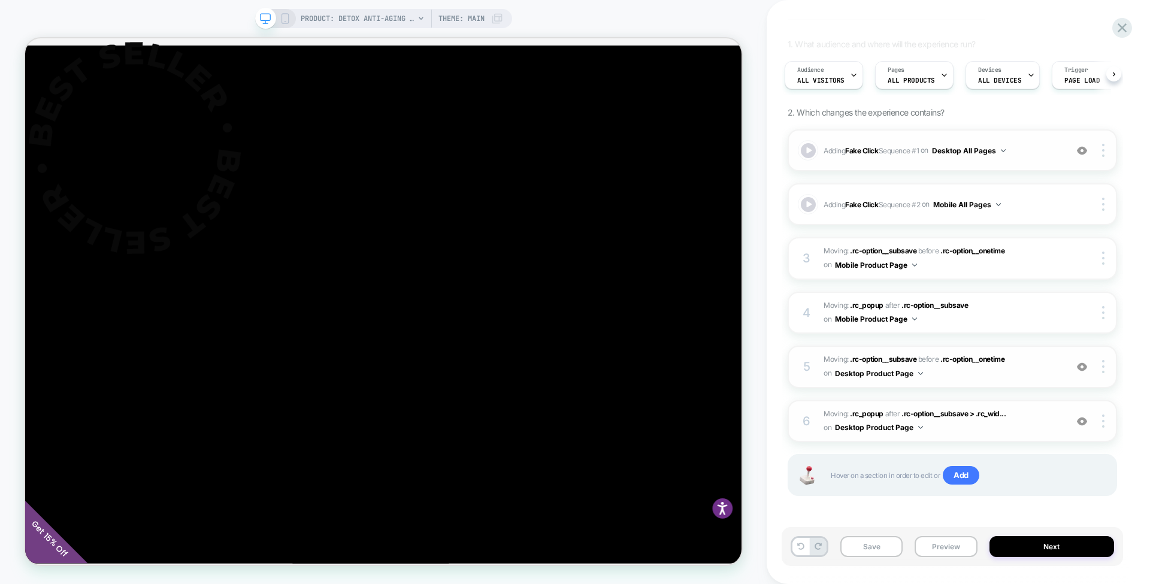
click at [1082, 417] on img at bounding box center [1082, 421] width 10 height 10
click at [1082, 368] on img at bounding box center [1082, 367] width 10 height 10
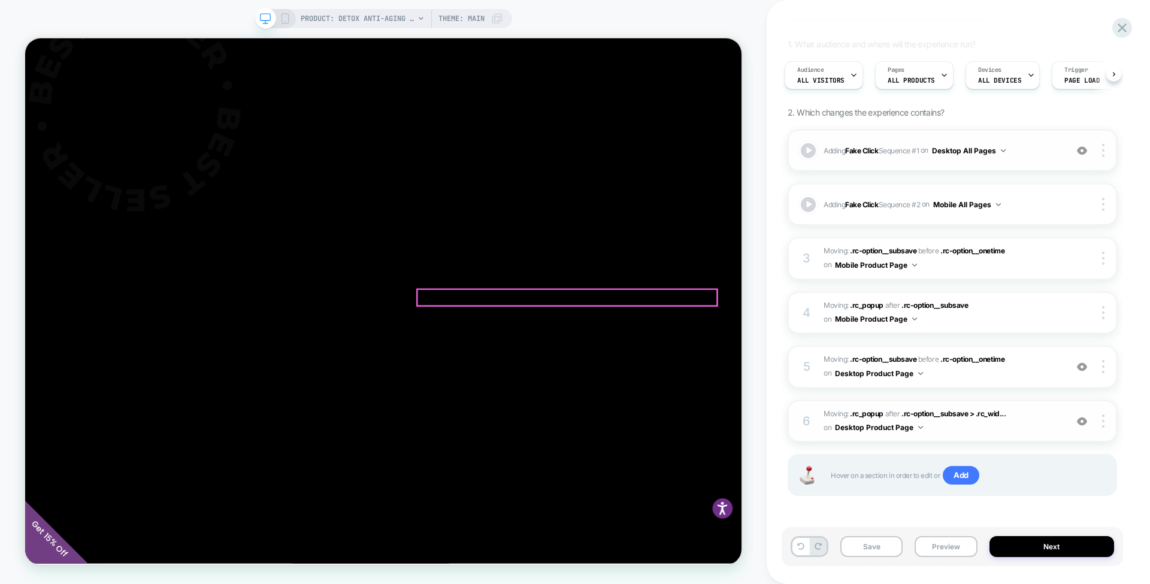
scroll to position [0, 0]
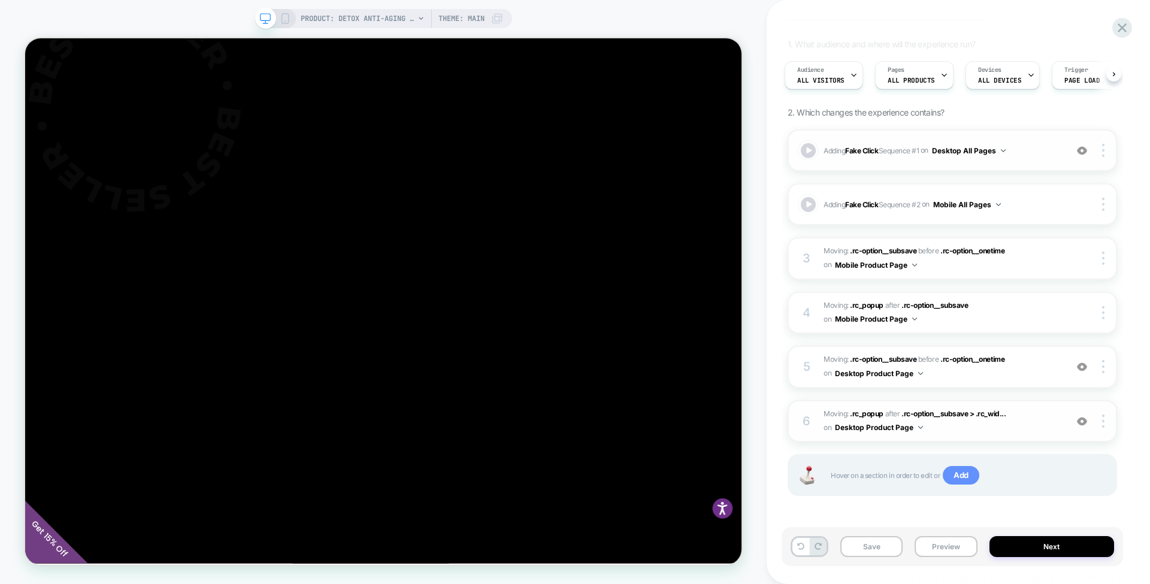
click at [962, 473] on span "Add" at bounding box center [961, 475] width 37 height 19
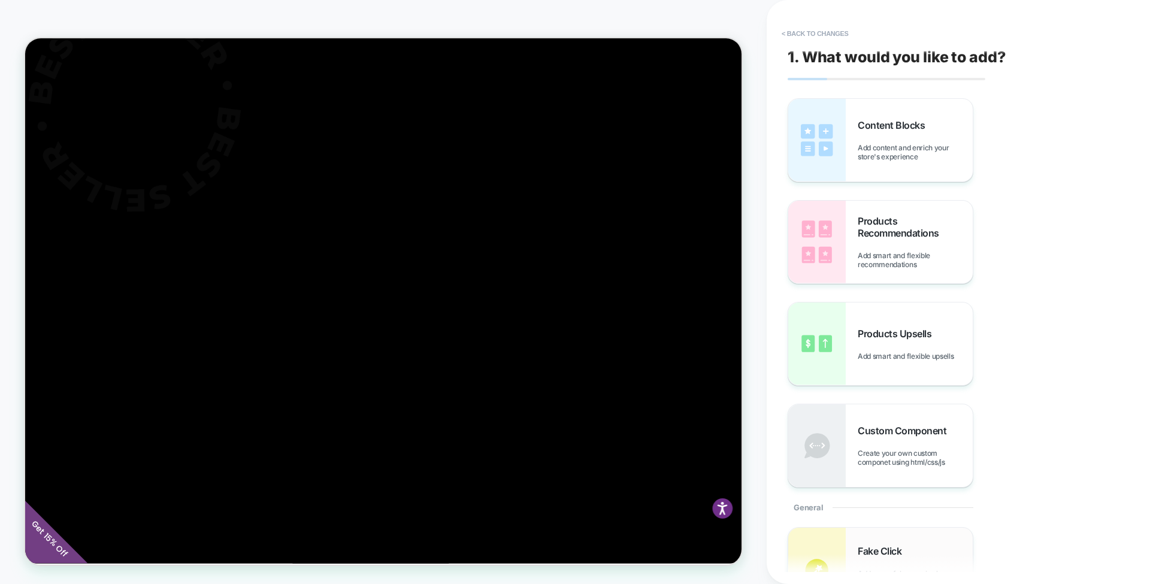
click at [867, 545] on span "Fake Click" at bounding box center [883, 551] width 50 height 12
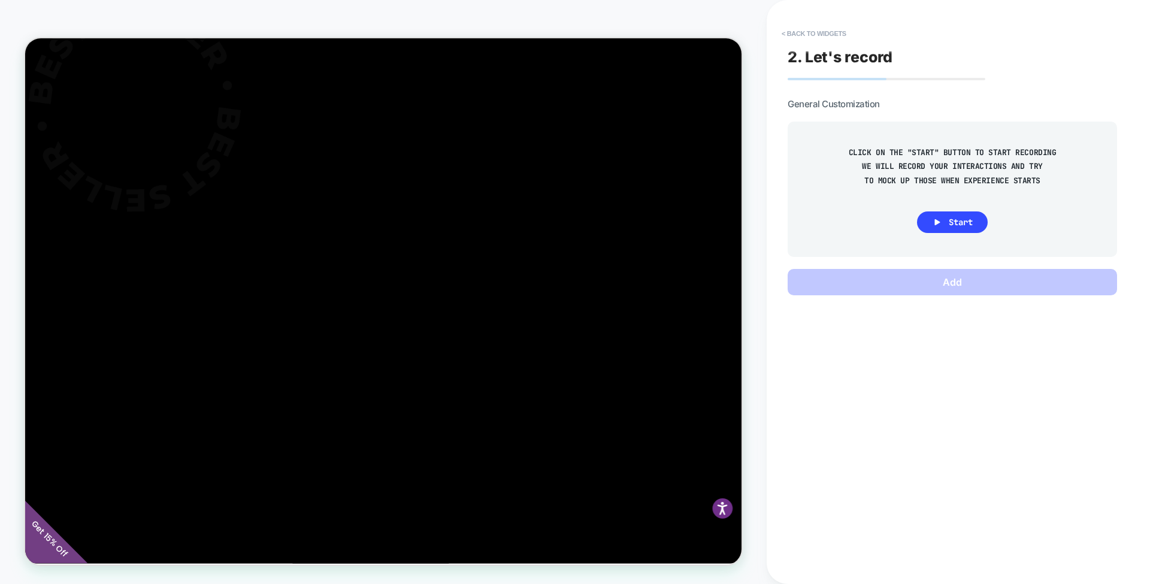
click at [552, 377] on div at bounding box center [503, 560] width 956 height 960
click at [951, 215] on button "Start" at bounding box center [952, 222] width 71 height 22
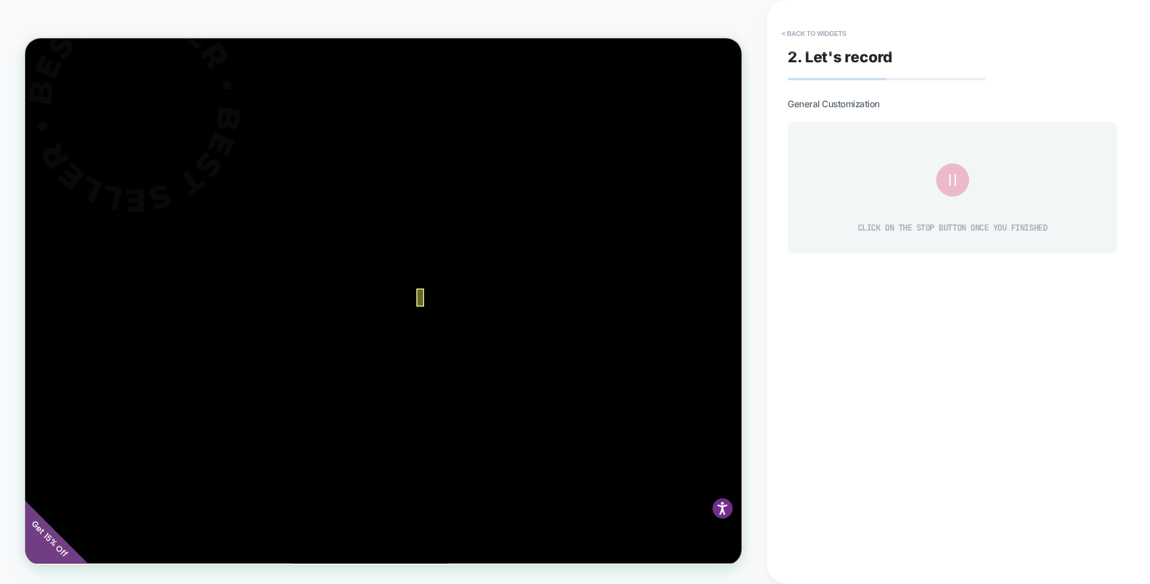
click at [549, 382] on div at bounding box center [552, 384] width 10 height 24
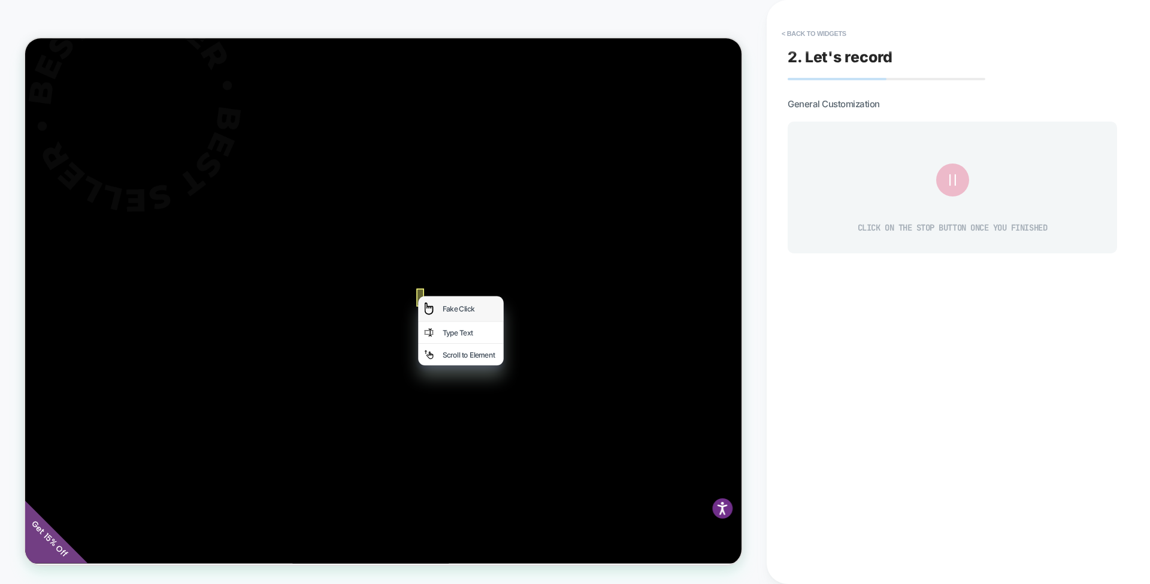
click at [584, 388] on div "Fake Click" at bounding box center [606, 399] width 114 height 34
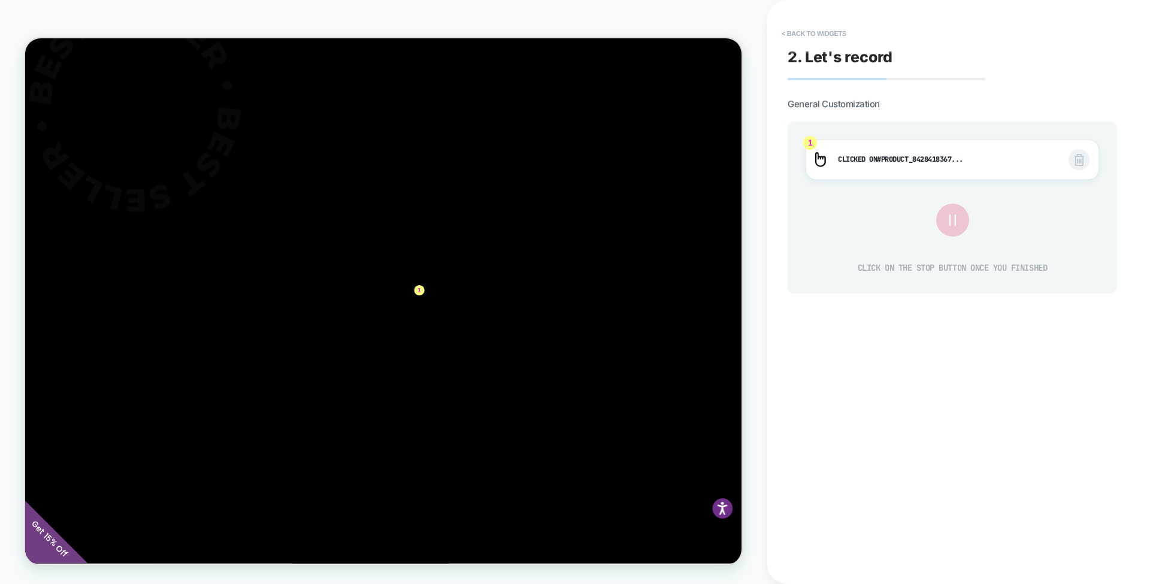
click at [950, 210] on icon at bounding box center [952, 220] width 20 height 20
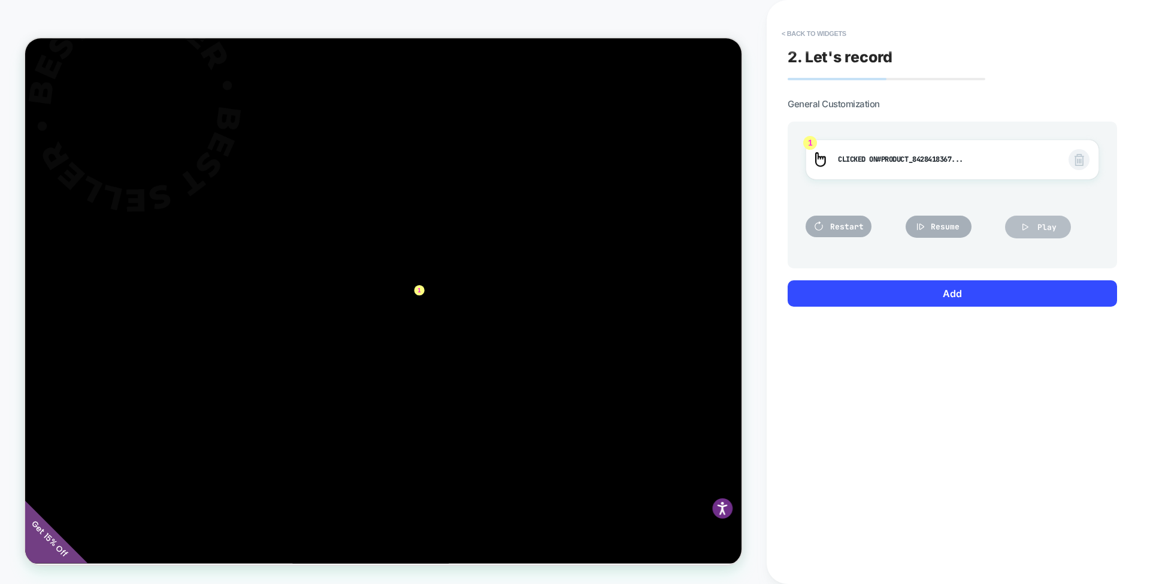
click at [1038, 229] on span "Play" at bounding box center [1047, 227] width 19 height 10
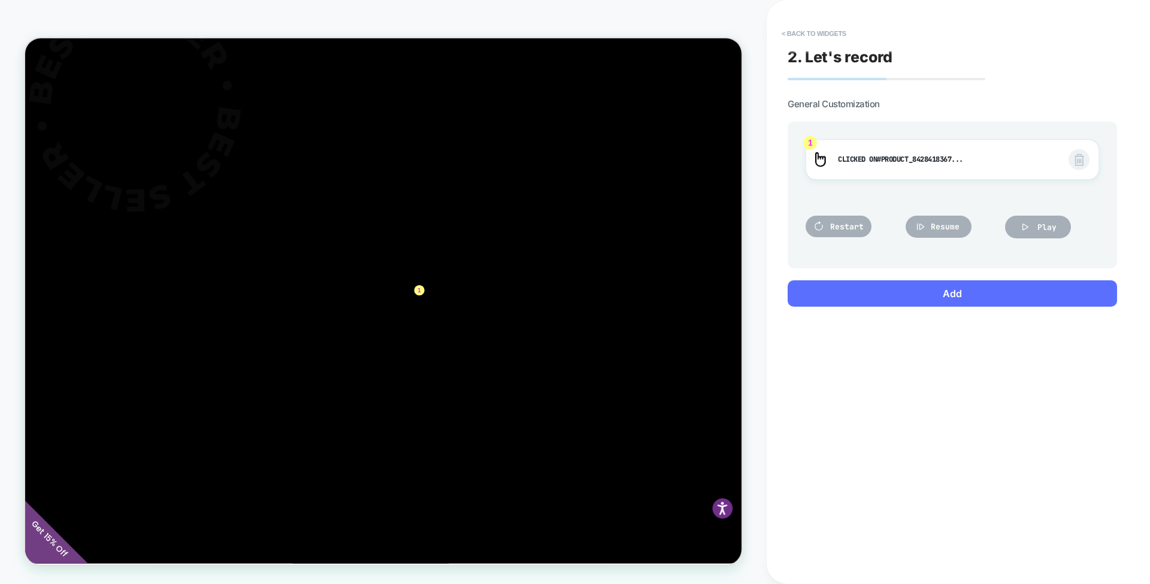
click at [955, 298] on button "Add" at bounding box center [952, 293] width 329 height 26
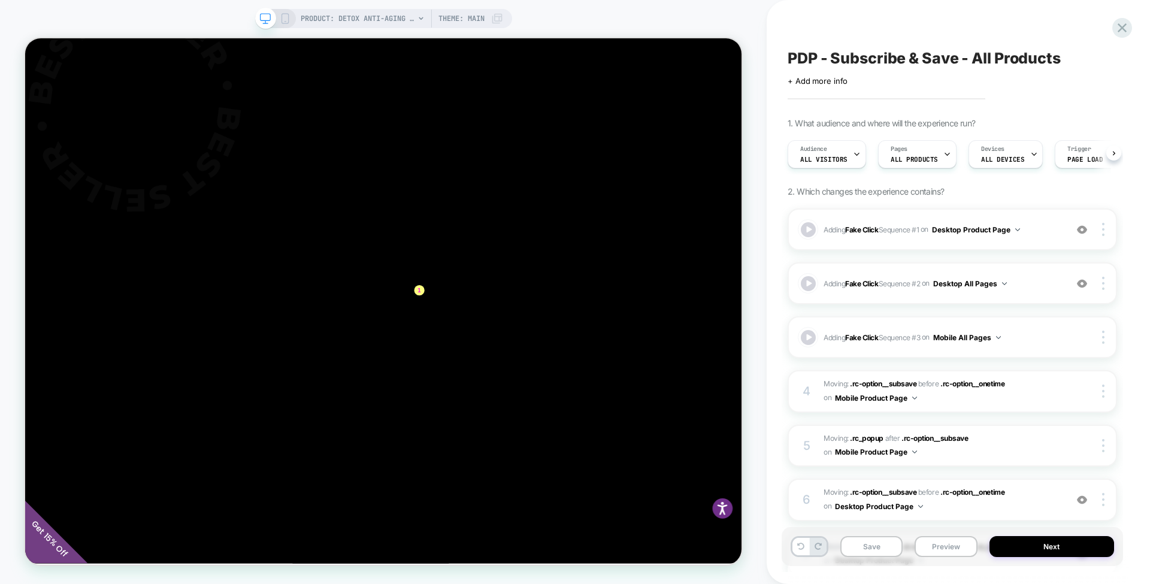
scroll to position [0, 1]
click at [941, 546] on button "Preview" at bounding box center [946, 546] width 62 height 21
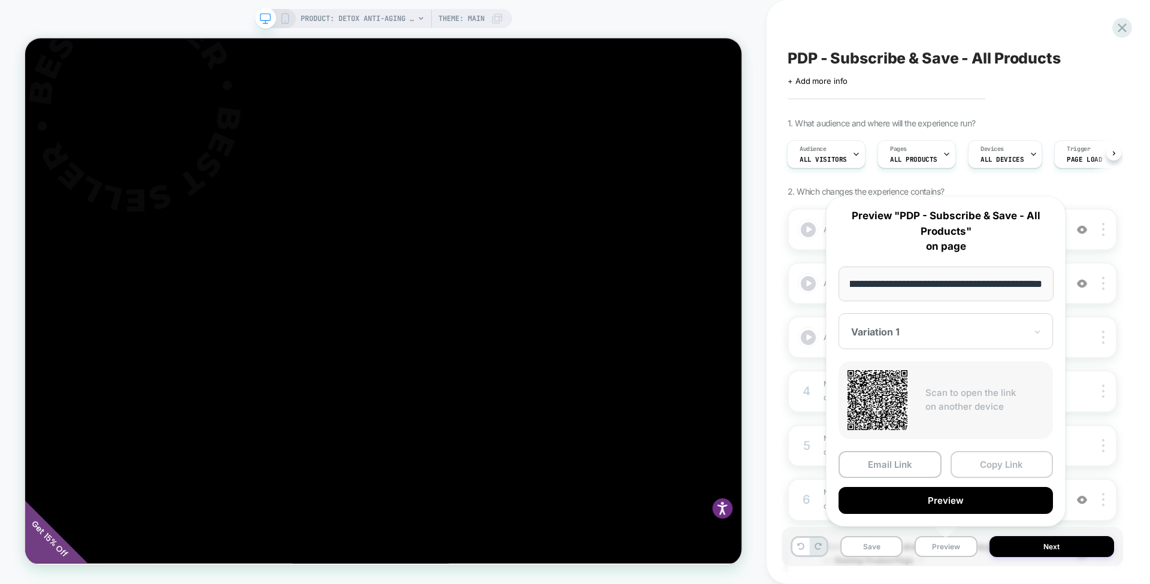
scroll to position [0, 0]
click at [983, 464] on button "Copy Link" at bounding box center [1002, 464] width 103 height 27
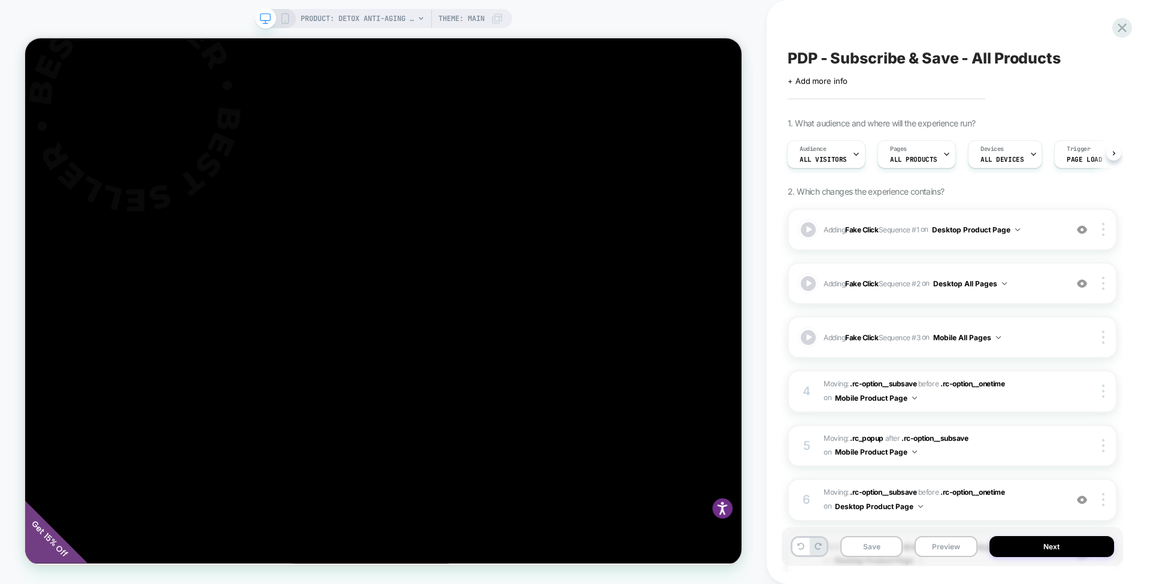
drag, startPoint x: 356, startPoint y: 11, endPoint x: 207, endPoint y: 17, distance: 149.3
click at [207, 17] on div "PRODUCT: Detox Anti-Aging Facial Pads - Original 60ct PRODUCT: Detox Anti-Aging…" at bounding box center [383, 292] width 767 height 560
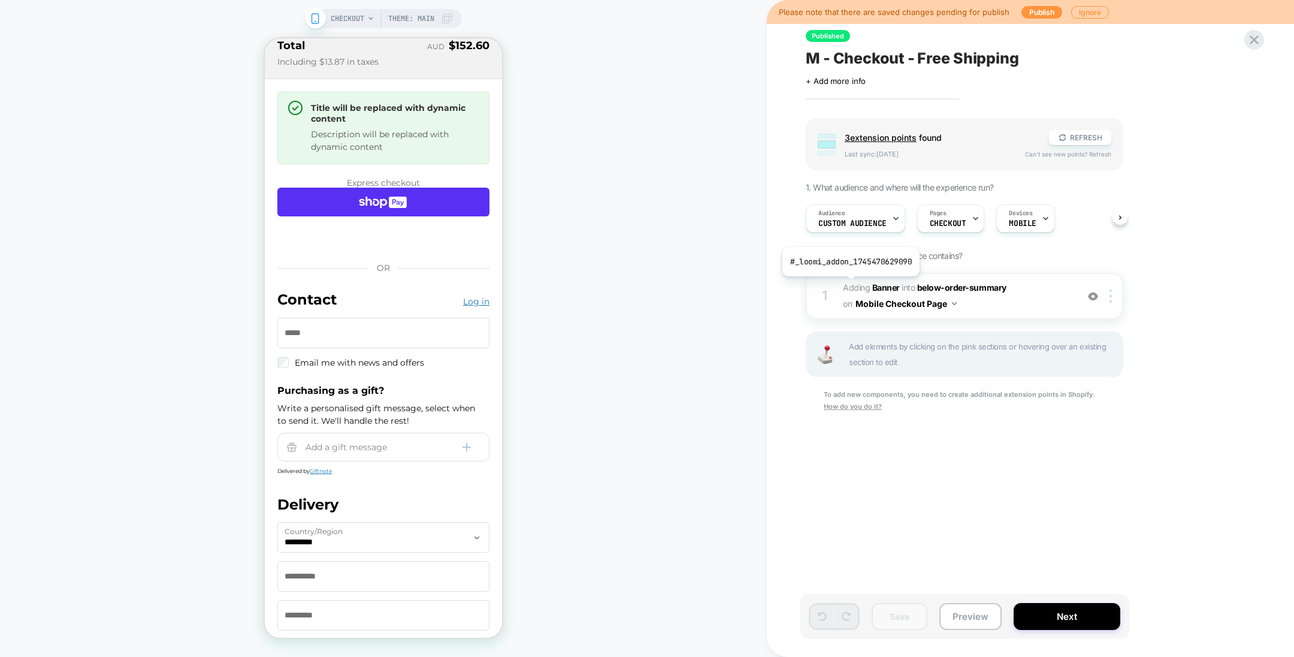
click at [849, 285] on span "Adding Banner" at bounding box center [871, 287] width 57 height 10
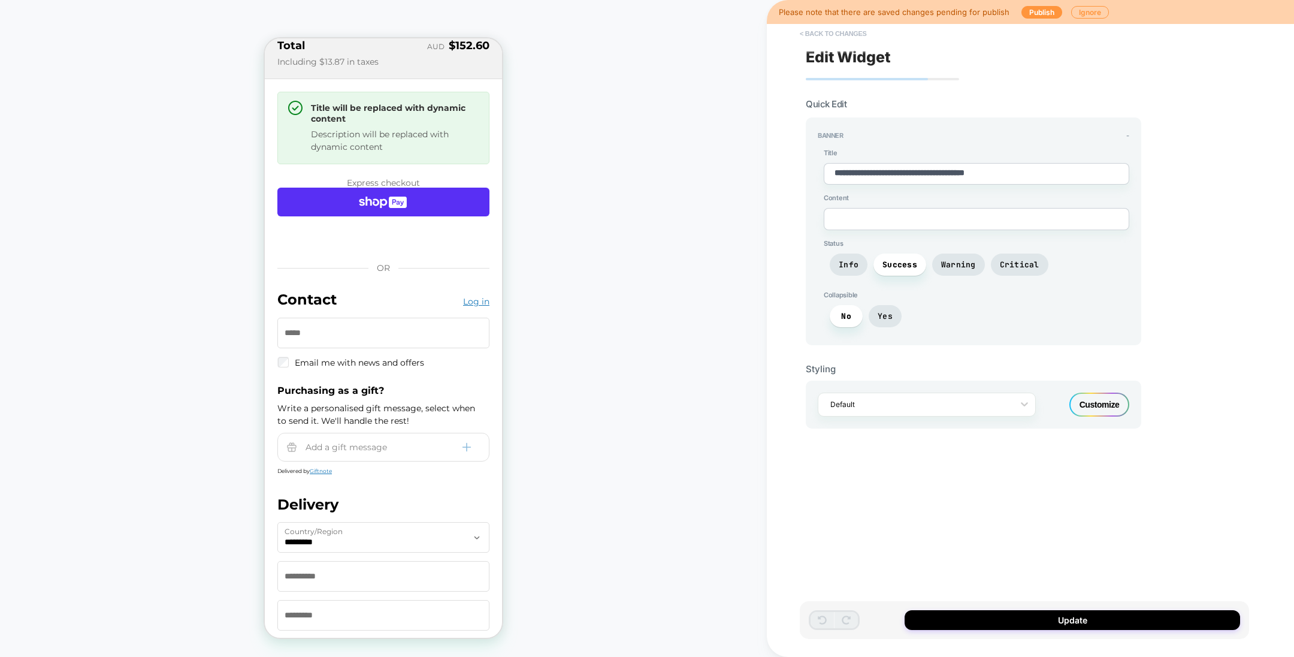
click at [841, 35] on button "< Back to changes" at bounding box center [833, 33] width 79 height 19
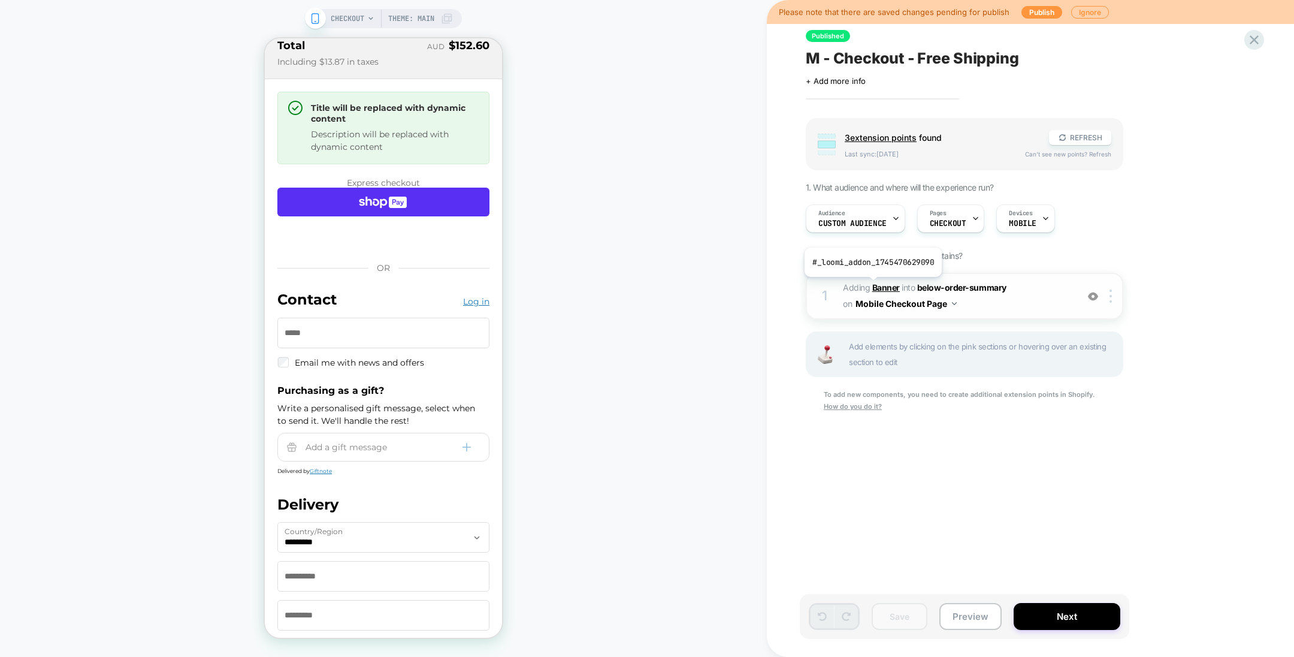
click at [872, 285] on b "Banner" at bounding box center [886, 287] width 28 height 10
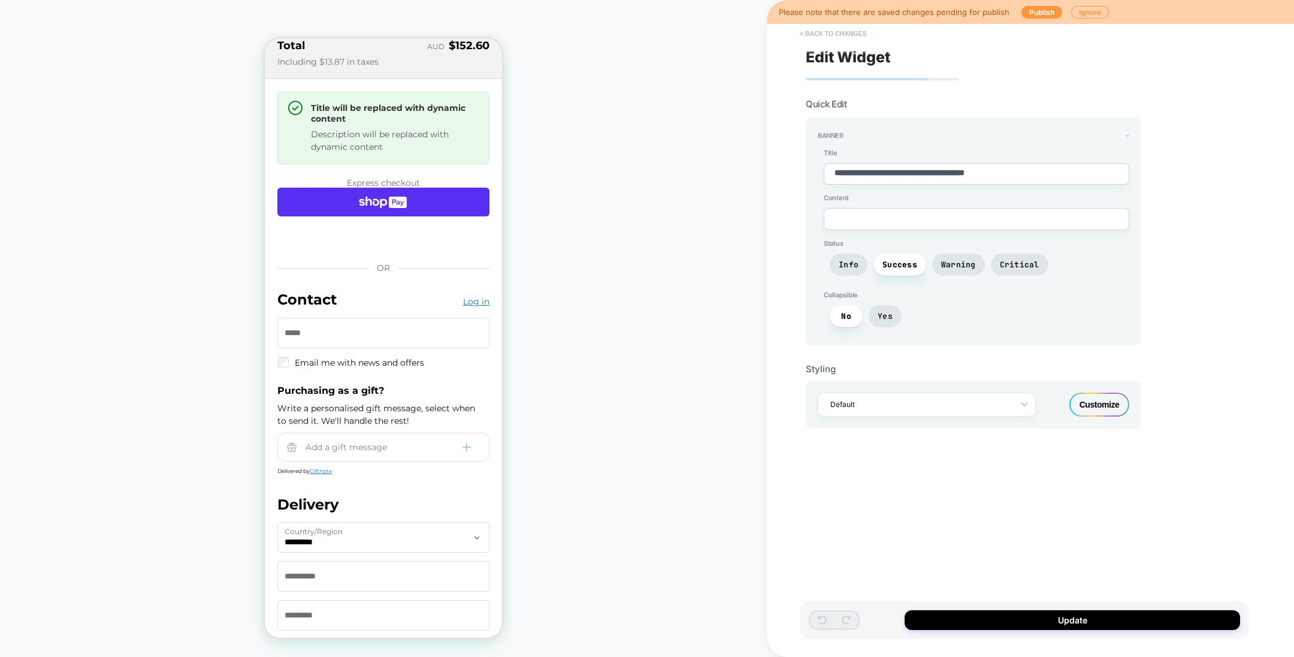
click at [840, 38] on button "< Back to changes" at bounding box center [833, 33] width 79 height 19
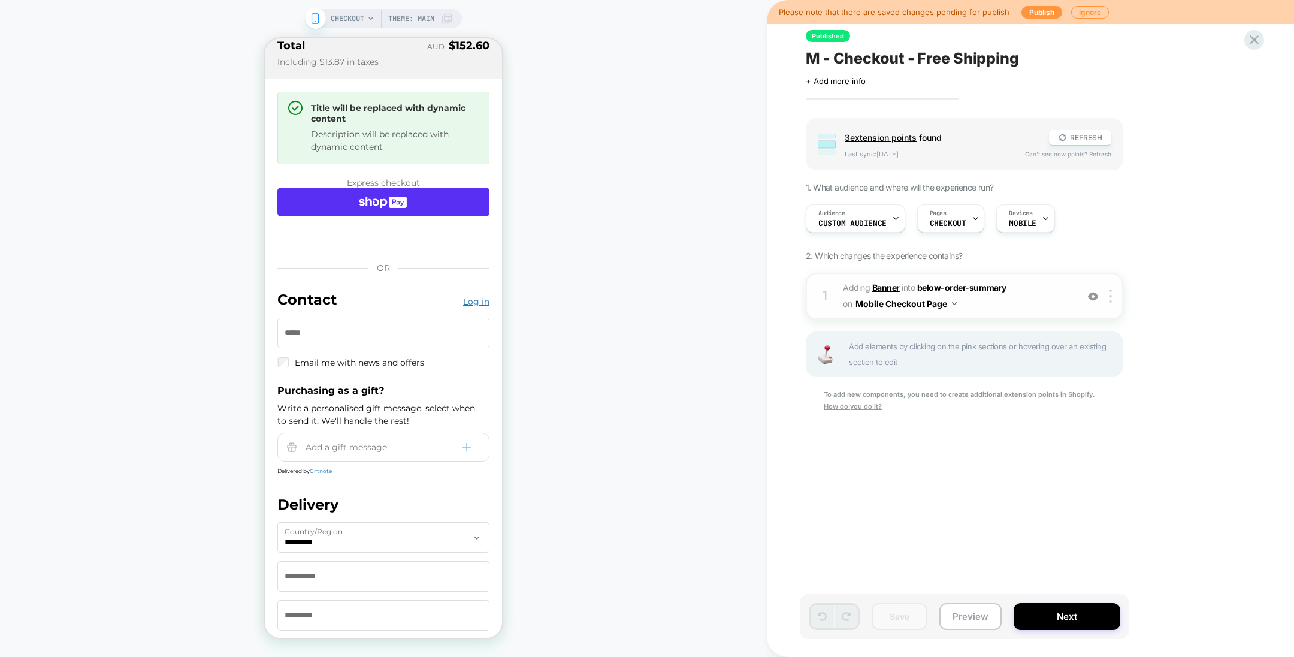
click at [880, 289] on b "Banner" at bounding box center [886, 287] width 28 height 10
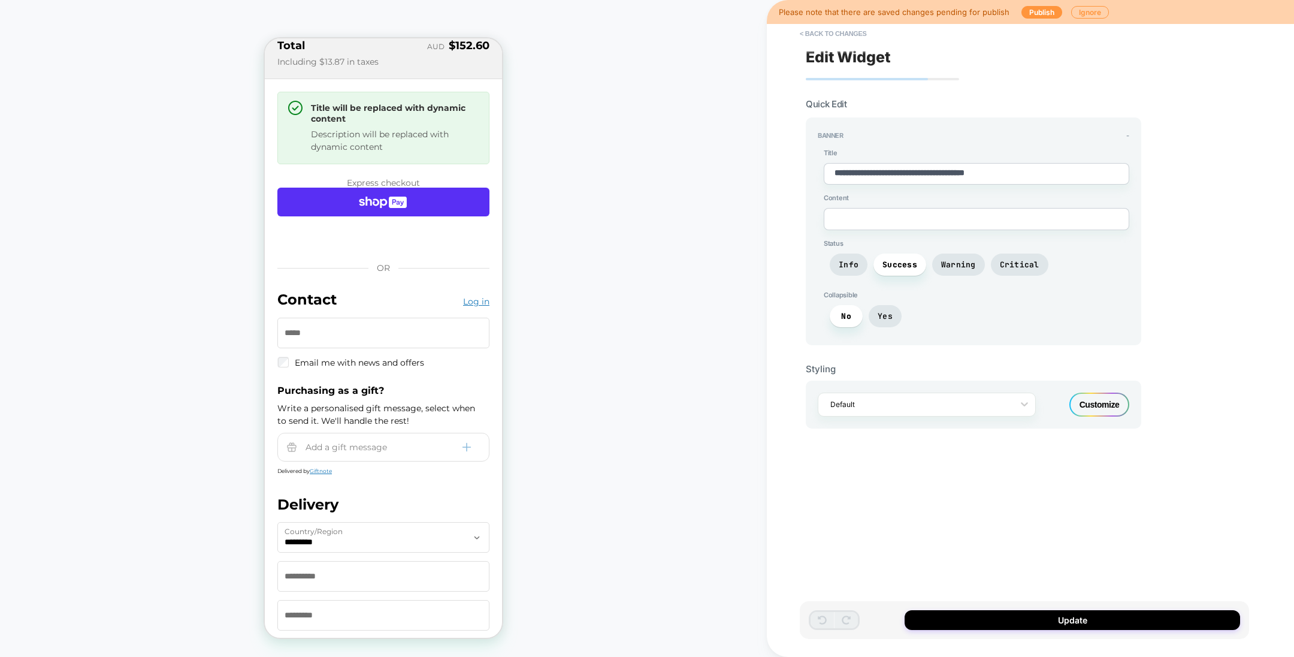
click at [1120, 411] on div "Customize" at bounding box center [1099, 404] width 60 height 24
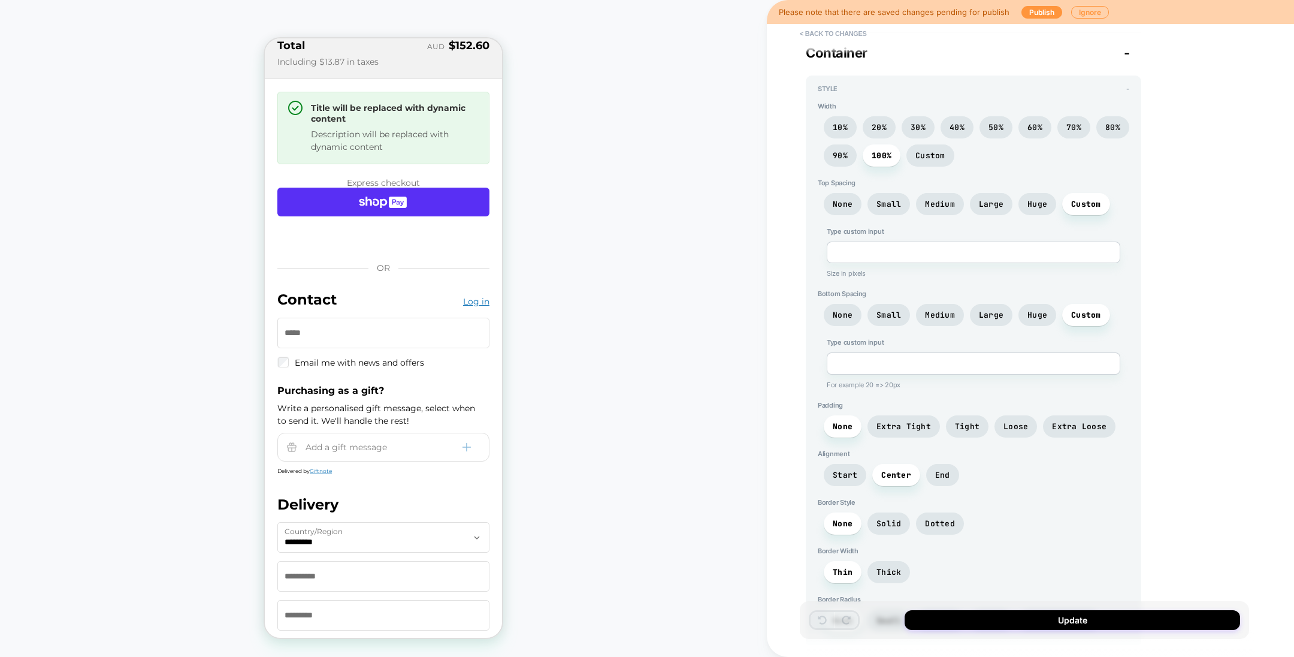
scroll to position [398, 0]
click at [837, 33] on button "< Back to changes" at bounding box center [833, 33] width 79 height 19
type textarea "*"
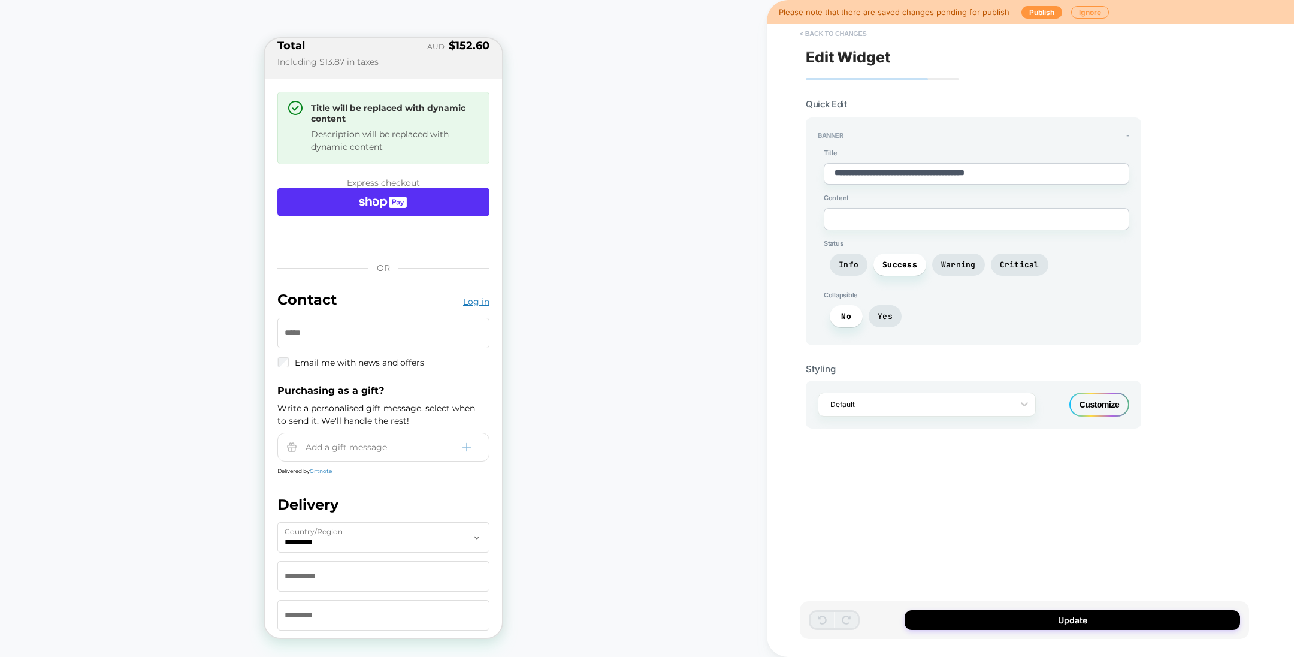
scroll to position [0, 0]
click at [847, 37] on button "< Back to changes" at bounding box center [833, 33] width 79 height 19
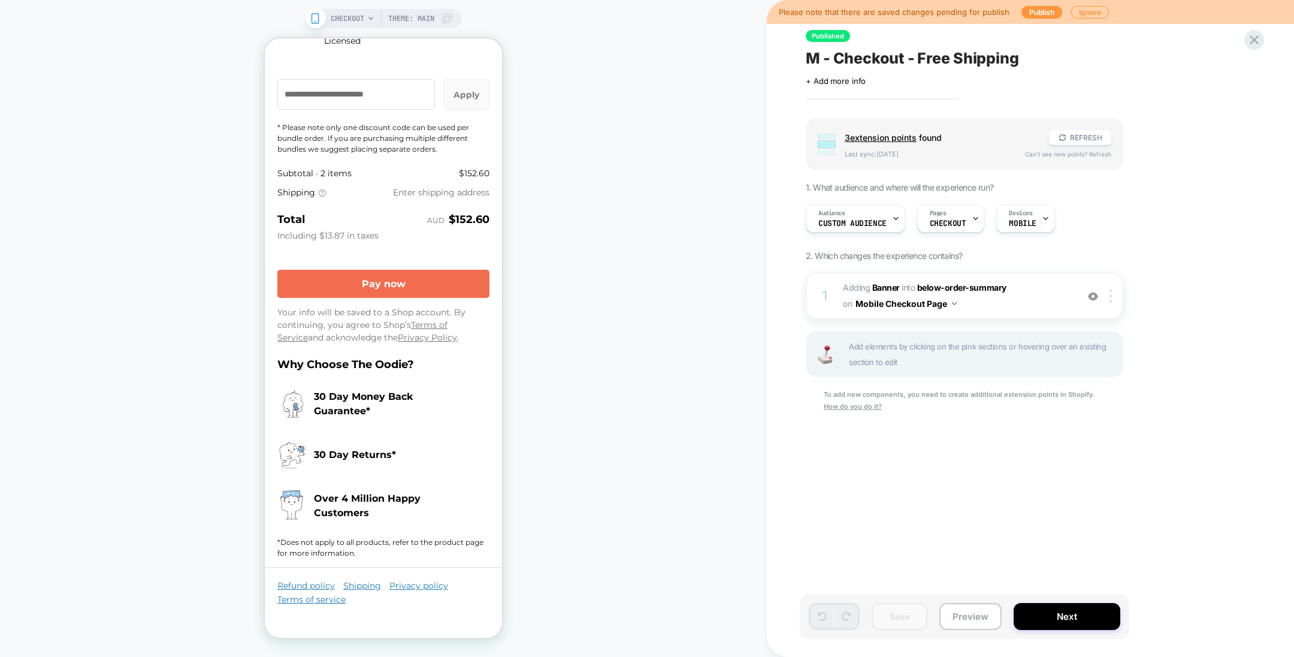
scroll to position [1982, 0]
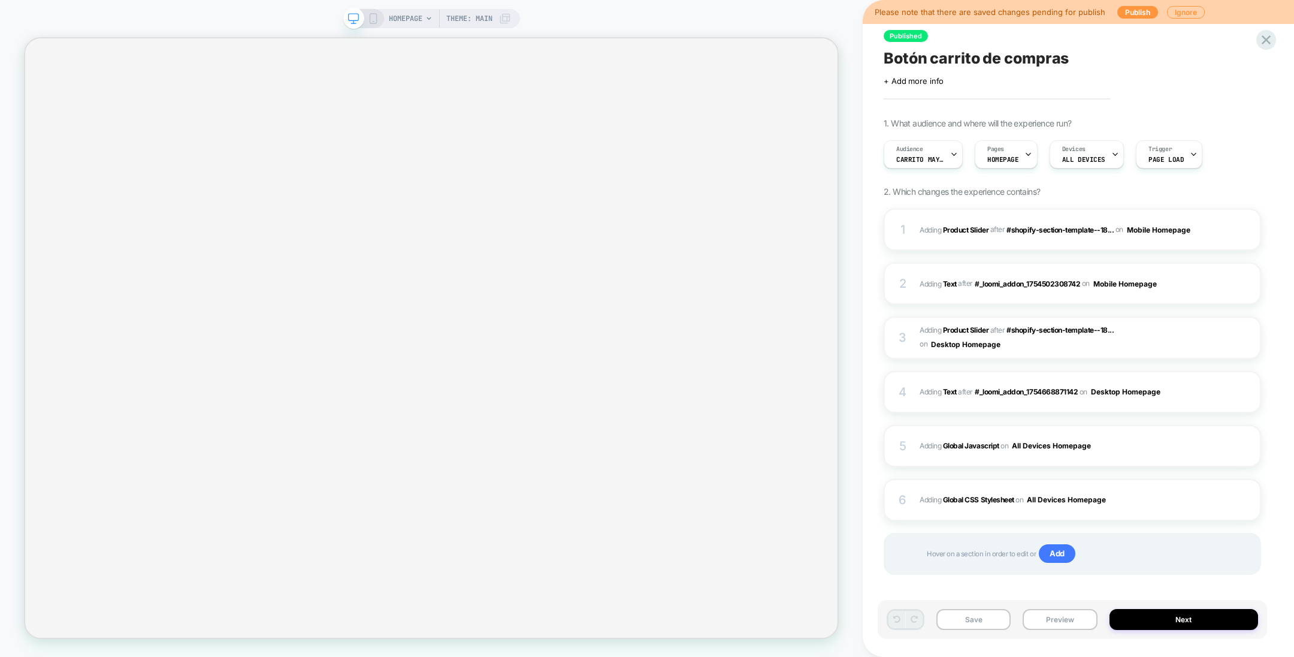
click at [946, 57] on span "Botón carrito de compras" at bounding box center [976, 58] width 185 height 18
